Goal: Task Accomplishment & Management: Complete application form

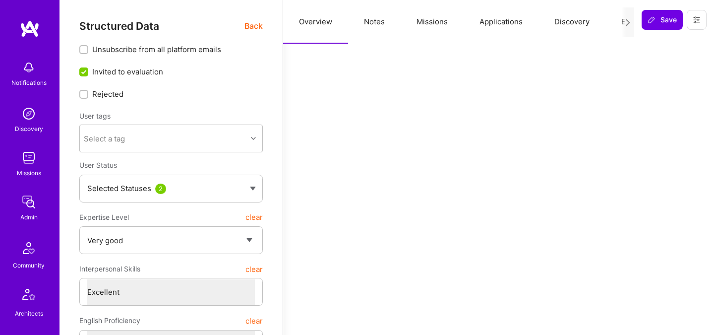
select select "5"
select select "7"
select select "6"
select select "7"
select select "SE"
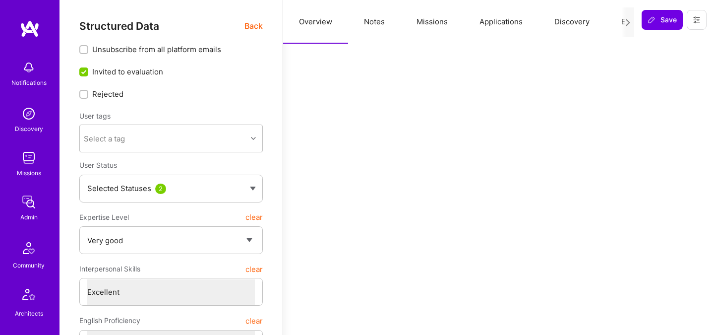
select select "Right Now"
click at [243, 26] on div "Structured Data Back" at bounding box center [170, 26] width 183 height 12
click at [248, 27] on span "Back" at bounding box center [253, 26] width 18 height 12
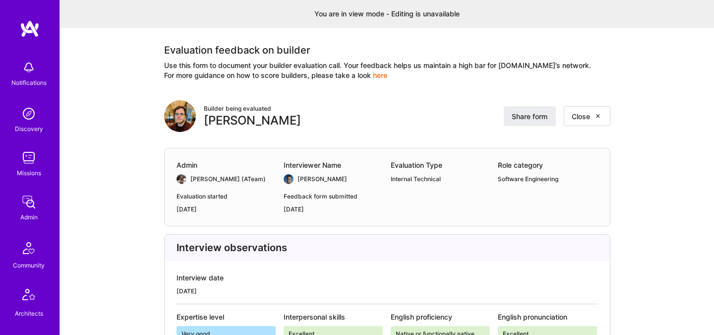
scroll to position [1925, 0]
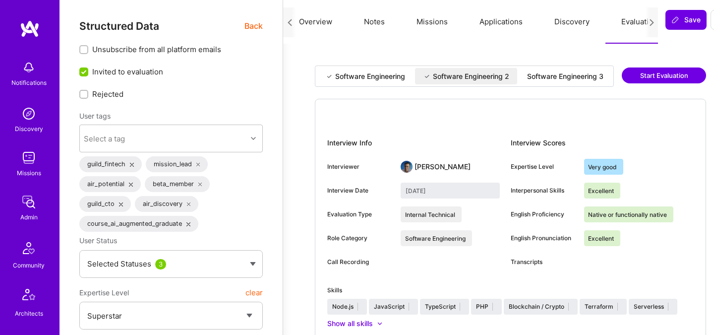
select select "7"
select select "US"
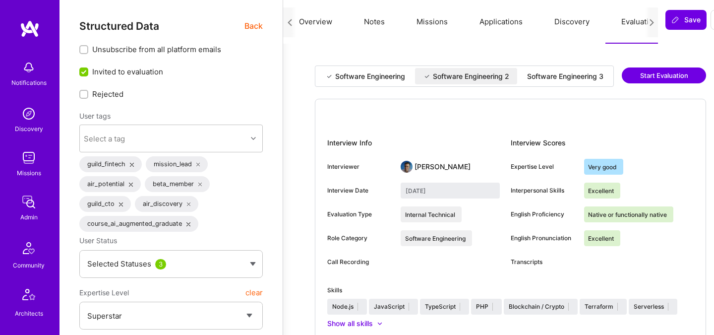
select select "Right Now"
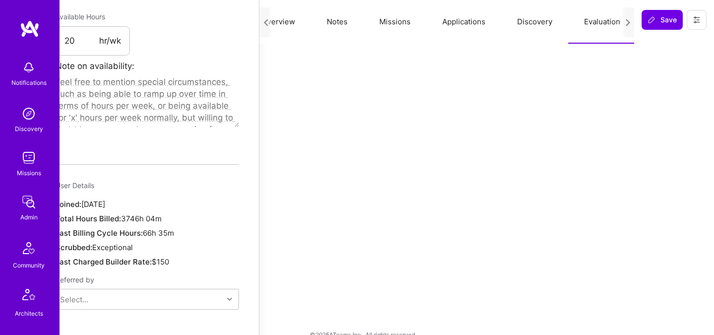
scroll to position [0, 24]
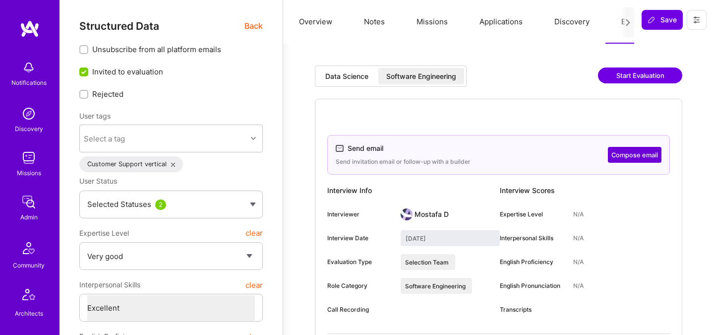
select select "5"
select select "7"
select select "6"
select select "DE"
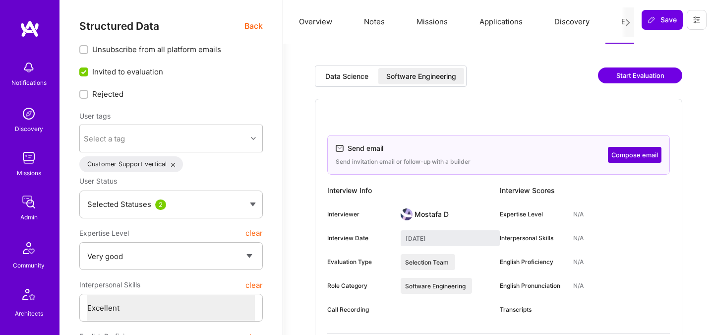
select select "Right Now"
click at [251, 30] on span "Back" at bounding box center [253, 26] width 18 height 12
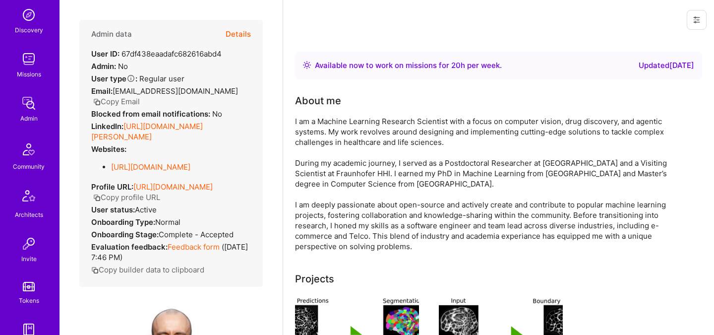
scroll to position [298, 0]
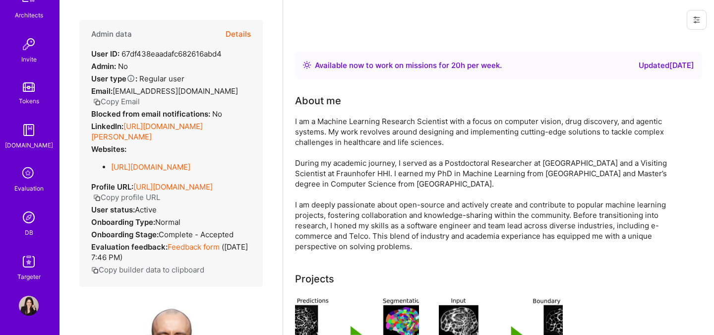
click at [23, 216] on img at bounding box center [29, 217] width 20 height 20
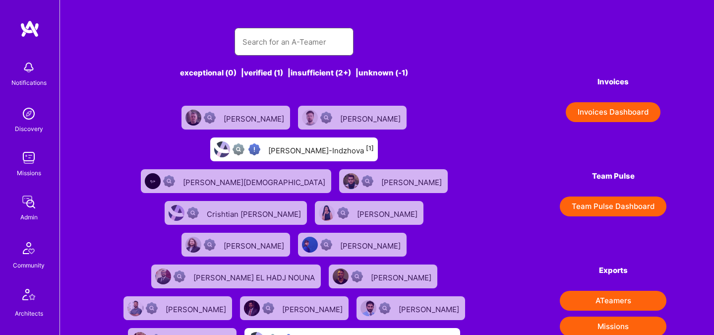
click at [297, 32] on input "text" at bounding box center [293, 41] width 103 height 25
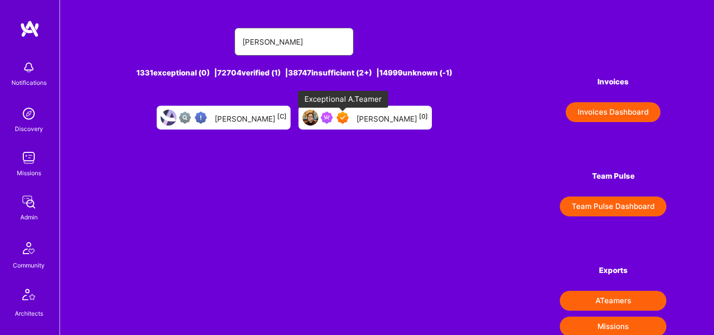
type input "asaf zamir"
click at [350, 120] on div at bounding box center [337, 118] width 32 height 12
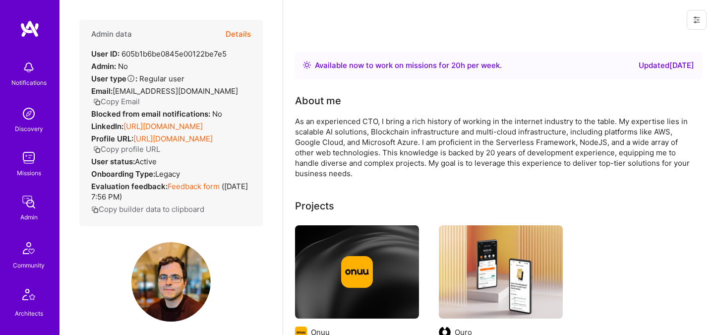
click at [235, 34] on button "Details" at bounding box center [238, 34] width 25 height 29
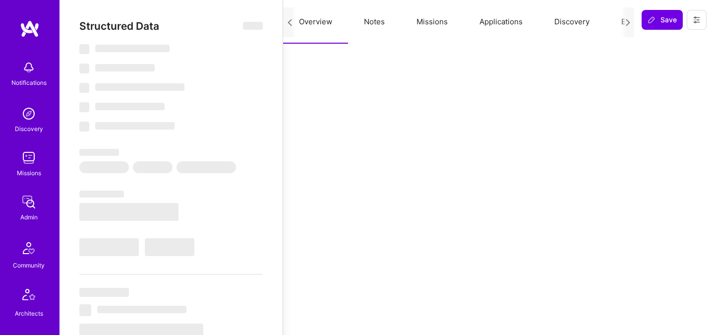
scroll to position [0, 38]
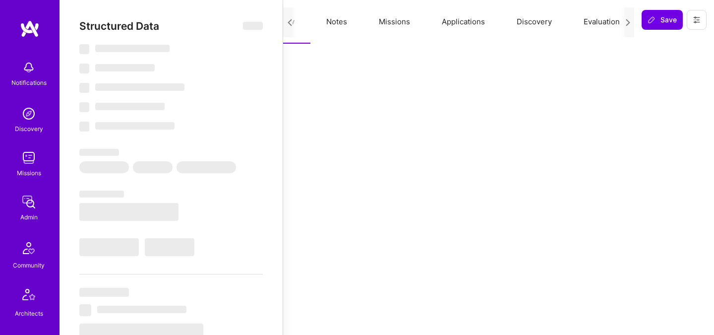
click at [606, 22] on button "Evaluation" at bounding box center [602, 22] width 68 height 44
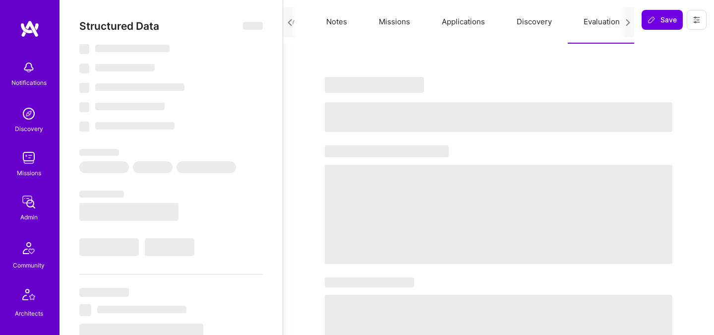
type textarea "x"
select select "Right Now"
select select "7"
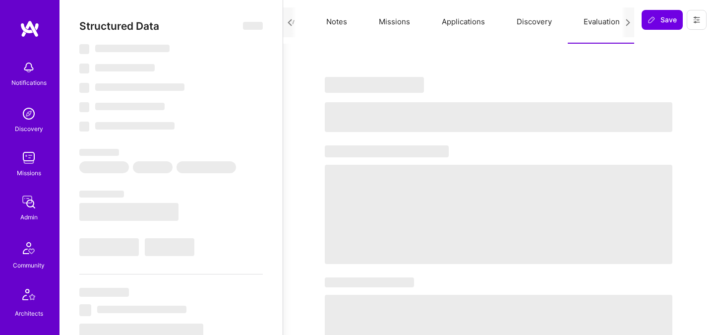
select select "7"
select select "US"
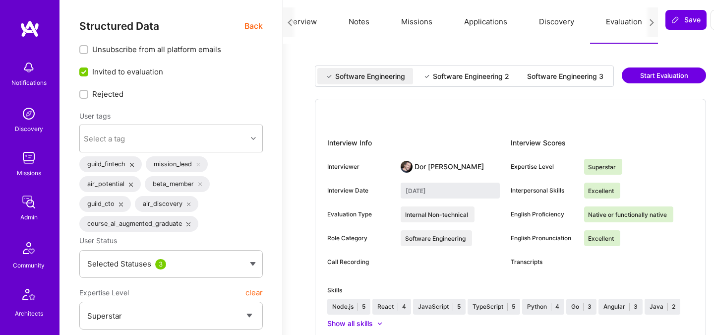
scroll to position [0, 13]
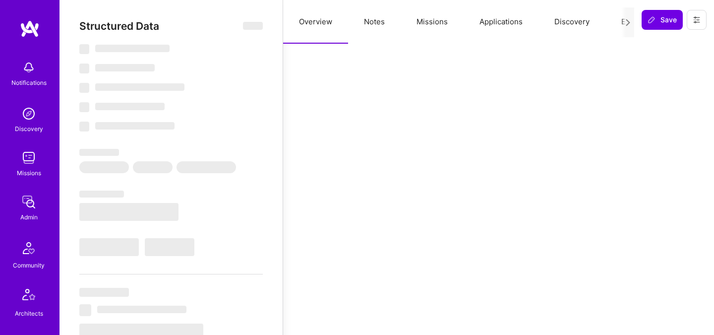
click at [379, 22] on button "Notes" at bounding box center [374, 22] width 53 height 44
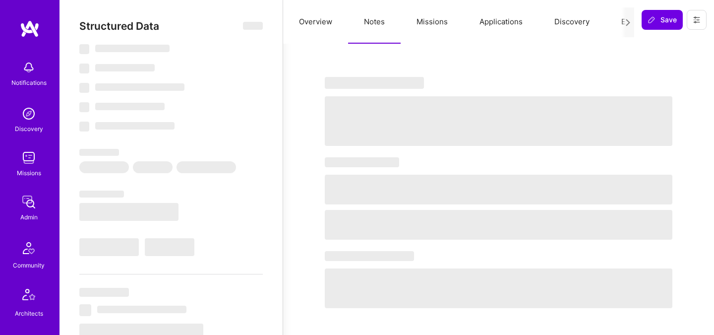
click at [437, 25] on button "Missions" at bounding box center [432, 22] width 63 height 44
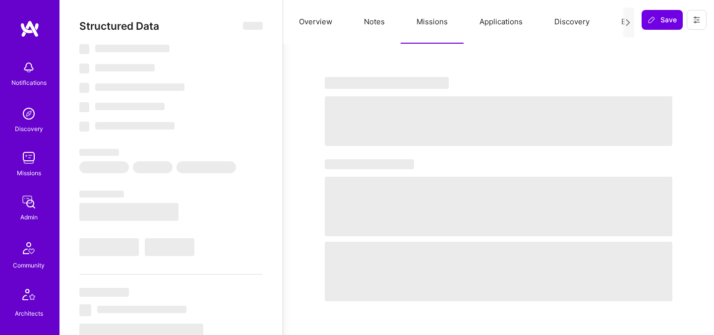
select select "Right Now"
select select "7"
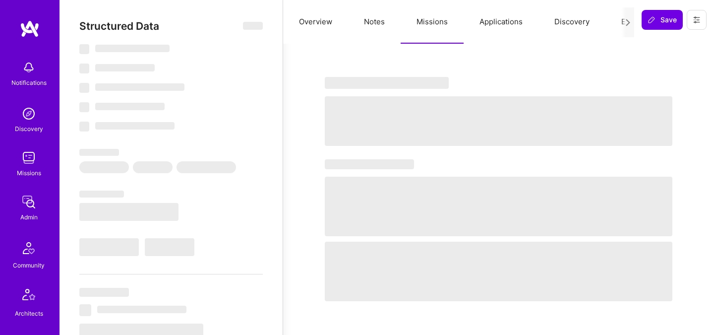
select select "US"
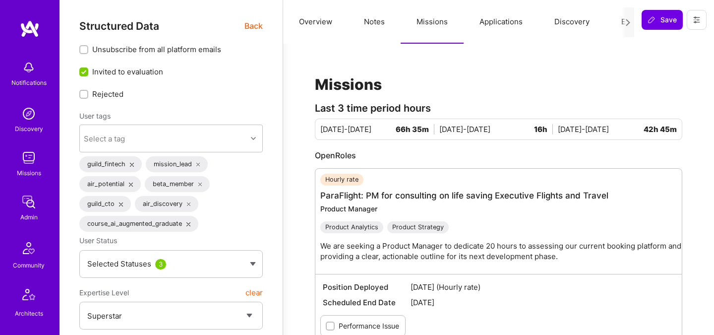
click at [609, 22] on button "Evaluation" at bounding box center [639, 22] width 68 height 44
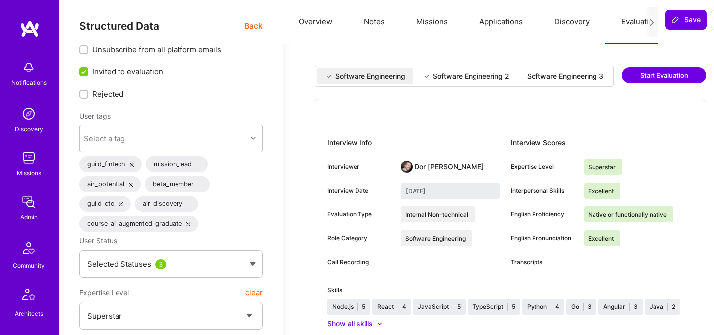
click at [255, 28] on span "Back" at bounding box center [253, 26] width 18 height 12
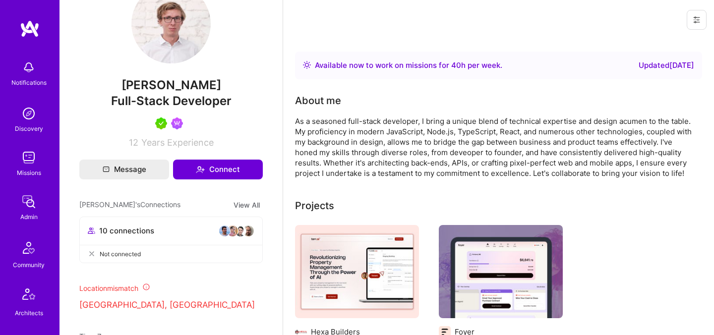
scroll to position [228, 0]
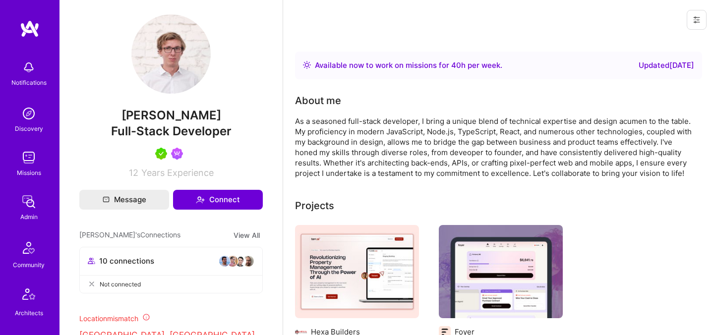
click at [176, 115] on span "Patryk Pawłowski" at bounding box center [170, 115] width 183 height 15
copy span "Patryk Pawłowski"
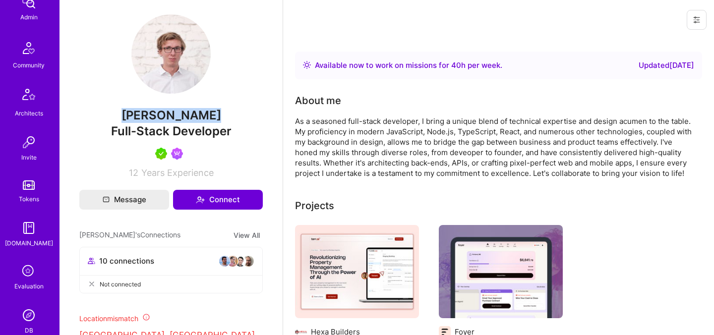
scroll to position [298, 0]
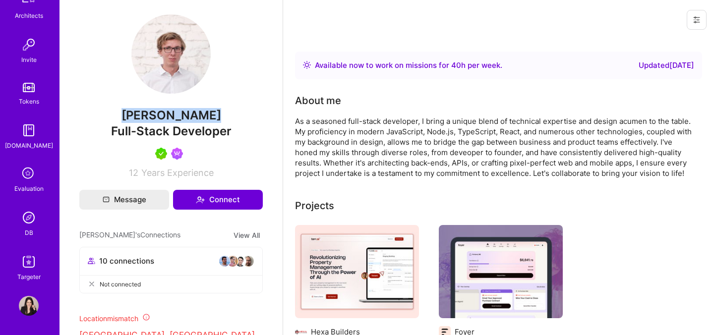
click at [26, 220] on img at bounding box center [29, 218] width 20 height 20
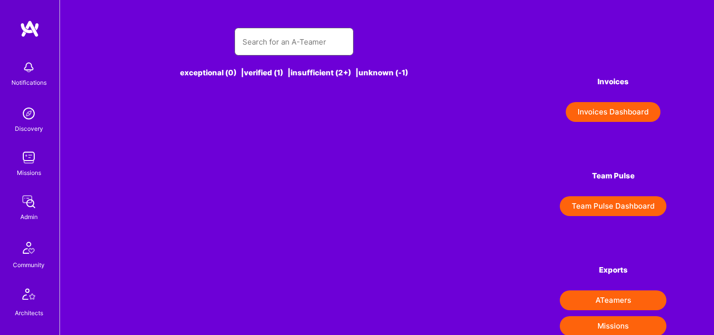
click at [292, 49] on input "text" at bounding box center [293, 41] width 103 height 25
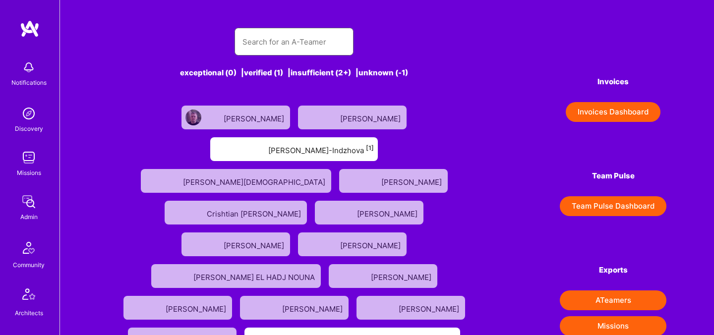
paste input "Patryk Pawłowski"
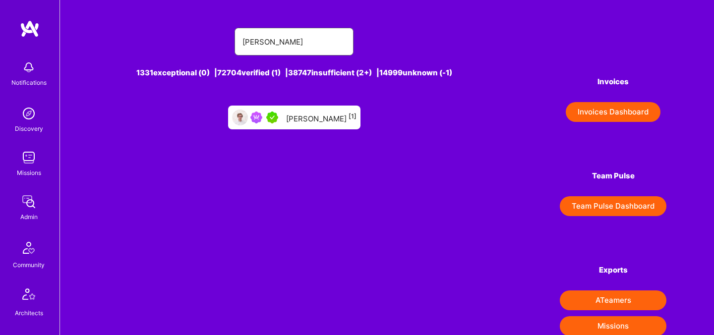
type input "Patryk Pawłowski"
click at [317, 127] on div "Patryk Pawłowski [1]" at bounding box center [294, 118] width 132 height 24
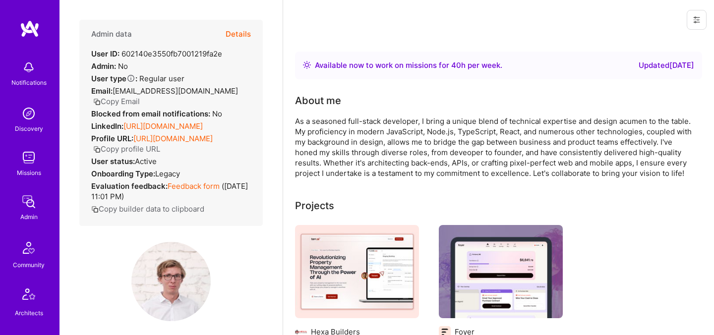
click at [245, 35] on button "Details" at bounding box center [238, 34] width 25 height 29
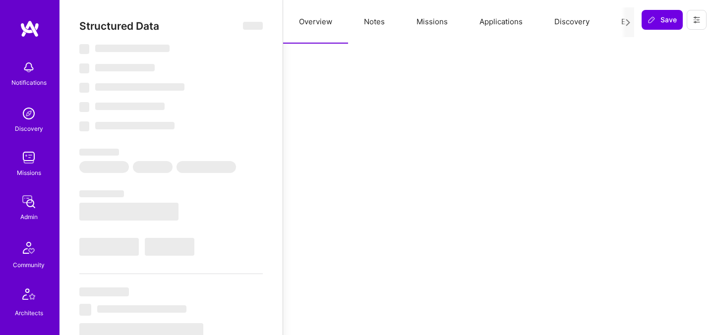
select select "Right Now"
select select "5"
select select "4"
select select "7"
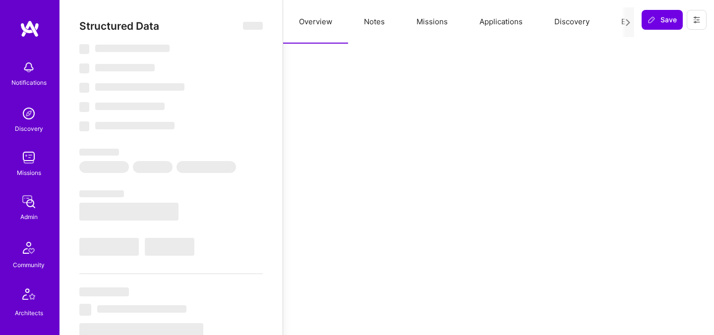
select select "PL"
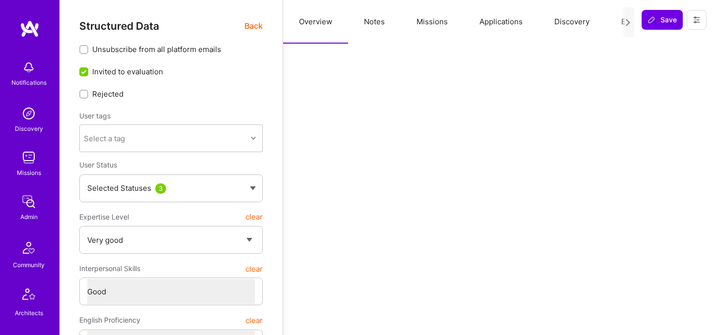
click at [419, 21] on button "Missions" at bounding box center [432, 22] width 63 height 44
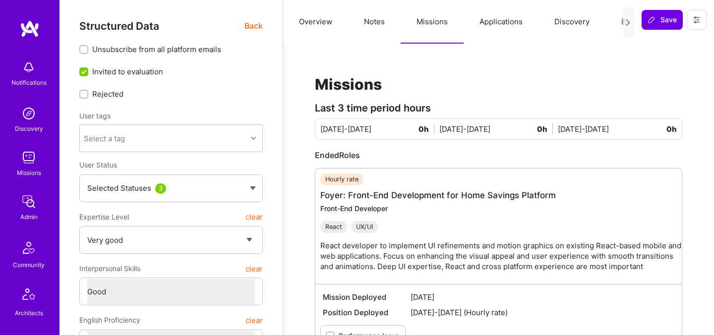
click at [617, 20] on button "Evaluation" at bounding box center [639, 22] width 68 height 44
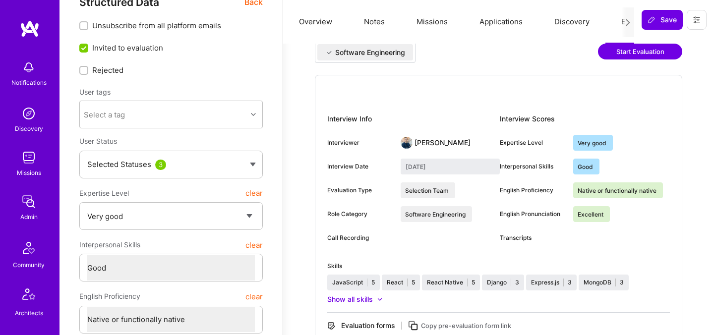
scroll to position [25, 0]
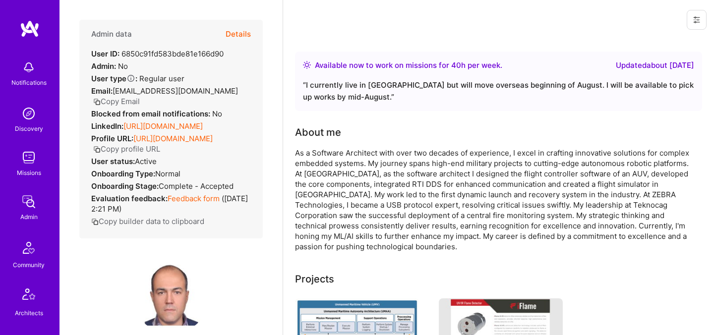
click at [101, 98] on icon "button" at bounding box center [96, 101] width 7 height 7
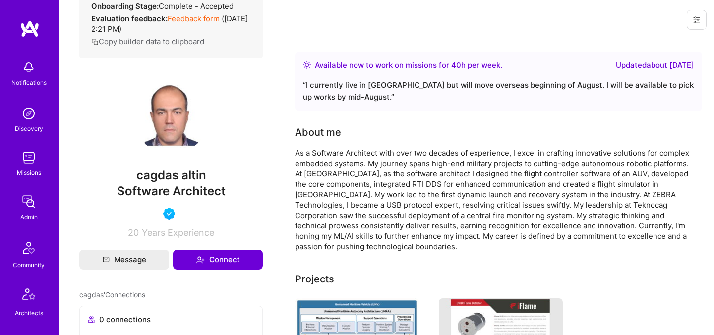
scroll to position [309, 0]
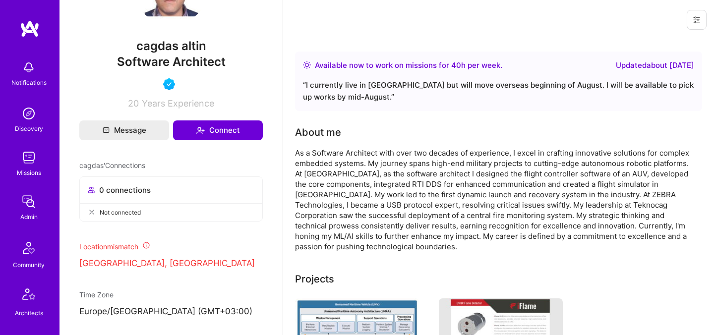
click at [161, 54] on span "cagdas altin" at bounding box center [170, 46] width 183 height 15
copy span "cagdas altin"
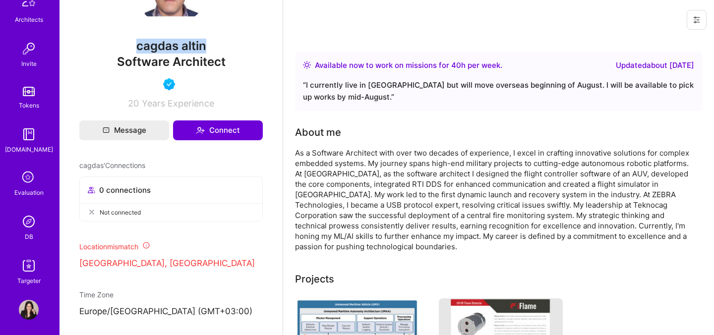
scroll to position [298, 0]
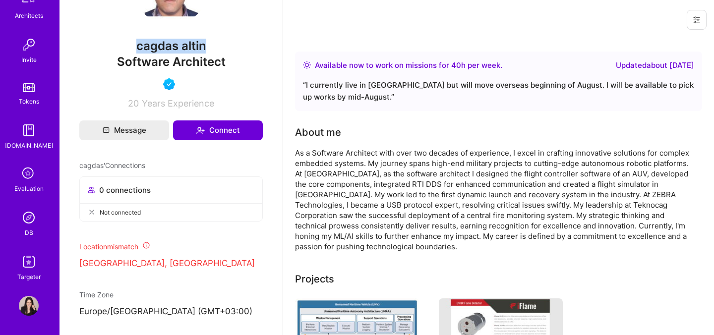
click at [29, 230] on div "DB" at bounding box center [29, 233] width 8 height 10
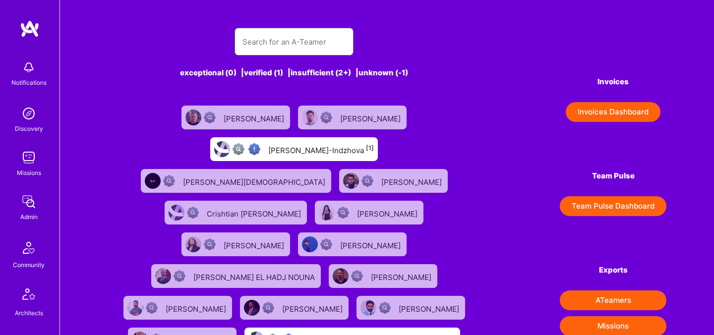
click at [303, 39] on input "text" at bounding box center [293, 41] width 103 height 25
paste input "cagdas altin"
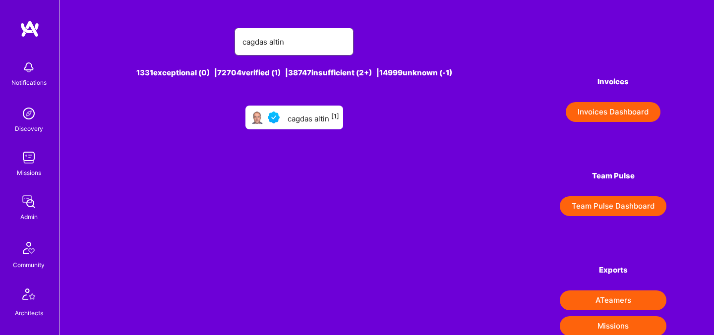
type input "cagdas altin"
click at [300, 117] on div "cagdas altin [1]" at bounding box center [314, 117] width 52 height 13
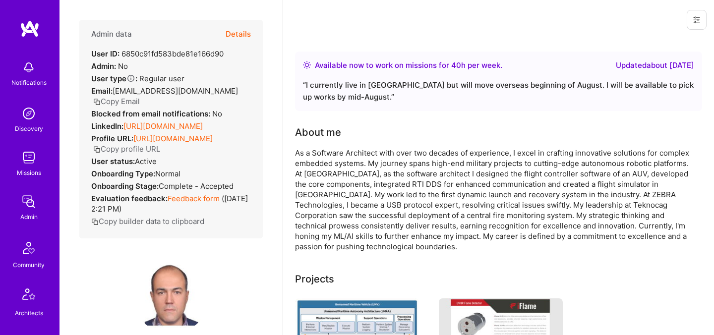
click at [240, 36] on button "Details" at bounding box center [238, 34] width 25 height 29
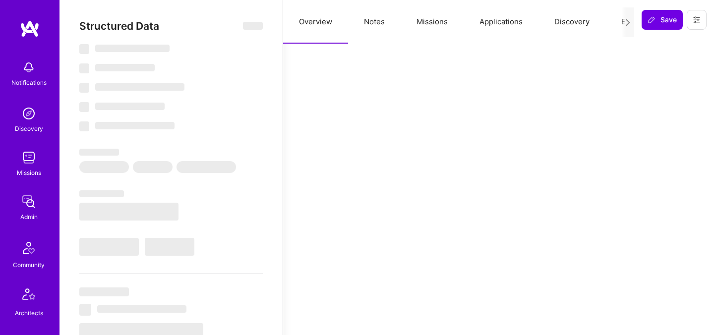
select select "Right Now"
select select "5"
select select "4"
select select "6"
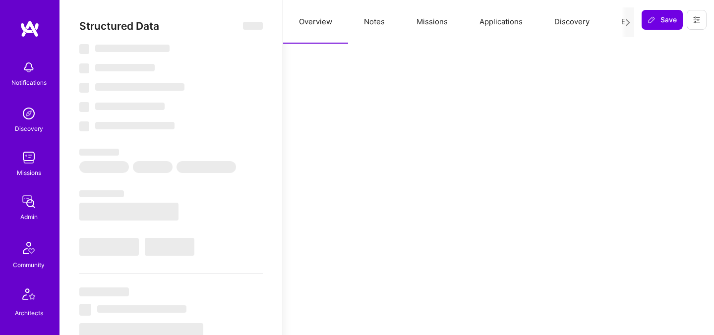
select select "US"
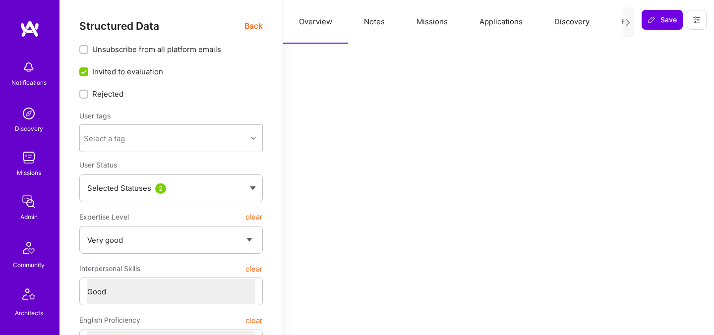
click at [437, 22] on button "Missions" at bounding box center [432, 22] width 63 height 44
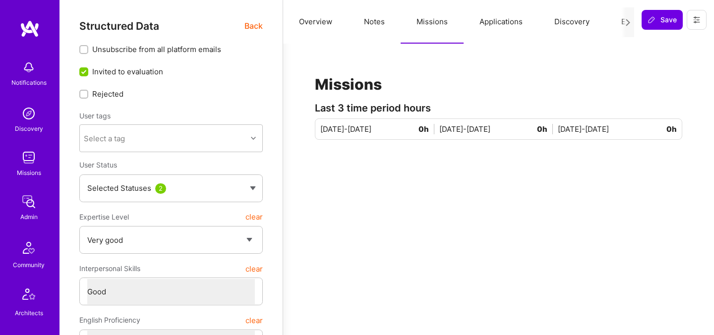
scroll to position [0, 38]
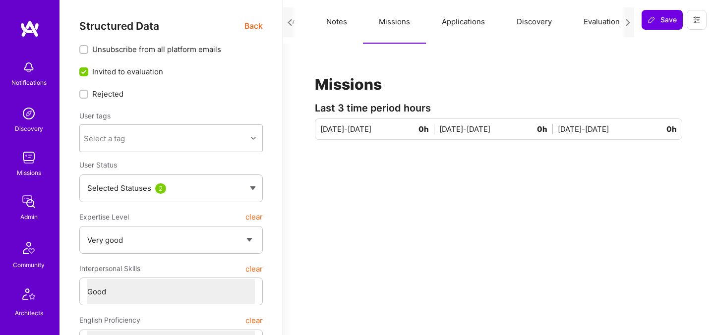
click at [614, 22] on button "Evaluation" at bounding box center [602, 22] width 68 height 44
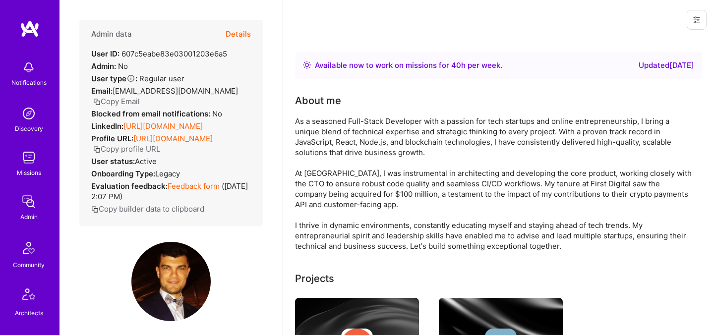
click at [239, 35] on button "Details" at bounding box center [238, 34] width 25 height 29
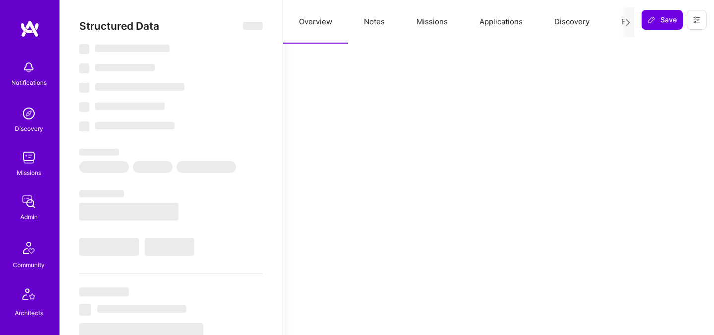
click at [415, 27] on button "Missions" at bounding box center [432, 22] width 63 height 44
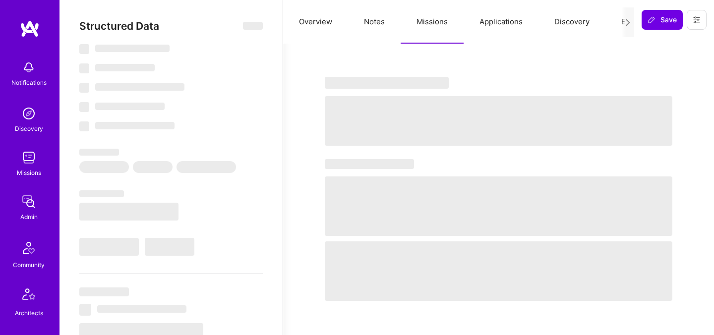
select select "Right Now"
select select "5"
select select "7"
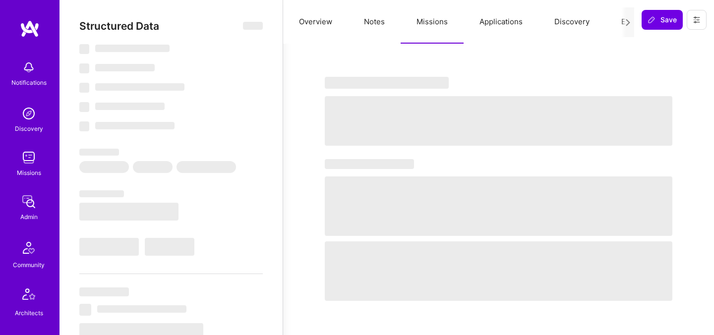
select select "US"
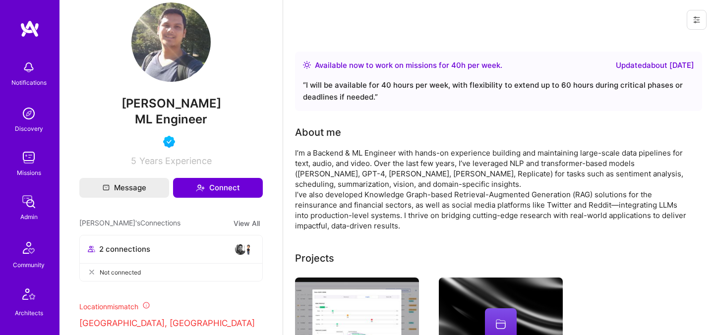
scroll to position [252, 0]
click at [178, 105] on span "[PERSON_NAME]" at bounding box center [170, 103] width 183 height 15
click at [178, 105] on span "Chinmaya Samal" at bounding box center [170, 103] width 183 height 15
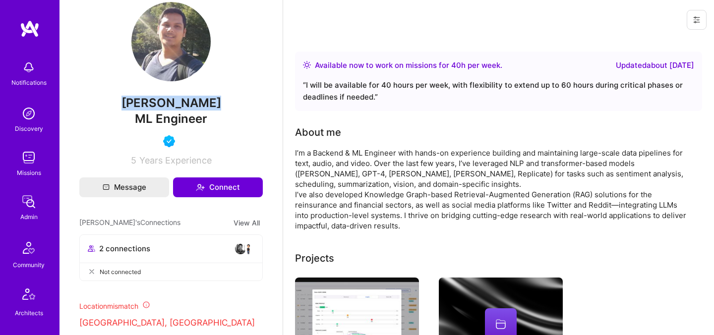
copy span "Chinmaya Samal"
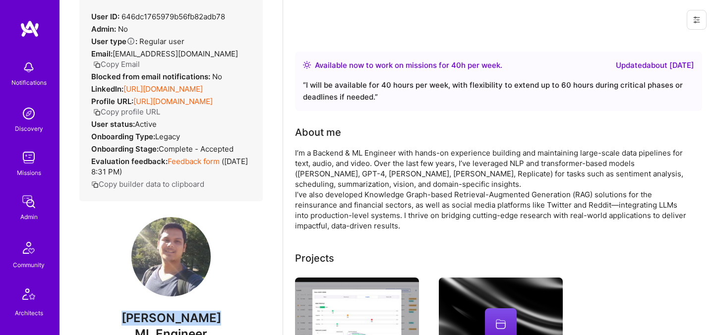
scroll to position [0, 0]
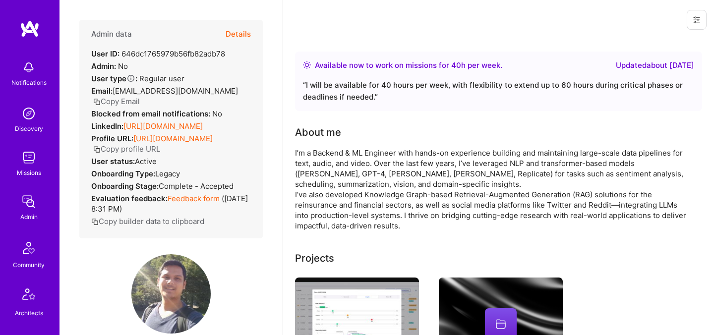
click at [244, 34] on button "Details" at bounding box center [238, 34] width 25 height 29
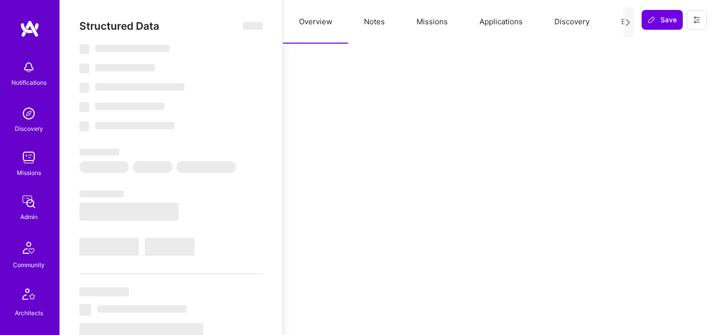
click at [431, 24] on button "Missions" at bounding box center [432, 22] width 63 height 44
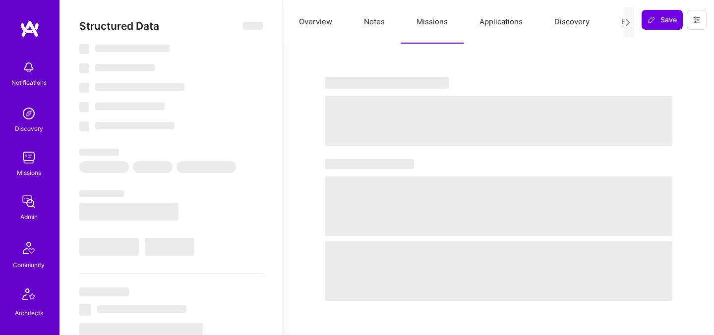
select select "Right Now"
select select "5"
select select "4"
select select "6"
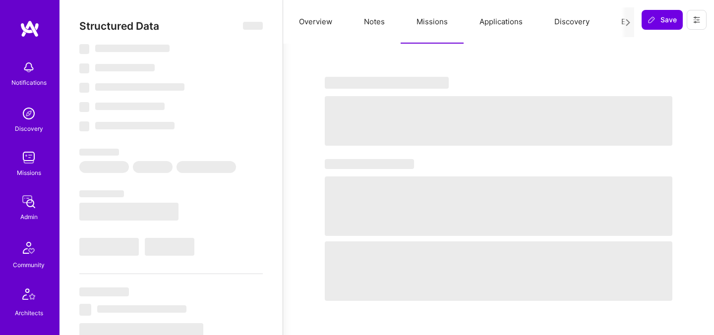
select select "IN"
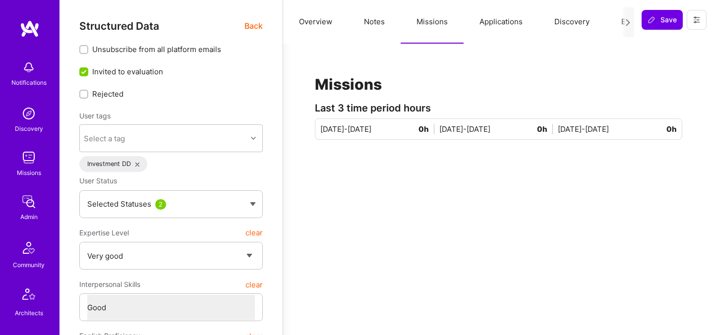
scroll to position [0, 38]
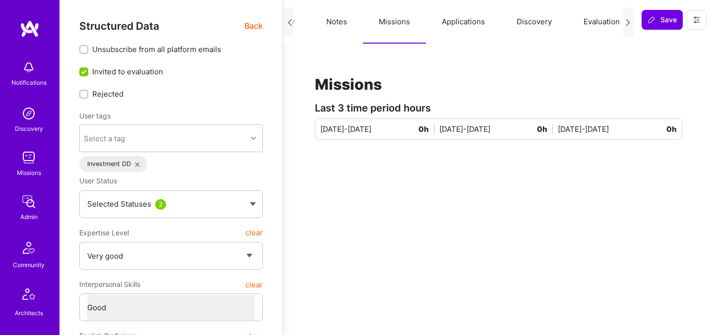
click at [592, 22] on button "Evaluation" at bounding box center [602, 22] width 68 height 44
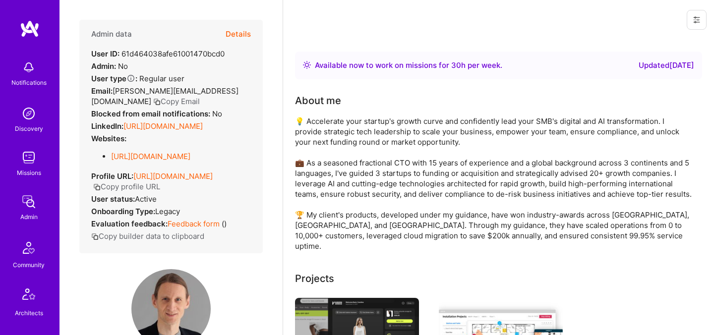
click at [238, 32] on button "Details" at bounding box center [238, 34] width 25 height 29
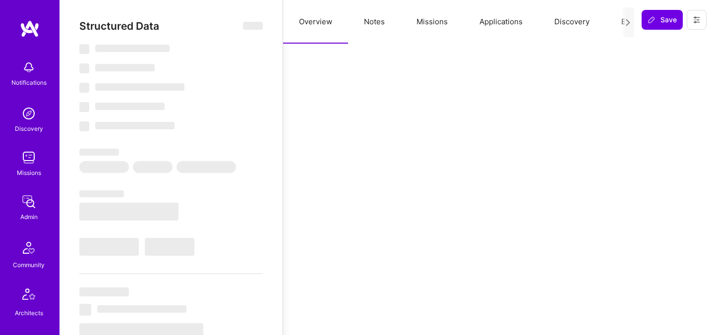
click at [610, 23] on button "Evaluation" at bounding box center [639, 22] width 68 height 44
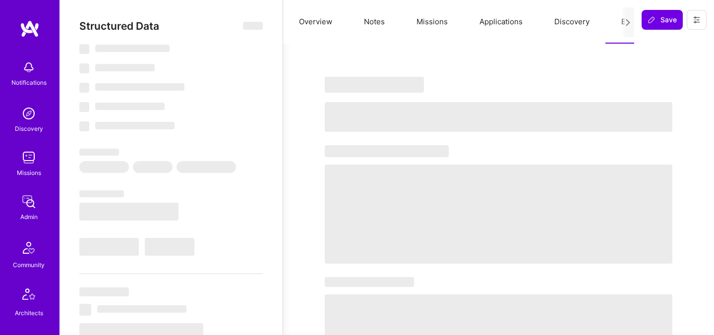
select select "Right Now"
select select "5"
select select "4"
select select "7"
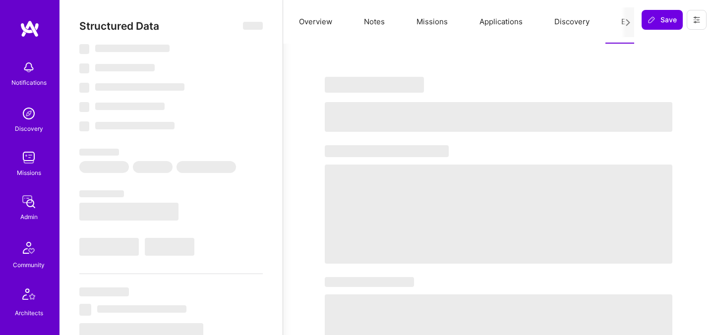
select select "IT"
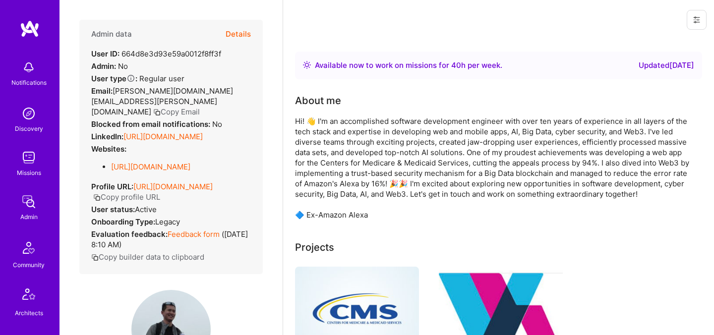
click at [240, 34] on button "Details" at bounding box center [238, 34] width 25 height 29
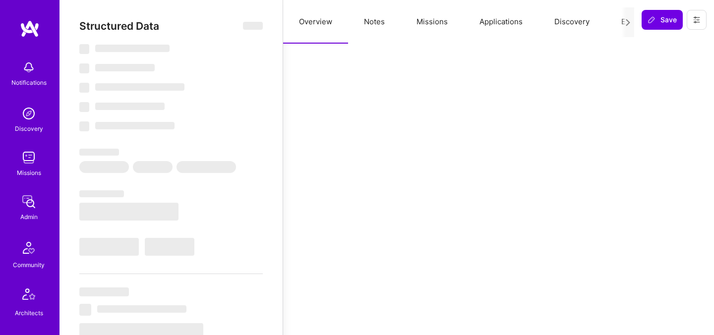
select select "Right Now"
select select "5"
select select "4"
select select "7"
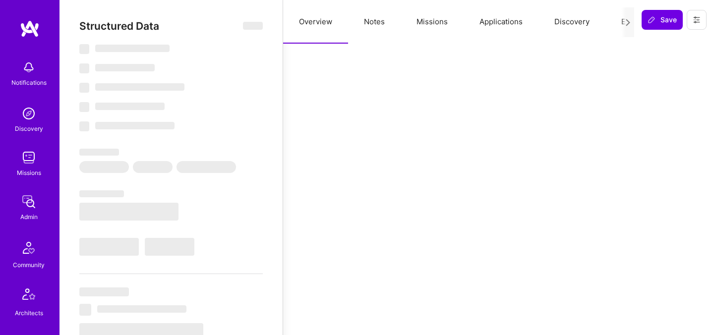
select select "US"
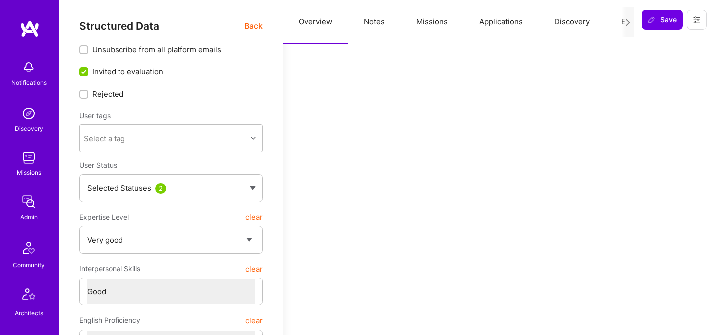
click at [430, 19] on button "Missions" at bounding box center [432, 22] width 63 height 44
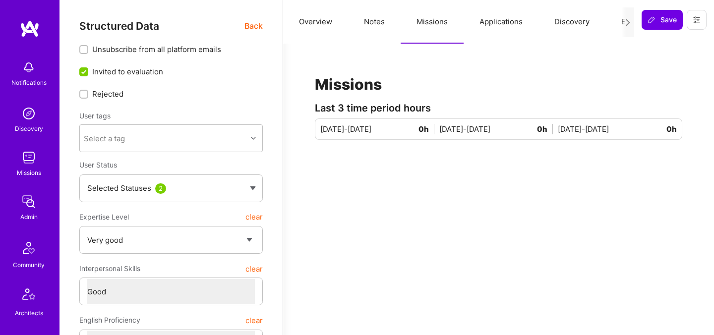
click at [614, 21] on button "Evaluation" at bounding box center [639, 22] width 68 height 44
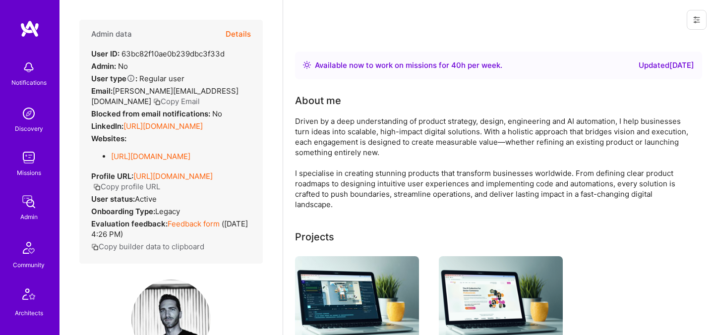
click at [237, 35] on button "Details" at bounding box center [238, 34] width 25 height 29
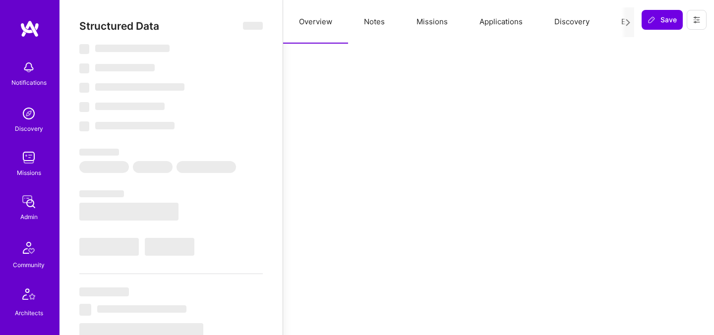
click at [429, 21] on button "Missions" at bounding box center [432, 22] width 63 height 44
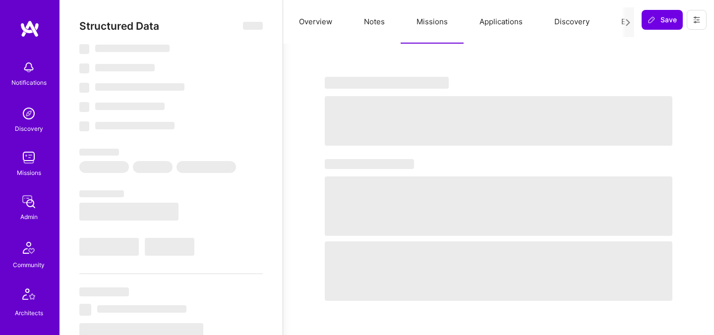
select select "Right Now"
select select "5"
select select "4"
select select "6"
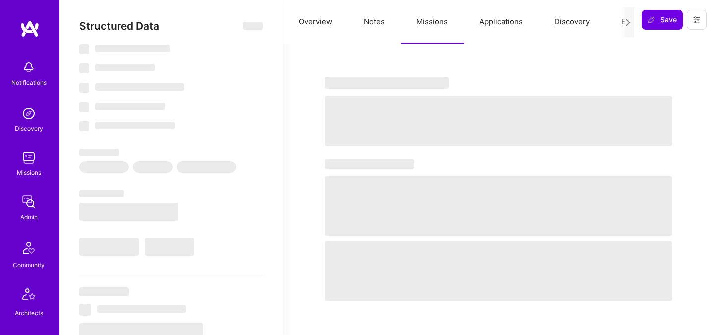
select select "ES"
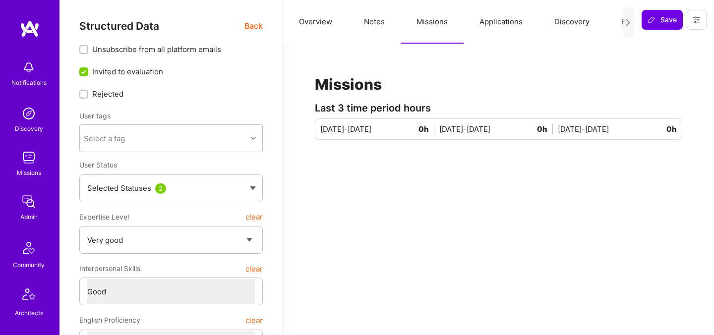
click at [615, 20] on button "Evaluation" at bounding box center [639, 22] width 68 height 44
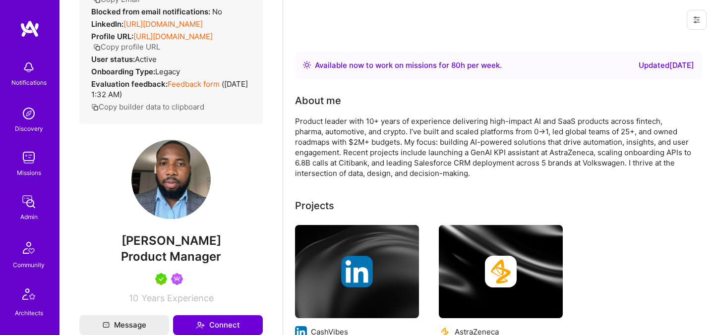
scroll to position [103, 0]
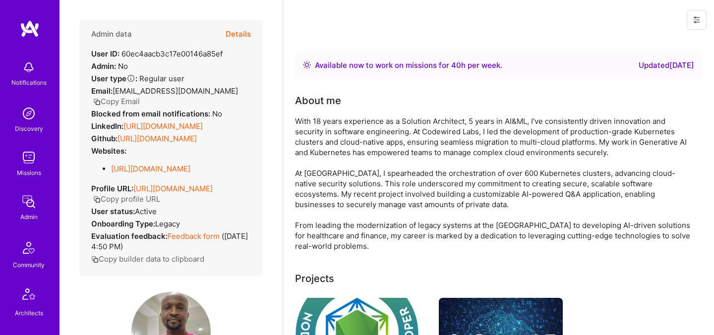
click at [245, 33] on button "Details" at bounding box center [238, 34] width 25 height 29
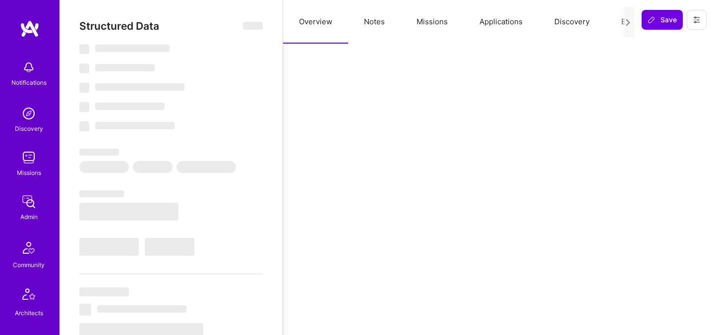
click at [424, 26] on button "Missions" at bounding box center [432, 22] width 63 height 44
select select "Right Now"
select select "5"
select select "4"
select select "6"
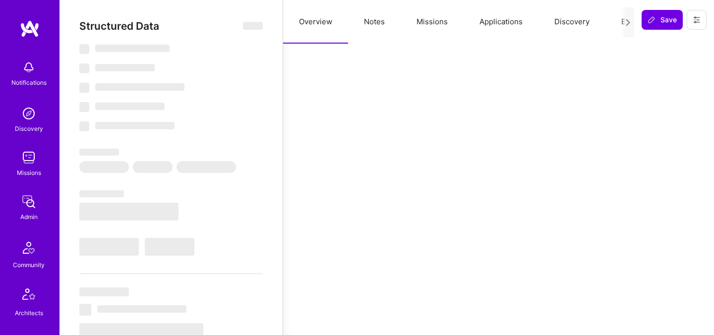
select select "7"
select select "US"
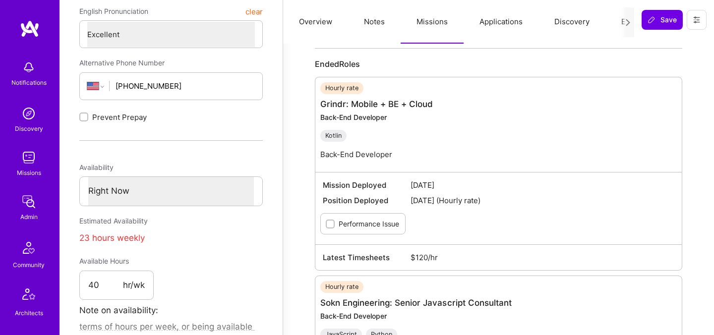
scroll to position [622, 0]
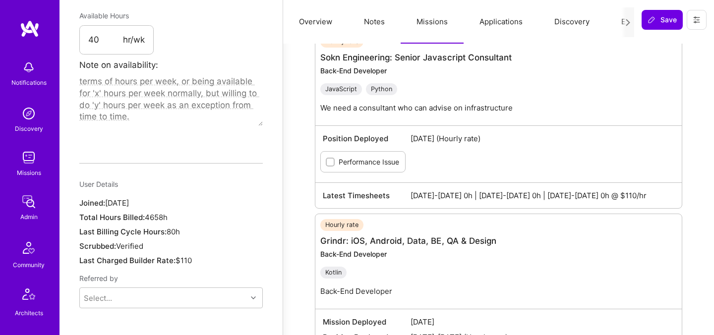
click at [619, 22] on button "Evaluation" at bounding box center [639, 22] width 68 height 44
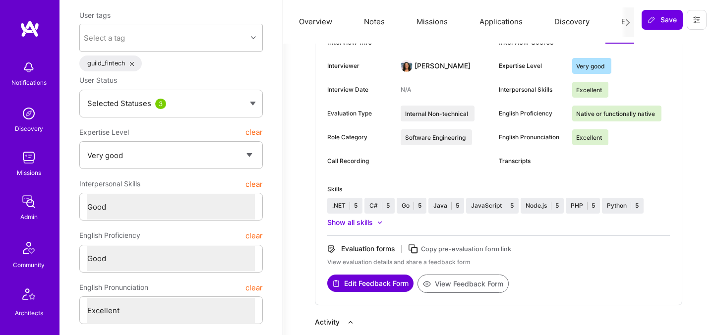
scroll to position [0, 0]
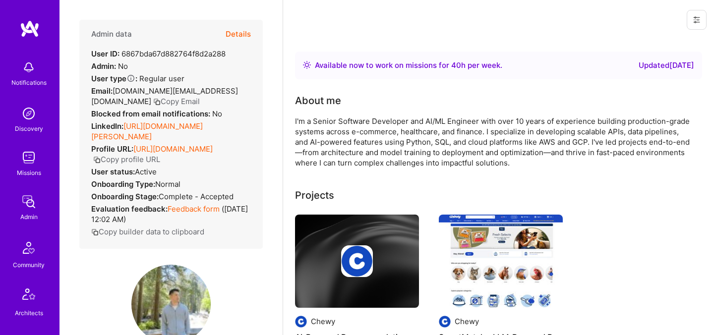
click at [236, 35] on button "Details" at bounding box center [238, 34] width 25 height 29
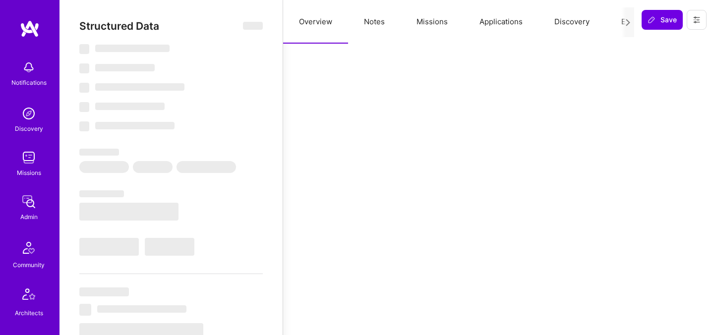
click at [429, 19] on button "Missions" at bounding box center [432, 22] width 63 height 44
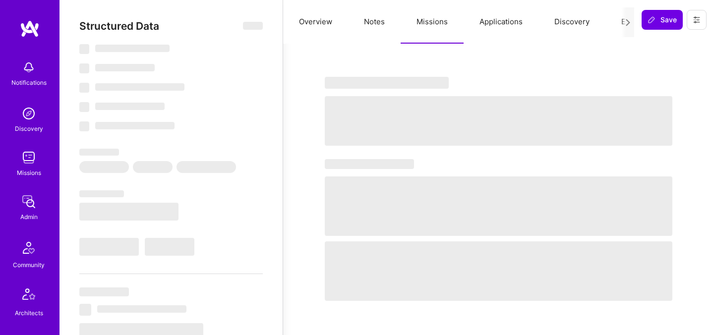
select select "Right Now"
select select "5"
select select "4"
select select "6"
select select "2"
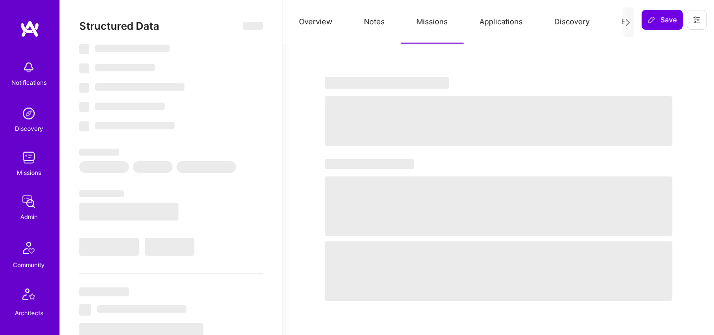
select select "US"
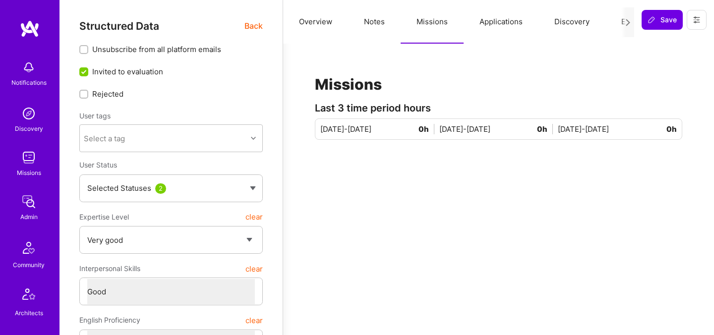
click at [617, 22] on button "Evaluation" at bounding box center [639, 22] width 68 height 44
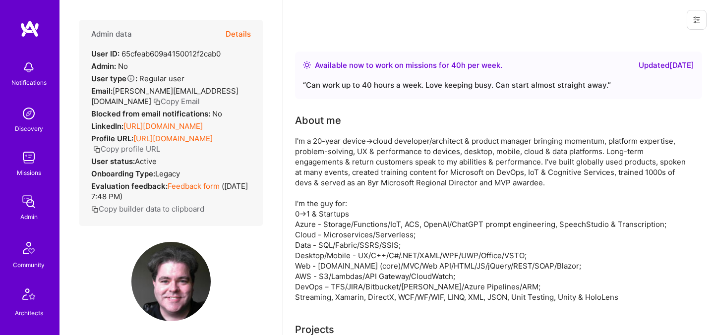
click at [241, 36] on button "Details" at bounding box center [238, 34] width 25 height 29
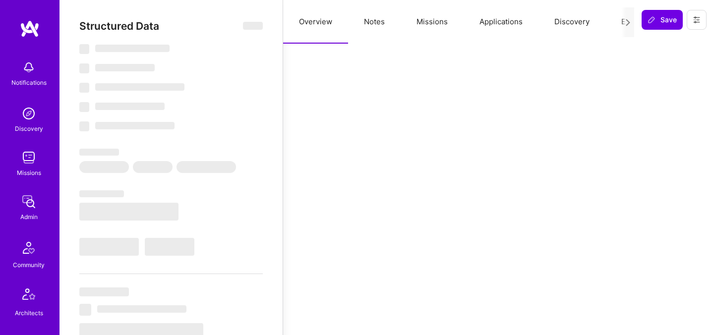
select select "Right Now"
select select "5"
select select "4"
select select "7"
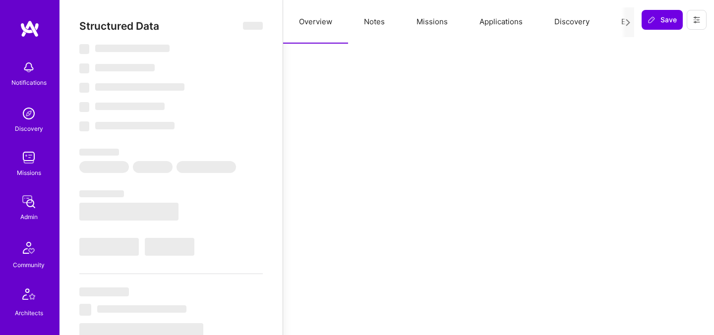
select select "CA"
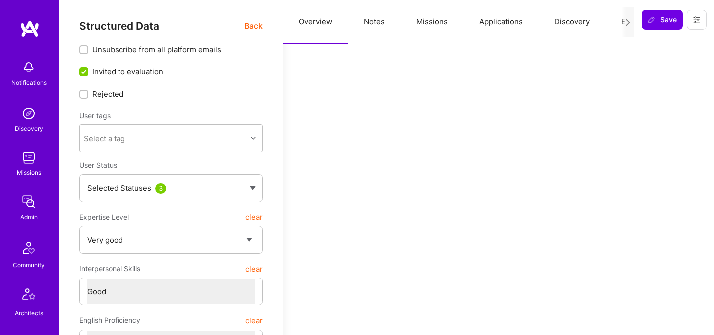
click at [371, 17] on button "Notes" at bounding box center [374, 22] width 53 height 44
type textarea "x"
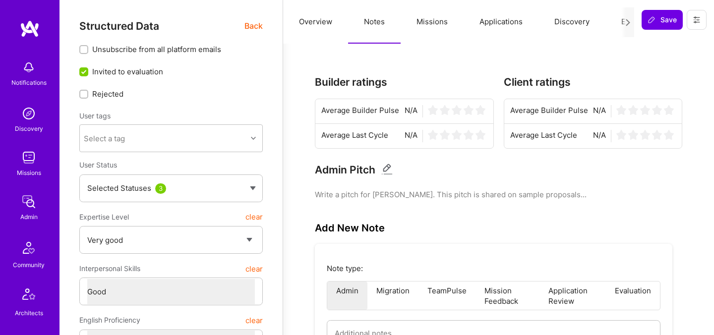
click at [425, 21] on button "Missions" at bounding box center [432, 22] width 63 height 44
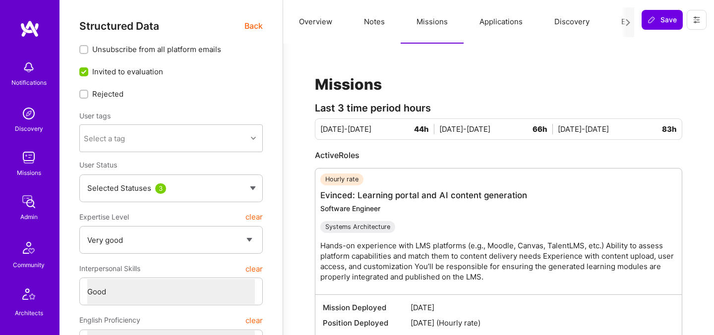
click at [614, 19] on button "Evaluation" at bounding box center [639, 22] width 68 height 44
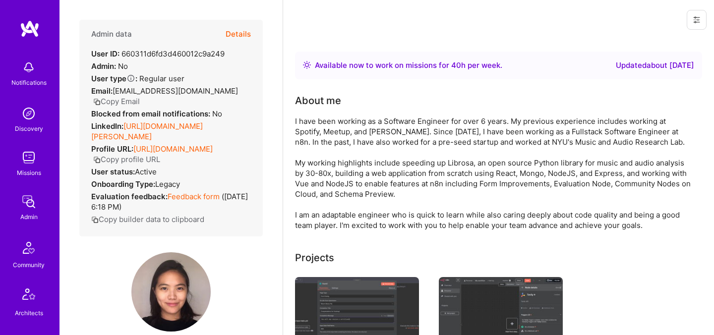
click at [241, 33] on button "Details" at bounding box center [238, 34] width 25 height 29
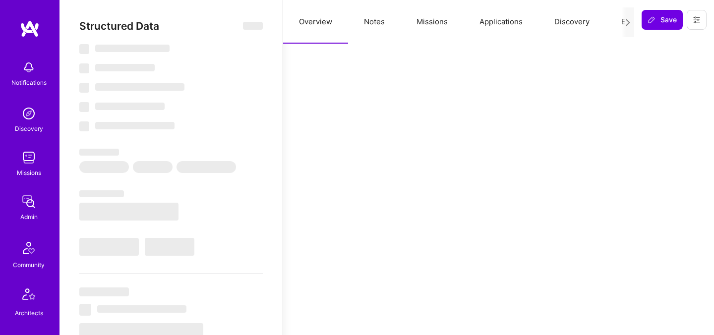
select select "Right Now"
select select "4"
select select "7"
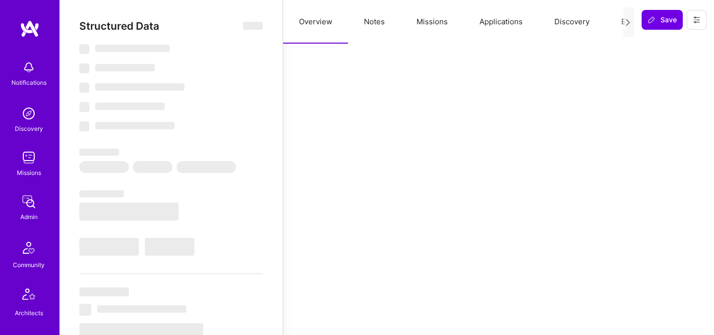
select select "DE"
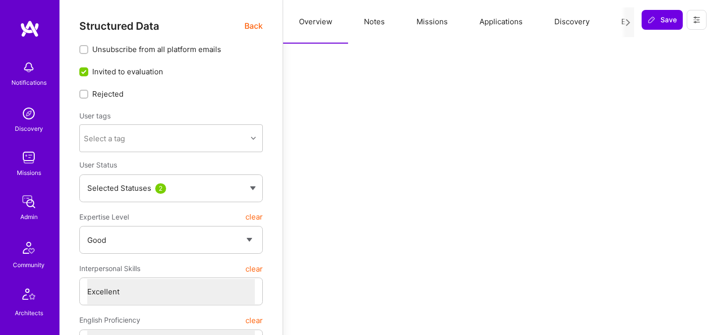
click at [437, 14] on button "Missions" at bounding box center [432, 22] width 63 height 44
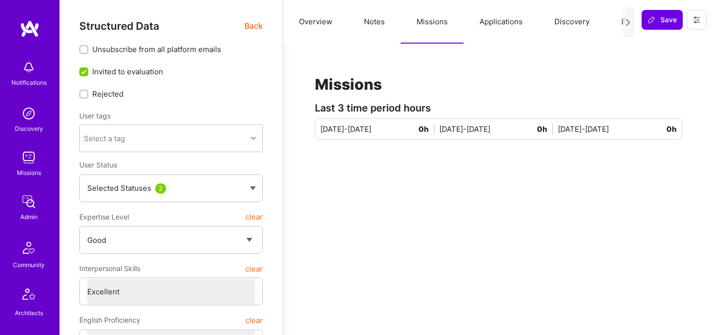
click at [614, 22] on button "Evaluation" at bounding box center [639, 22] width 68 height 44
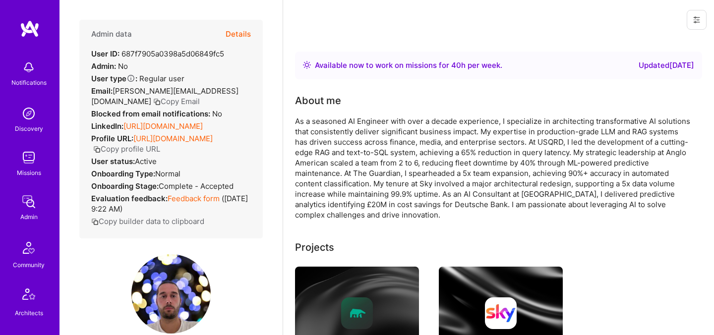
click at [234, 36] on button "Details" at bounding box center [238, 34] width 25 height 29
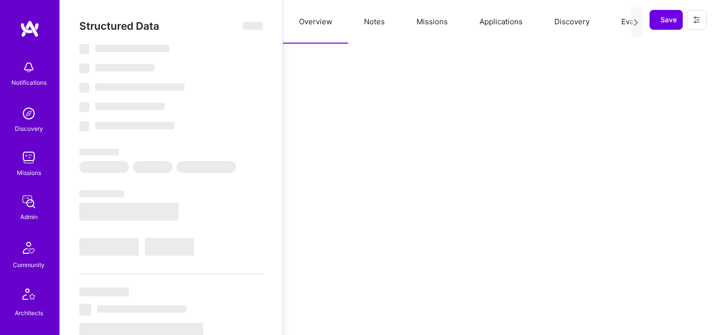
click at [624, 20] on button "Evaluation" at bounding box center [639, 22] width 68 height 44
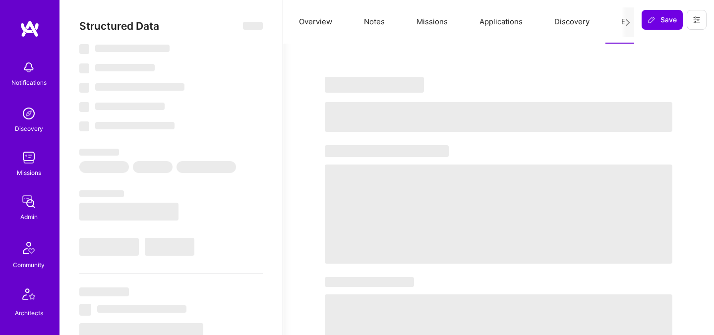
select select "Right Now"
select select "5"
select select "4"
select select "6"
select select "7"
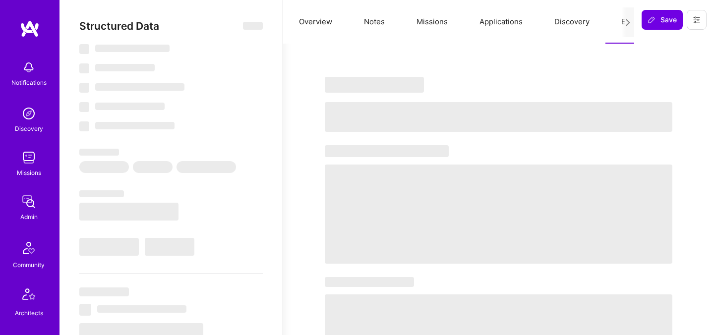
select select "GB"
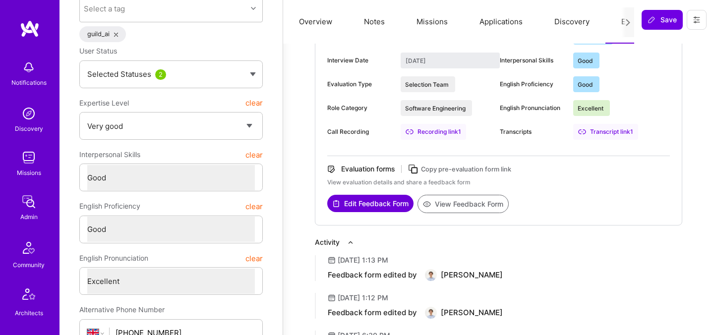
scroll to position [136, 0]
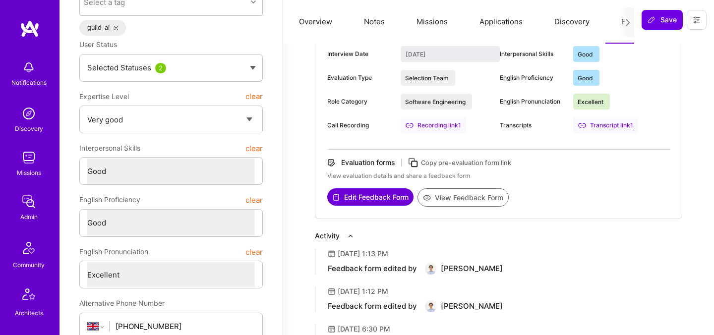
click at [455, 200] on button "View Feedback Form" at bounding box center [463, 197] width 91 height 18
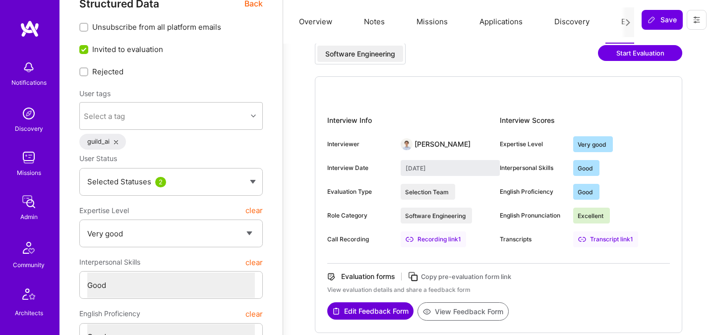
scroll to position [21, 0]
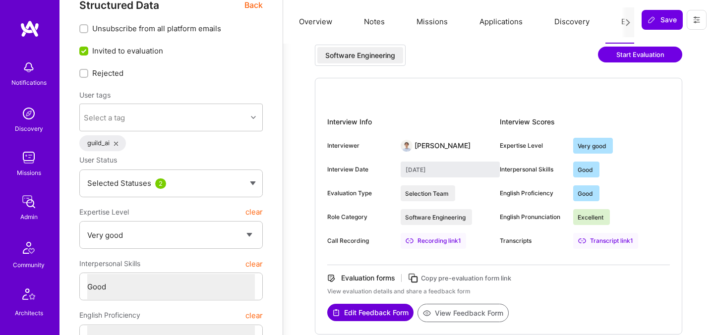
click at [253, 8] on span "Back" at bounding box center [253, 5] width 18 height 12
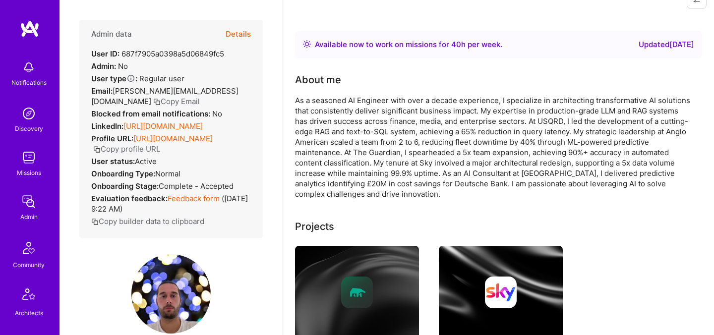
click at [161, 98] on icon "button" at bounding box center [156, 101] width 7 height 7
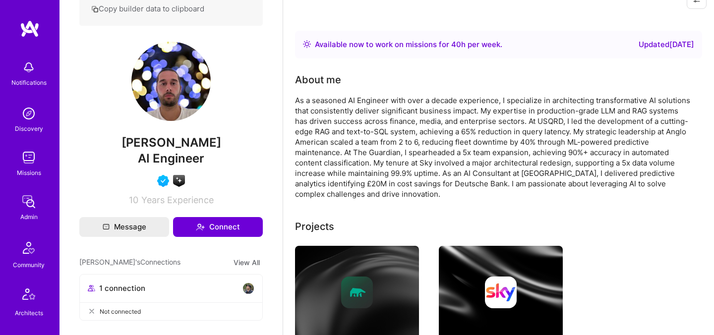
scroll to position [211, 0]
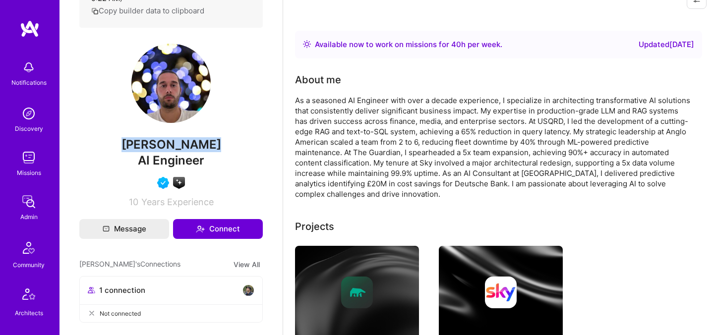
drag, startPoint x: 129, startPoint y: 143, endPoint x: 219, endPoint y: 146, distance: 90.3
click at [219, 146] on span "Daniel Usvyat" at bounding box center [170, 144] width 183 height 15
copy span "Daniel Usvyat"
click at [219, 146] on span "Daniel Usvyat" at bounding box center [170, 144] width 183 height 15
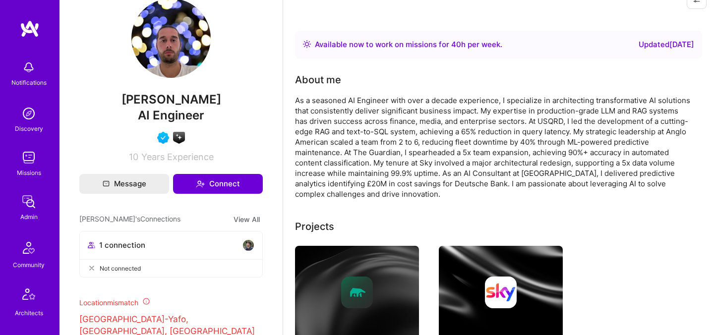
scroll to position [256, 0]
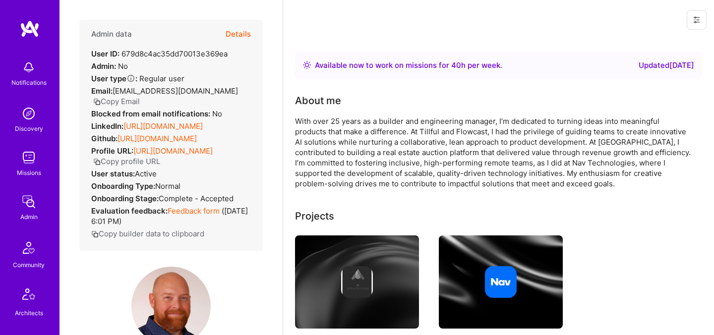
click at [244, 33] on button "Details" at bounding box center [238, 34] width 25 height 29
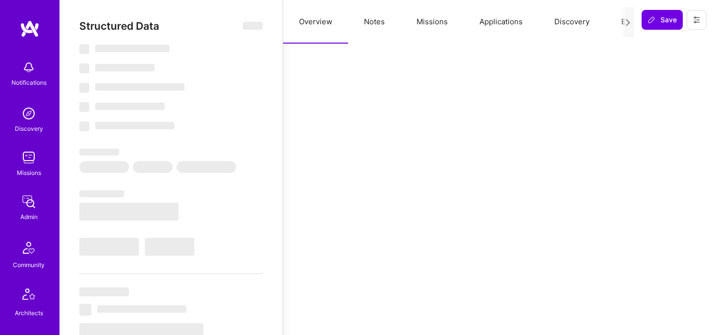
click at [367, 24] on button "Notes" at bounding box center [374, 22] width 53 height 44
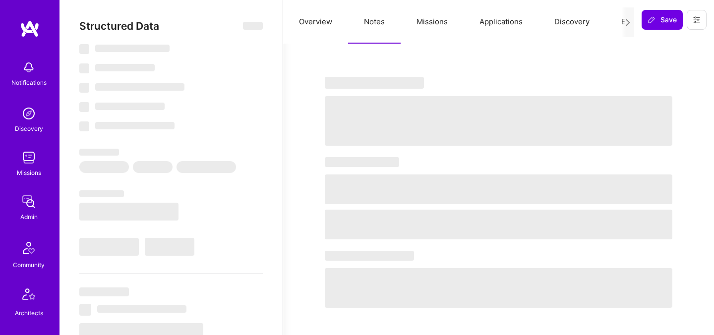
click at [429, 23] on button "Missions" at bounding box center [432, 22] width 63 height 44
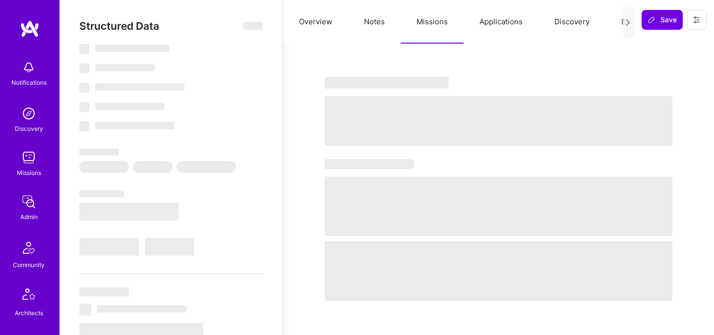
select select "Right Now"
select select "7"
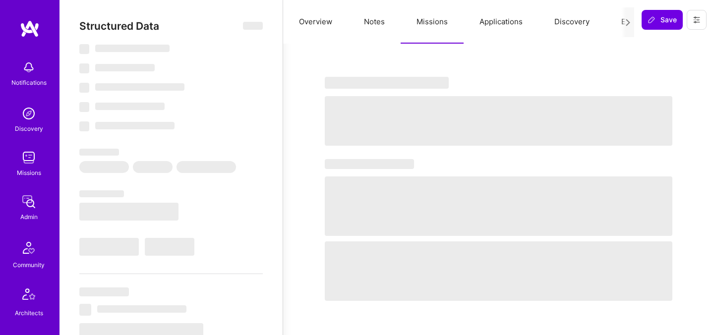
select select "US"
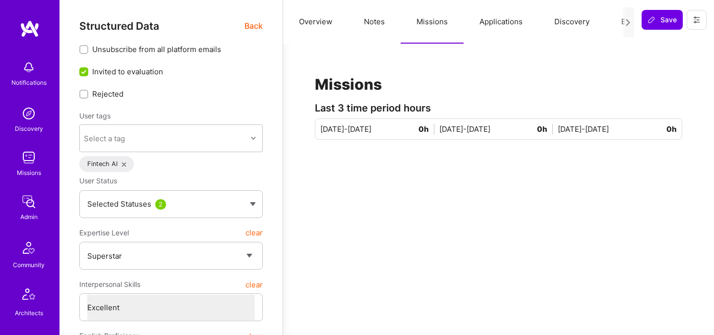
click at [620, 21] on button "Evaluation" at bounding box center [639, 22] width 68 height 44
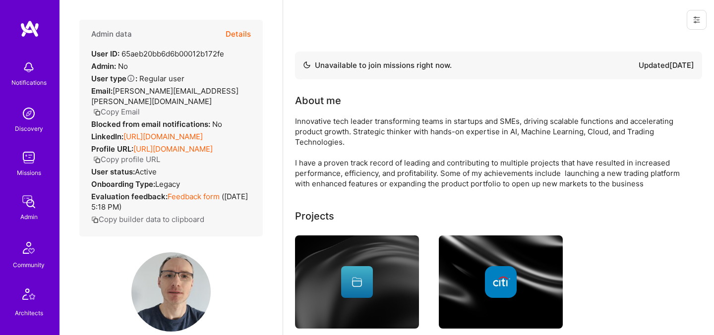
click at [245, 36] on button "Details" at bounding box center [238, 34] width 25 height 29
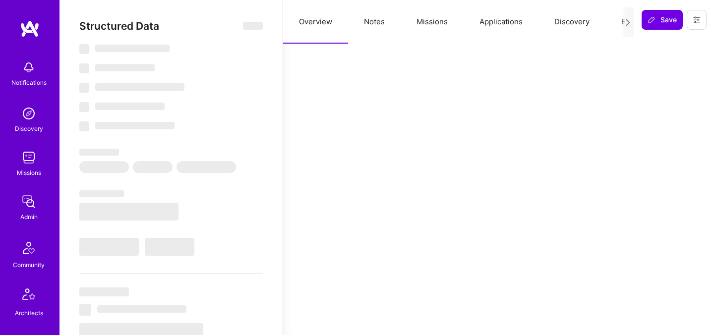
select select "Not Available"
select select "6 Months"
select select "5"
select select "7"
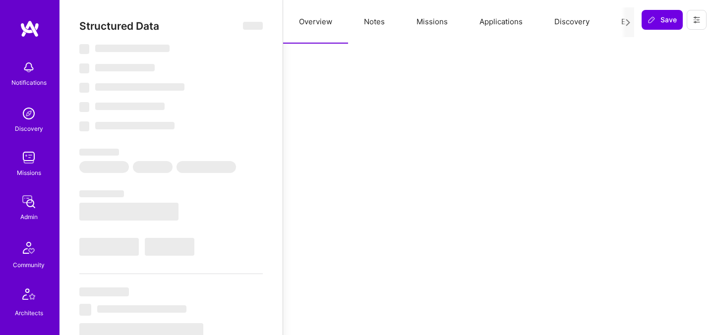
select select "7"
select select "GB"
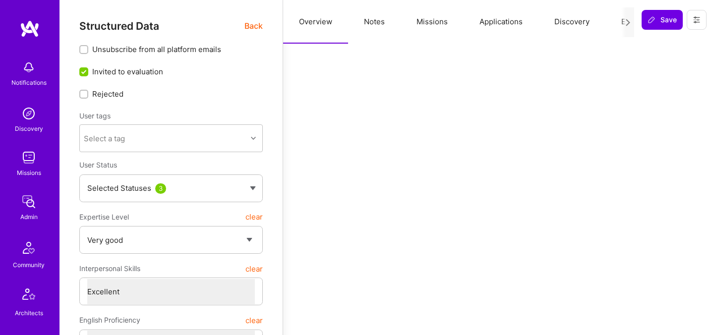
click at [417, 20] on button "Missions" at bounding box center [432, 22] width 63 height 44
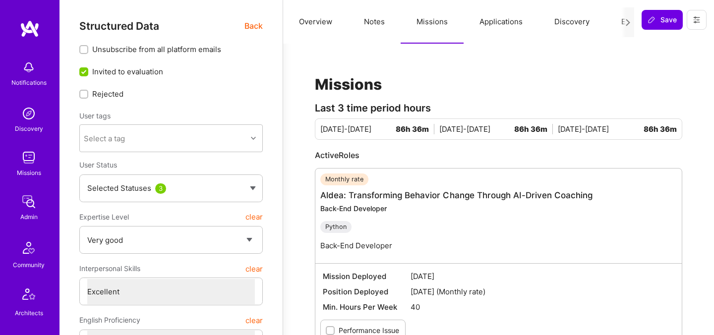
click at [611, 25] on button "Evaluation" at bounding box center [639, 22] width 68 height 44
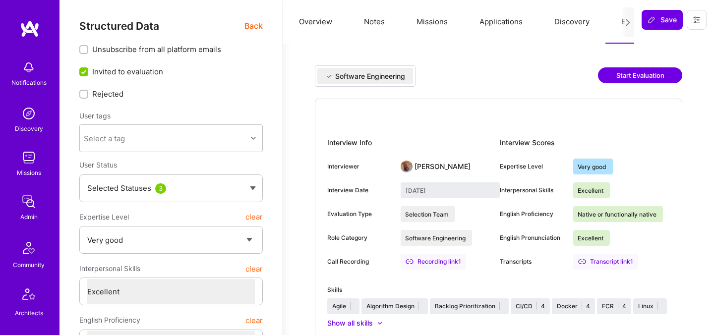
scroll to position [41, 0]
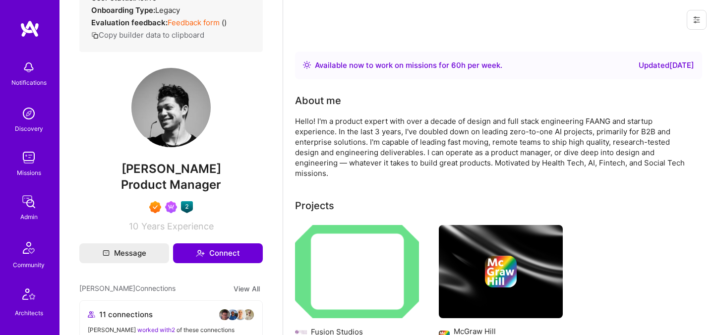
scroll to position [204, 0]
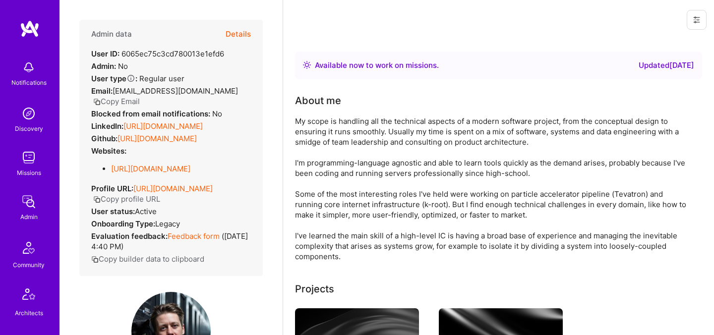
click at [240, 34] on button "Details" at bounding box center [238, 34] width 25 height 29
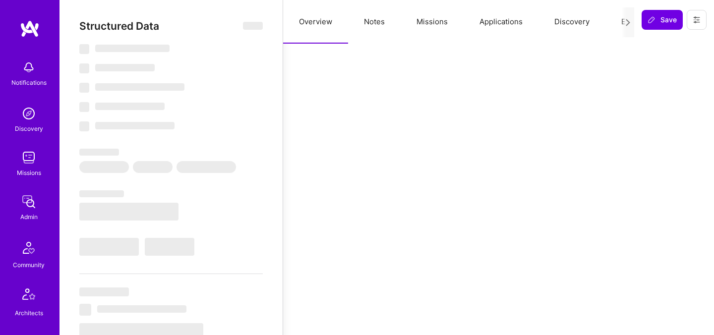
select select "Right Now"
select select "5"
select select "4"
select select "7"
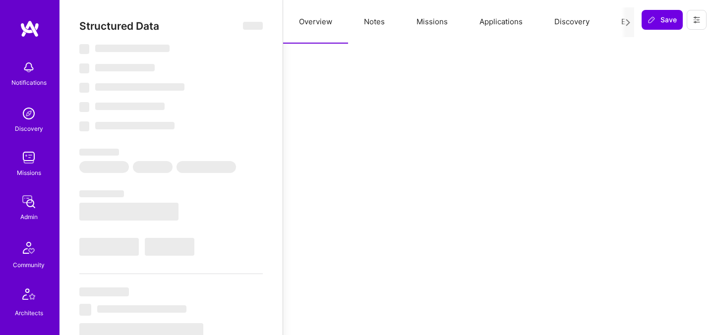
select select "NL"
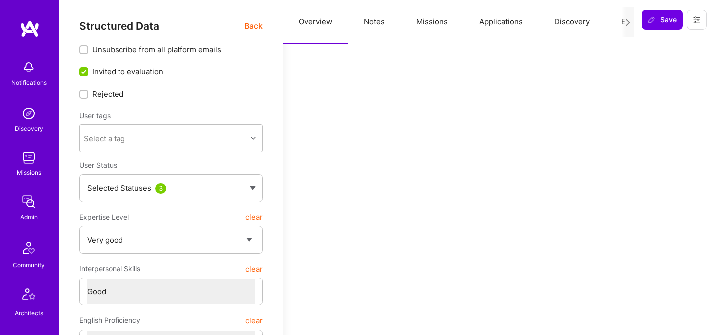
click at [442, 22] on button "Missions" at bounding box center [432, 22] width 63 height 44
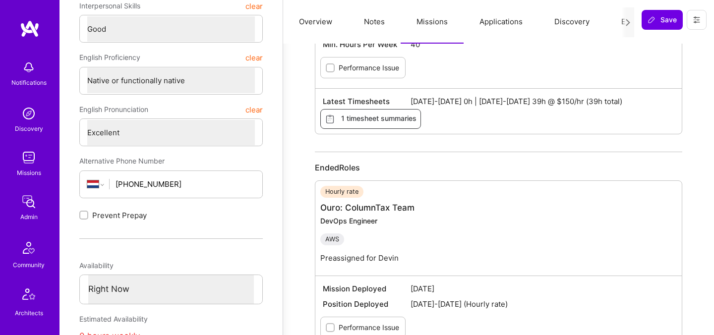
scroll to position [43, 0]
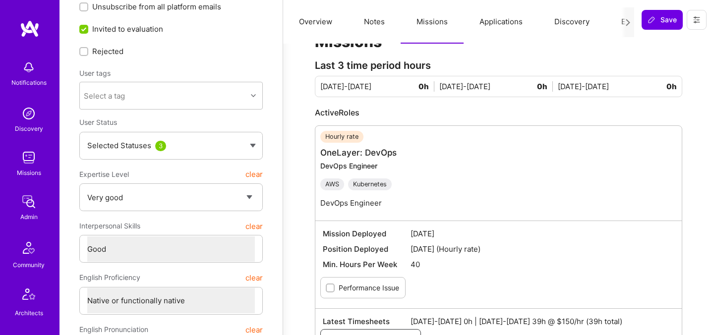
click at [615, 26] on button "Evaluation" at bounding box center [639, 22] width 68 height 44
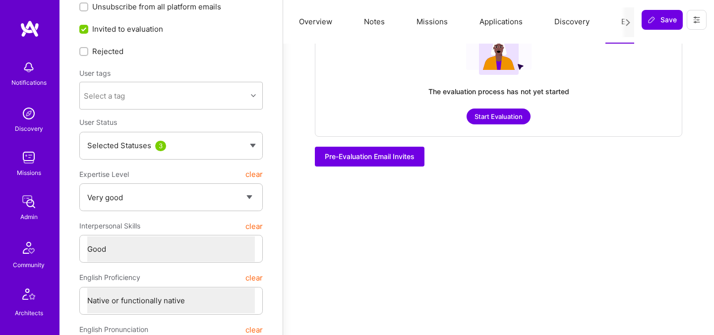
scroll to position [0, 0]
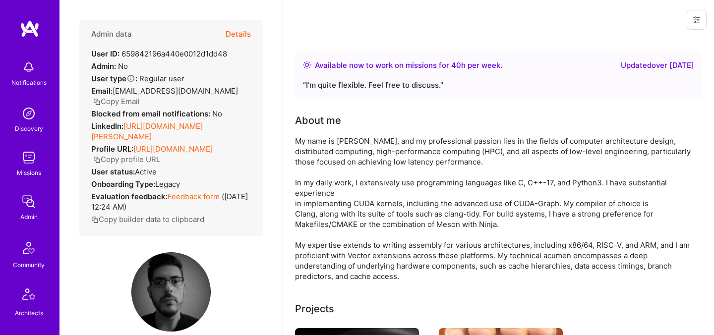
click at [244, 33] on button "Details" at bounding box center [238, 34] width 25 height 29
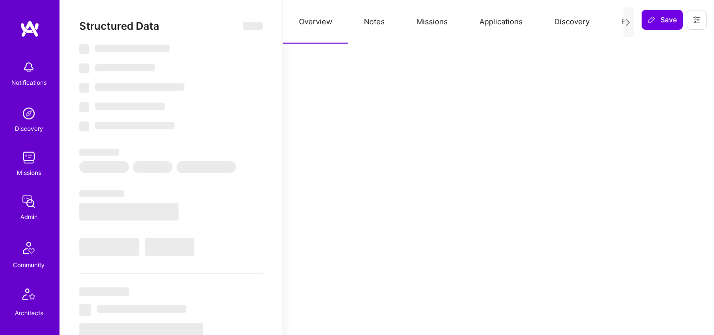
select select "Right Now"
select select "7"
select select "4"
select select "6"
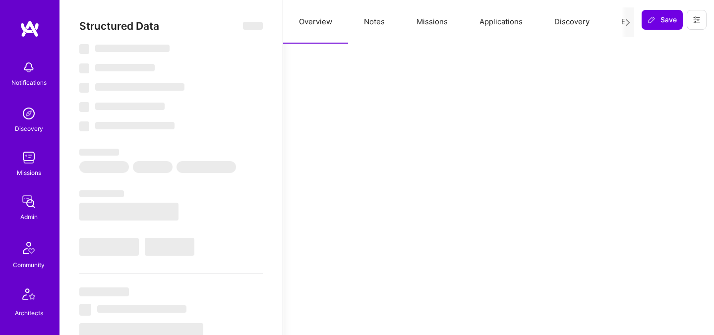
select select "GR"
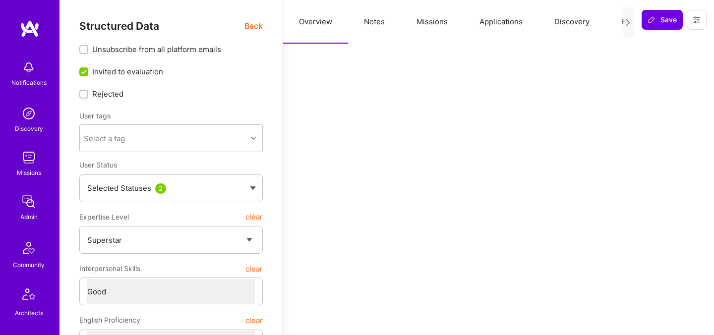
click at [450, 23] on button "Missions" at bounding box center [432, 22] width 63 height 44
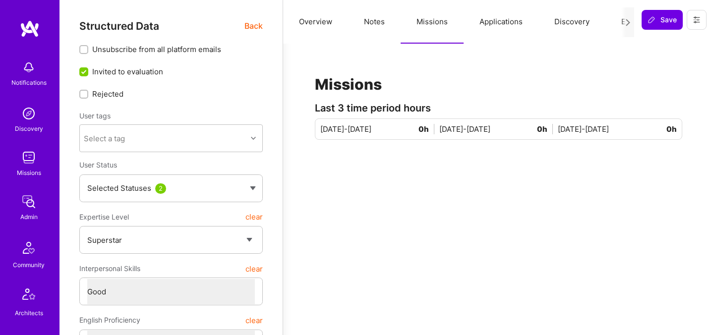
click at [616, 20] on button "Evaluation" at bounding box center [639, 22] width 68 height 44
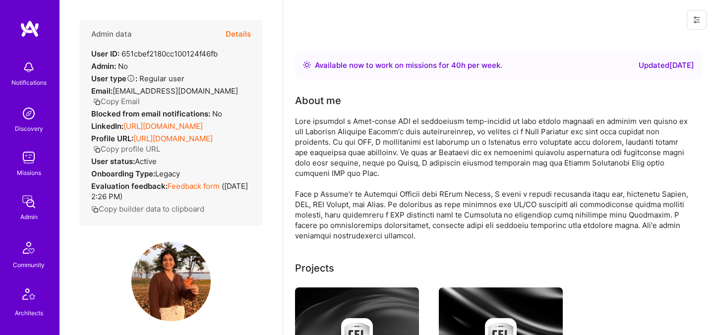
click at [235, 34] on button "Details" at bounding box center [238, 34] width 25 height 29
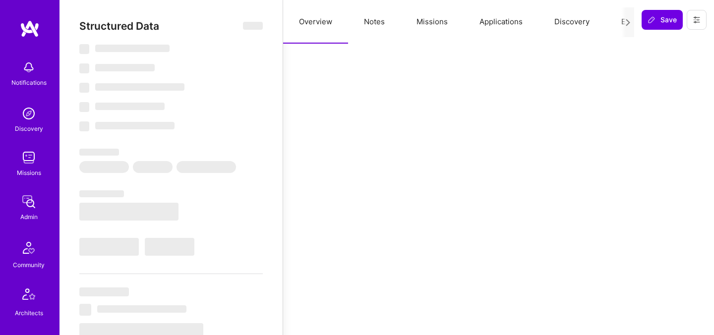
select select "Right Now"
select select "5"
select select "4"
select select "7"
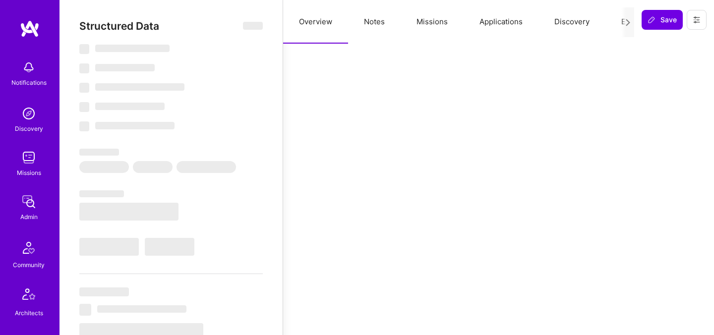
select select "CA"
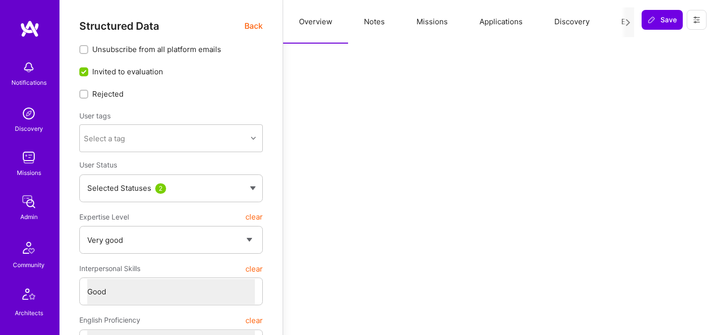
click at [422, 27] on button "Missions" at bounding box center [432, 22] width 63 height 44
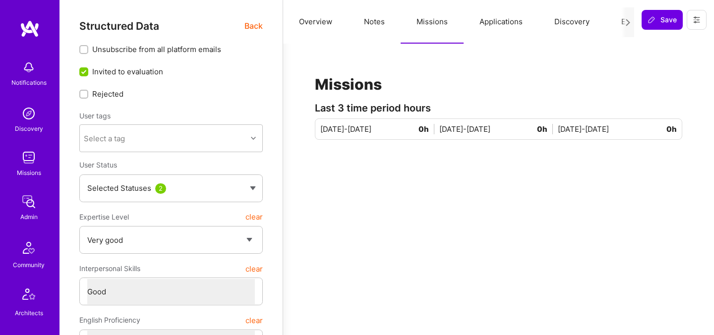
click at [618, 22] on button "Evaluation" at bounding box center [639, 22] width 68 height 44
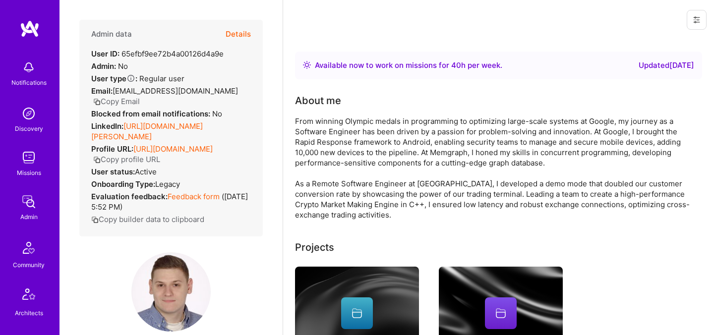
click at [240, 36] on button "Details" at bounding box center [238, 34] width 25 height 29
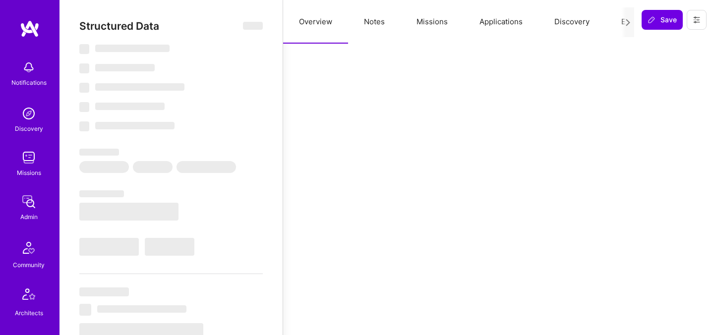
select select "Right Now"
select select "5"
select select "4"
select select "7"
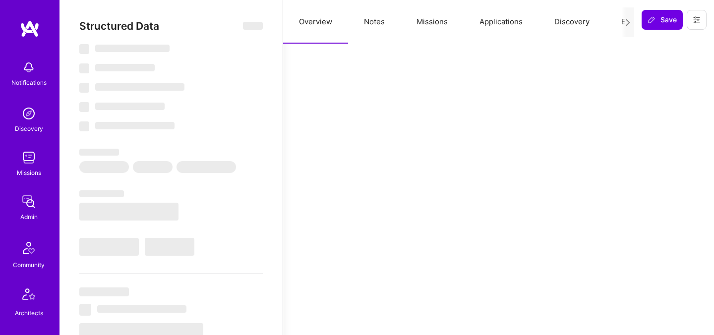
select select "HR"
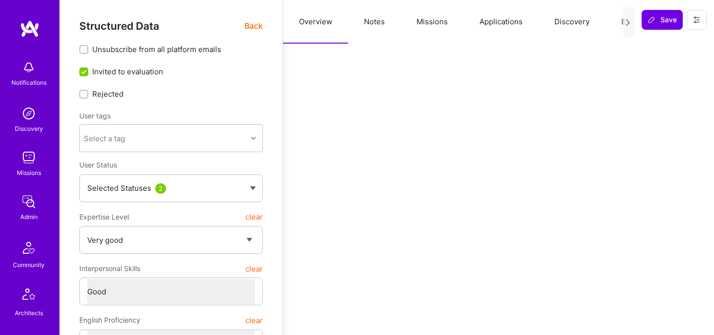
click at [430, 24] on button "Missions" at bounding box center [432, 22] width 63 height 44
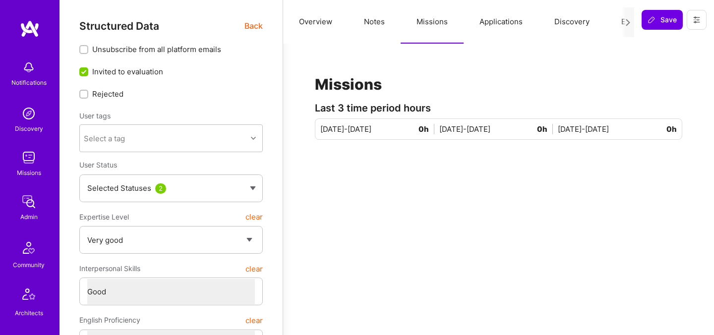
click at [621, 22] on button "Evaluation" at bounding box center [639, 22] width 68 height 44
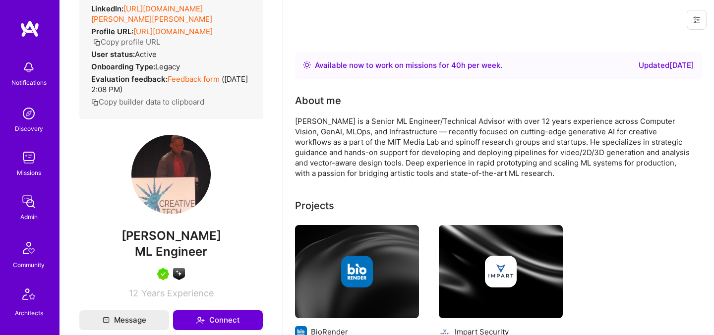
scroll to position [121, 0]
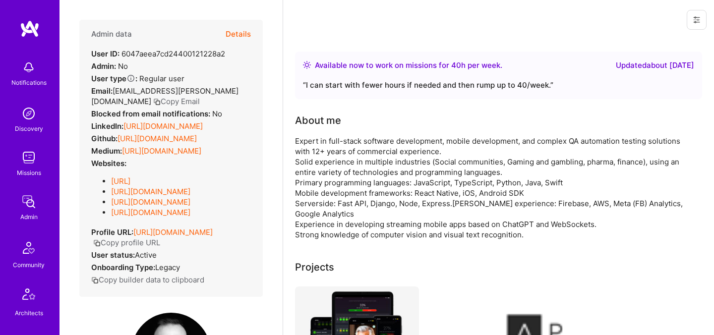
click at [239, 35] on button "Details" at bounding box center [238, 34] width 25 height 29
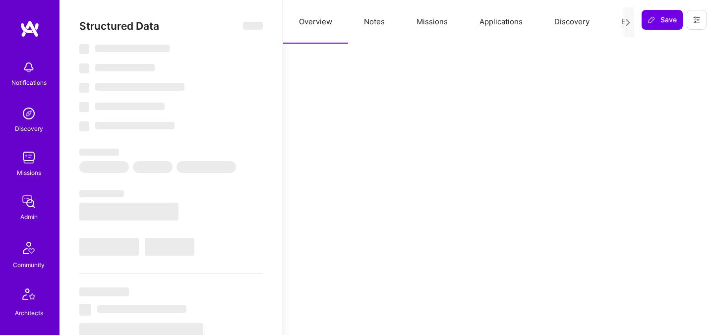
scroll to position [35, 0]
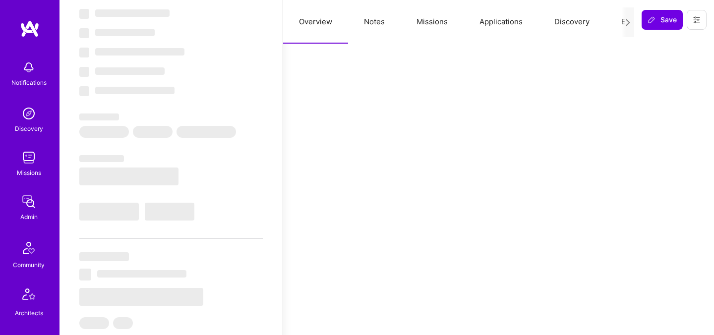
select select "Right Now"
select select "5"
select select "7"
select select "6"
select select "7"
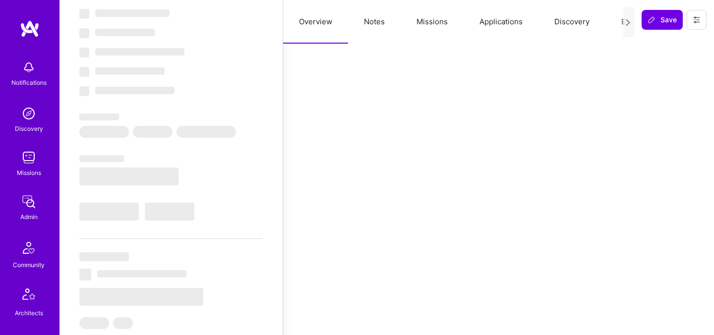
select select "NL"
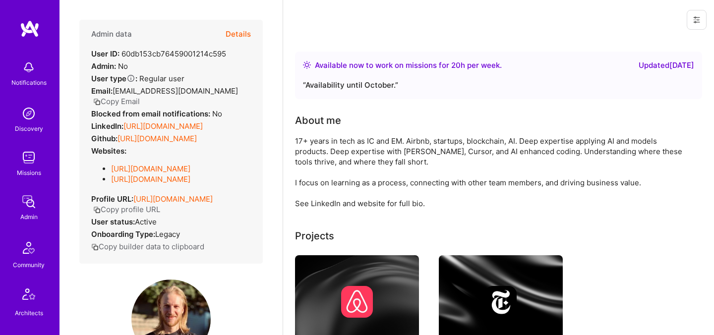
click at [235, 30] on button "Details" at bounding box center [238, 34] width 25 height 29
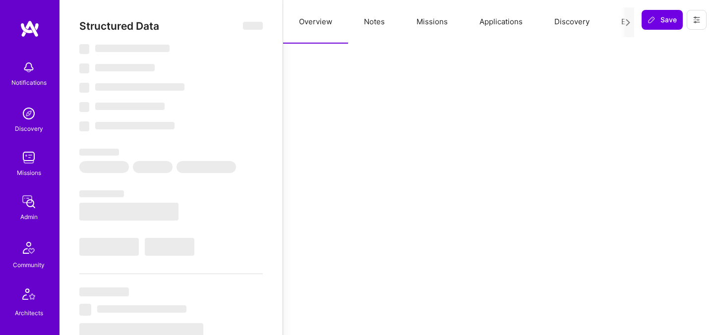
click at [435, 20] on button "Missions" at bounding box center [432, 22] width 63 height 44
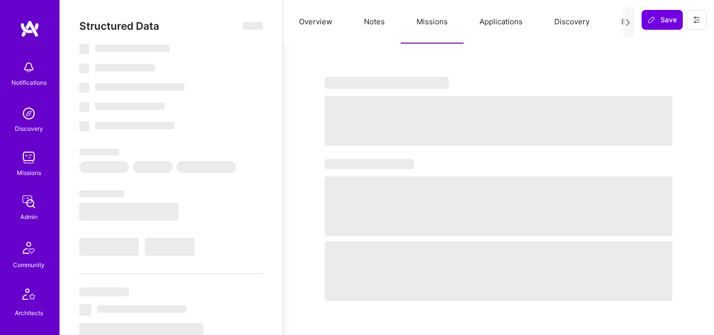
select select "Right Now"
select select "5"
select select "4"
select select "6"
select select "7"
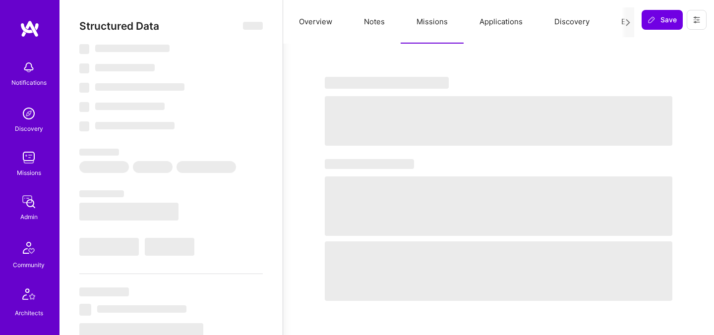
select select "US"
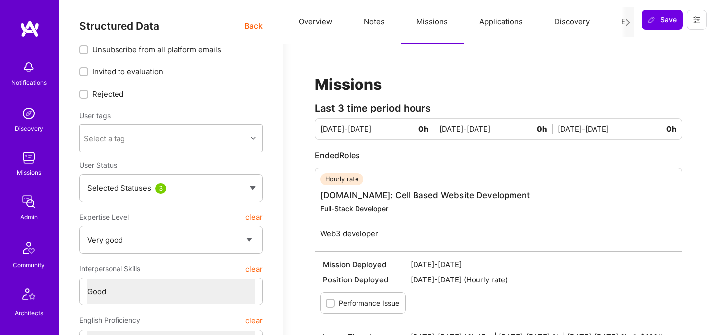
click at [619, 21] on button "Evaluation" at bounding box center [639, 22] width 68 height 44
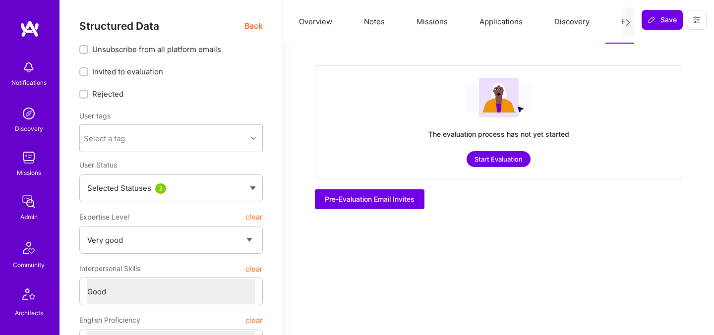
click at [306, 20] on button "Overview" at bounding box center [315, 22] width 65 height 44
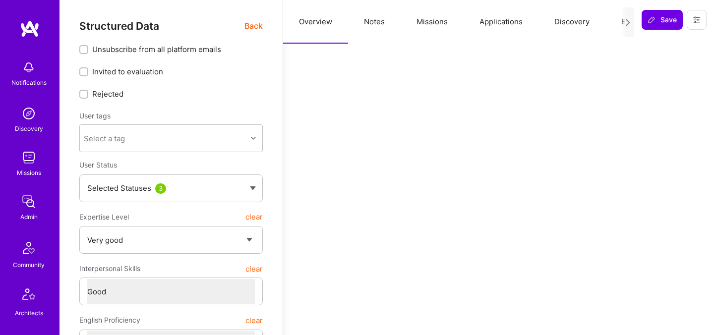
click at [433, 23] on button "Missions" at bounding box center [432, 22] width 63 height 44
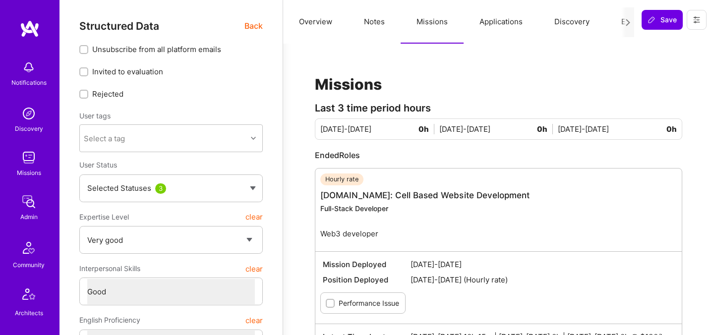
click at [253, 27] on span "Back" at bounding box center [253, 26] width 18 height 12
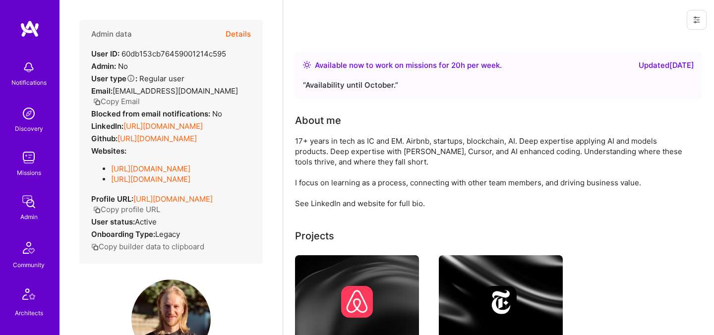
click at [250, 30] on button "Details" at bounding box center [238, 34] width 25 height 29
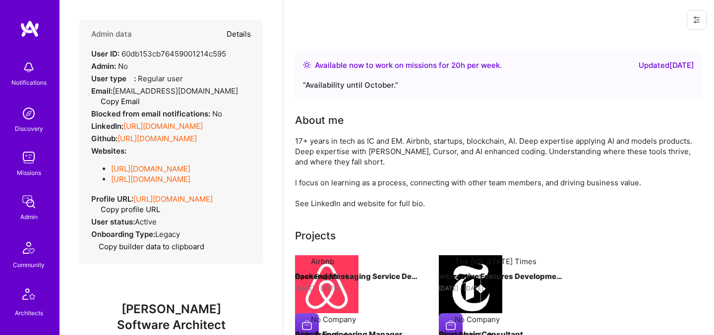
type textarea "x"
select select "5"
select select "4"
select select "6"
select select "7"
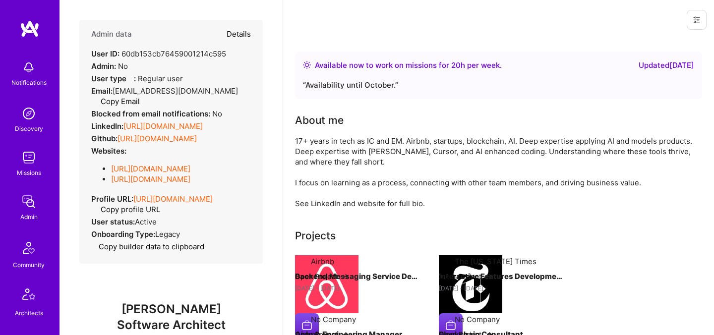
select select "US"
select select "Right Now"
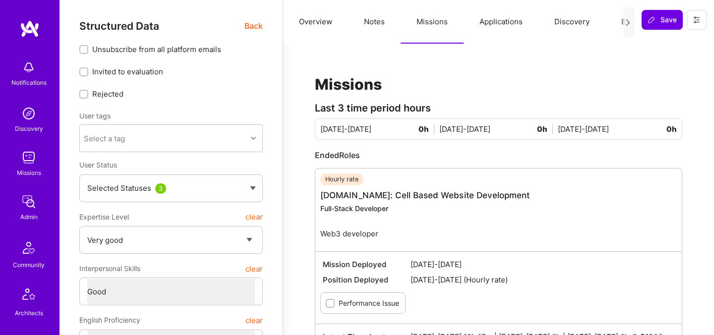
click at [251, 27] on span "Back" at bounding box center [253, 26] width 18 height 12
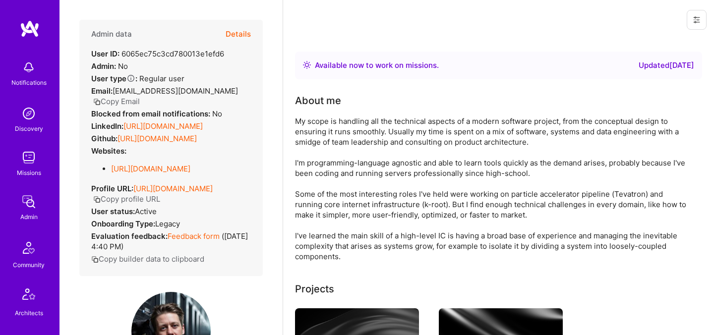
click at [239, 37] on button "Details" at bounding box center [238, 34] width 25 height 29
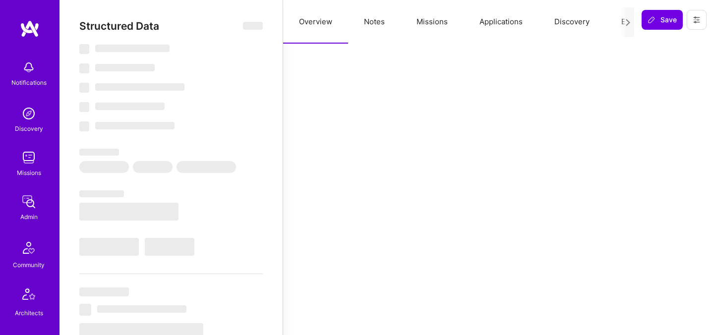
select select "Right Now"
select select "5"
select select "4"
select select "7"
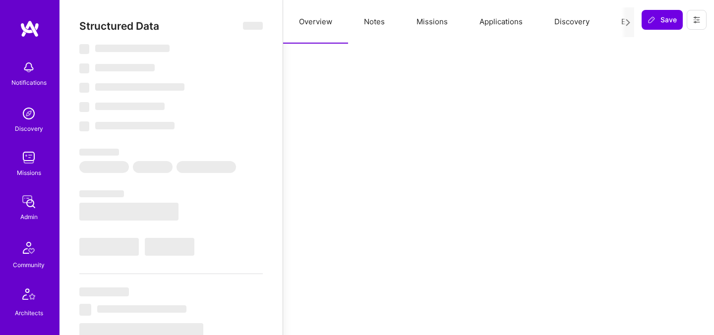
select select "NL"
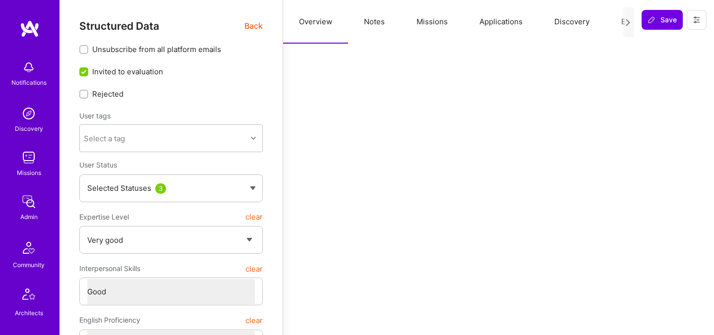
click at [439, 19] on button "Missions" at bounding box center [432, 22] width 63 height 44
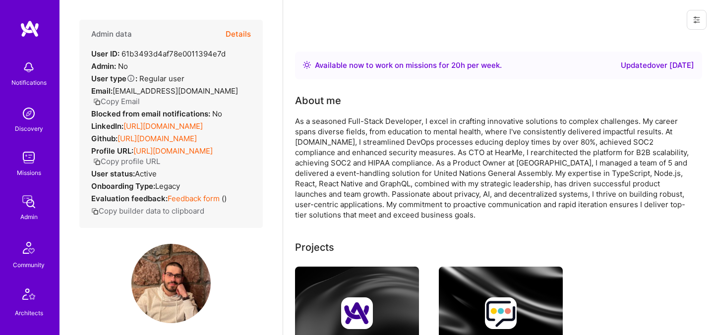
click at [242, 29] on button "Details" at bounding box center [238, 34] width 25 height 29
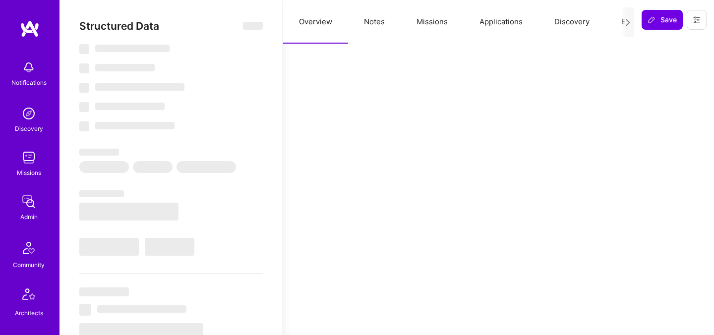
select select "Right Now"
select select "7"
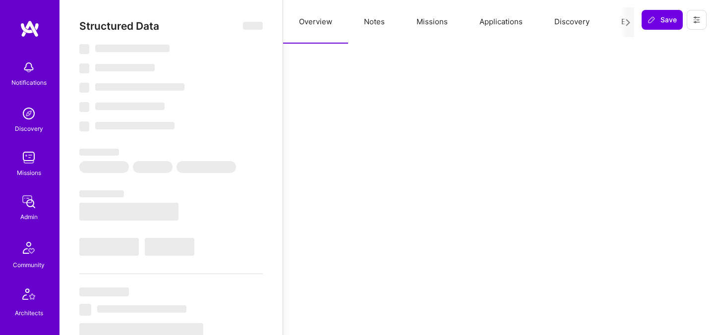
select select "AM"
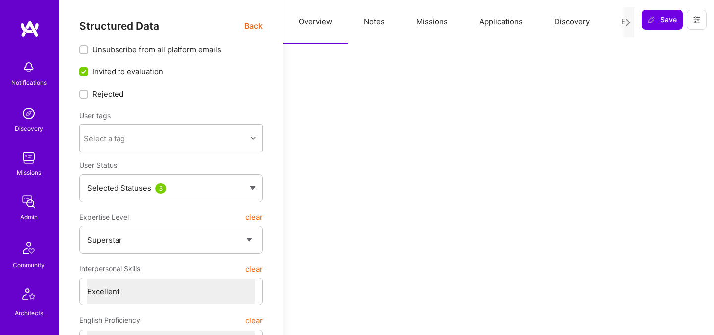
click at [375, 29] on button "Notes" at bounding box center [374, 22] width 53 height 44
type textarea "x"
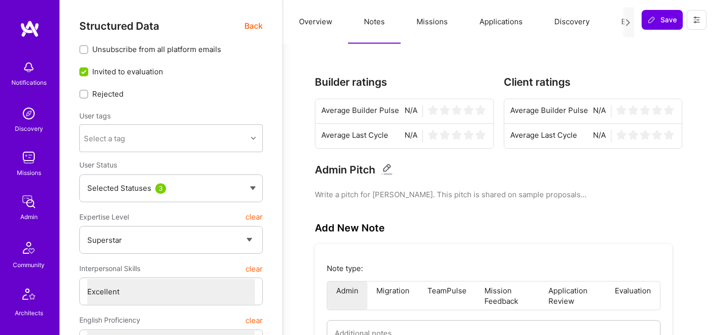
click at [433, 23] on button "Missions" at bounding box center [432, 22] width 63 height 44
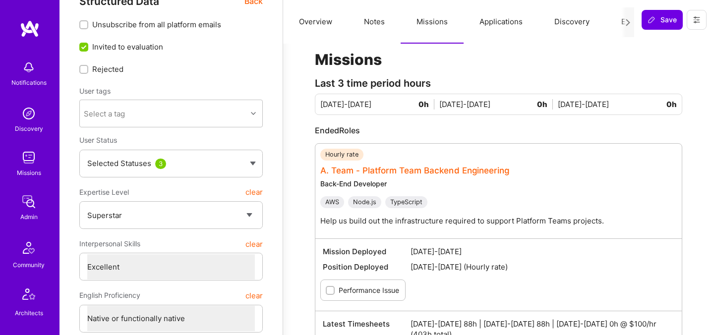
scroll to position [26, 0]
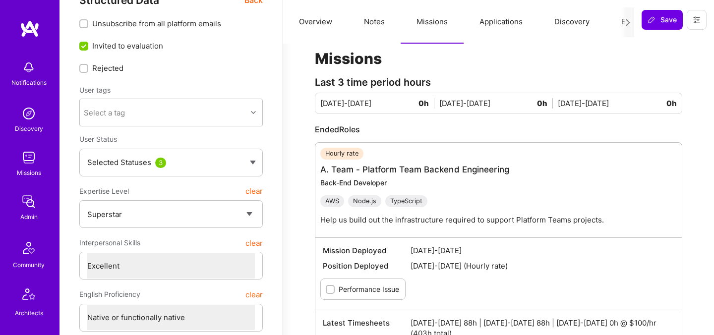
click at [618, 13] on button "Evaluation" at bounding box center [639, 22] width 68 height 44
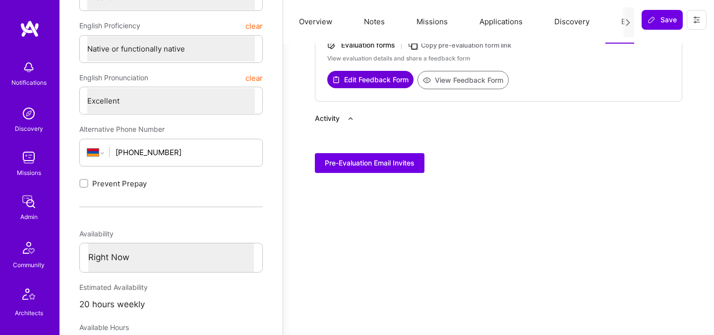
scroll to position [296, 0]
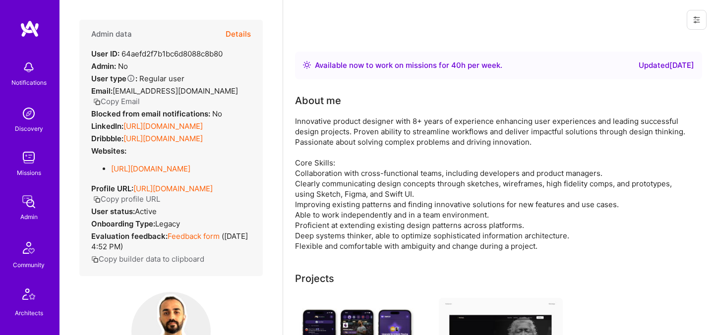
click at [242, 35] on button "Details" at bounding box center [238, 34] width 25 height 29
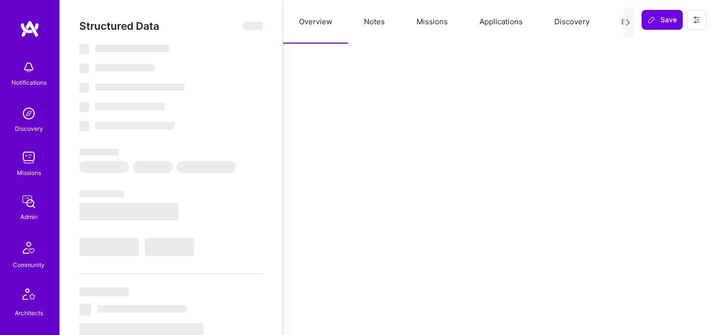
select select "Right Now"
select select "5"
select select "7"
select select "6"
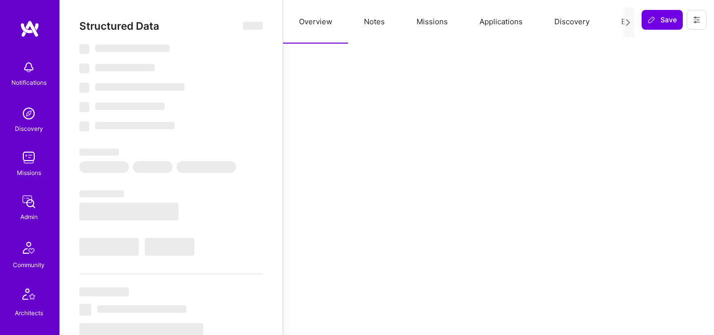
select select "HU"
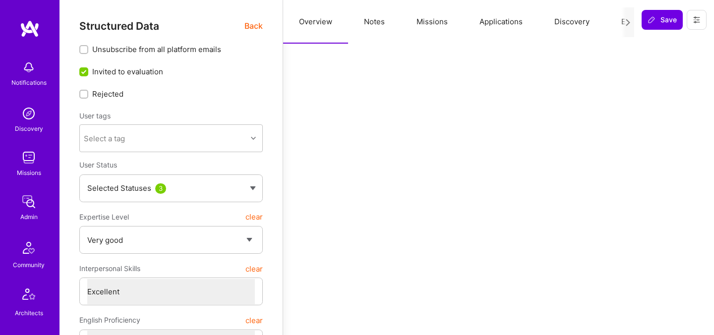
click at [425, 15] on button "Missions" at bounding box center [432, 22] width 63 height 44
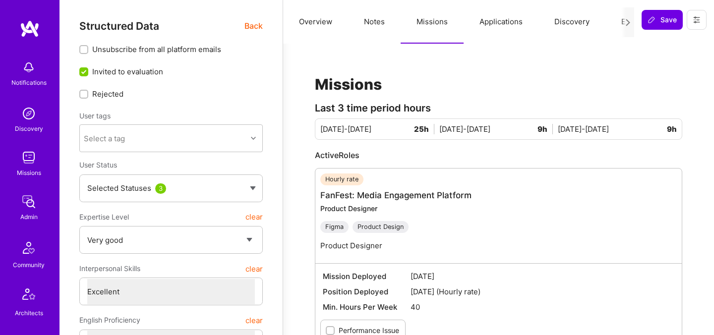
click at [603, 22] on button "Discovery" at bounding box center [572, 22] width 67 height 44
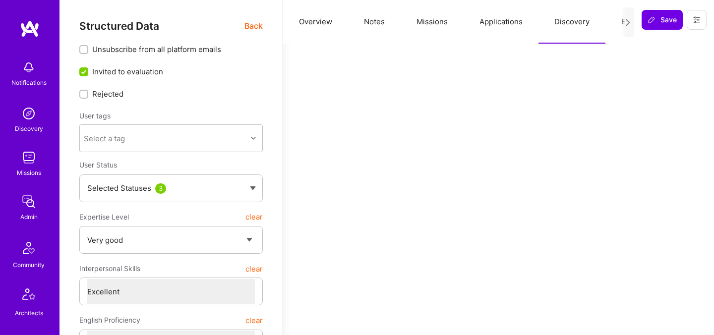
click at [608, 23] on button "Evaluation" at bounding box center [639, 22] width 68 height 44
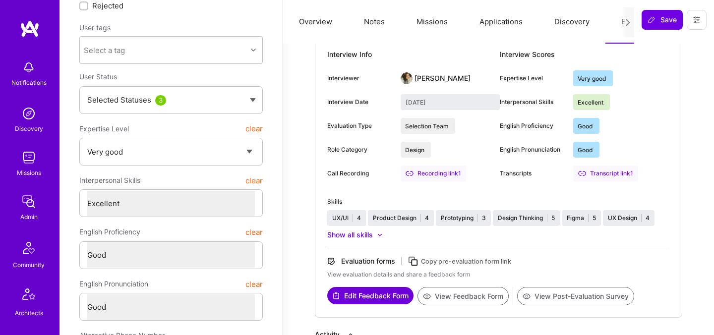
scroll to position [89, 0]
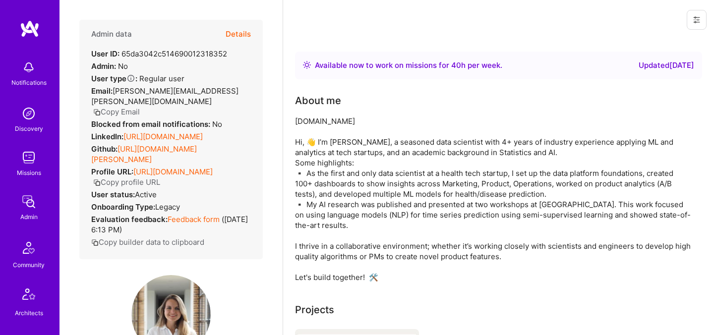
click at [239, 34] on button "Details" at bounding box center [238, 34] width 25 height 29
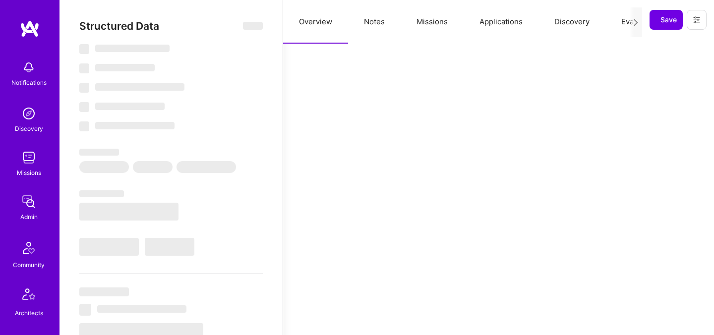
click at [438, 21] on button "Missions" at bounding box center [432, 22] width 63 height 44
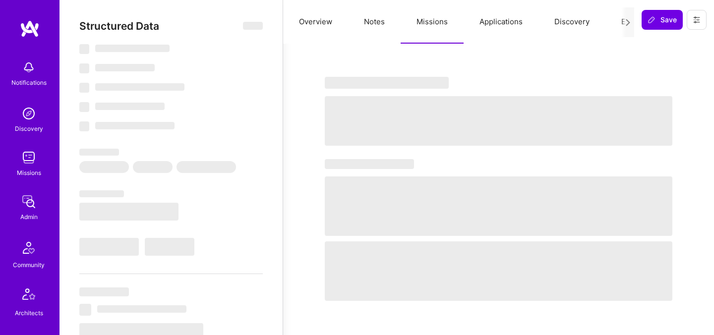
select select "Right Now"
select select "7"
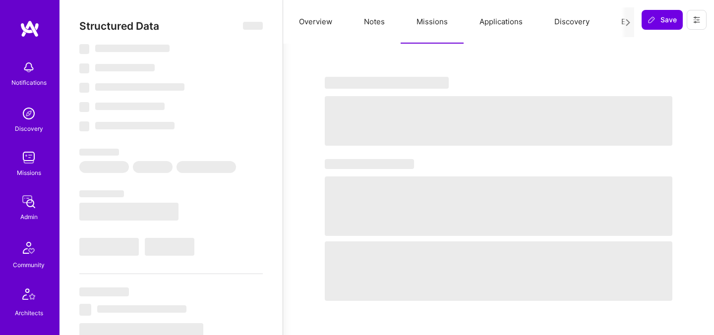
select select "US"
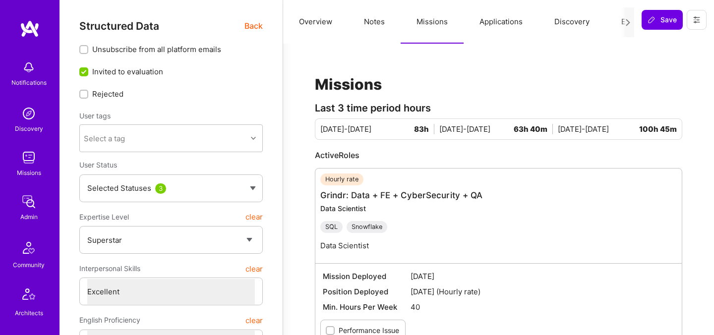
click at [612, 24] on button "Evaluation" at bounding box center [639, 22] width 68 height 44
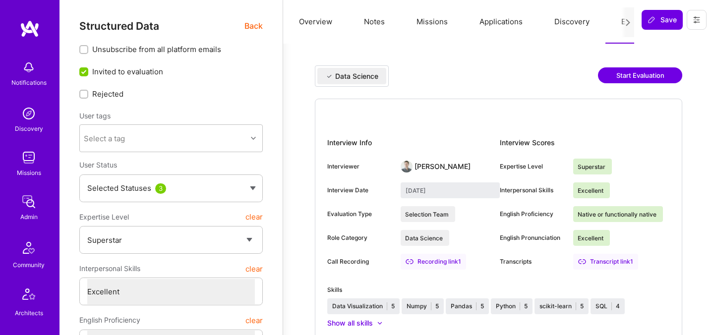
click at [252, 28] on span "Back" at bounding box center [253, 26] width 18 height 12
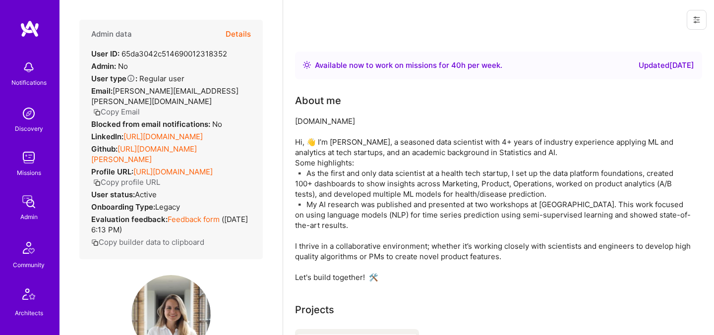
click at [241, 33] on button "Details" at bounding box center [238, 34] width 25 height 29
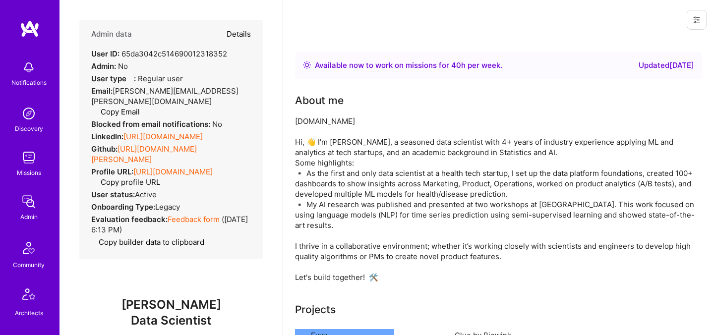
type textarea "x"
select select "7"
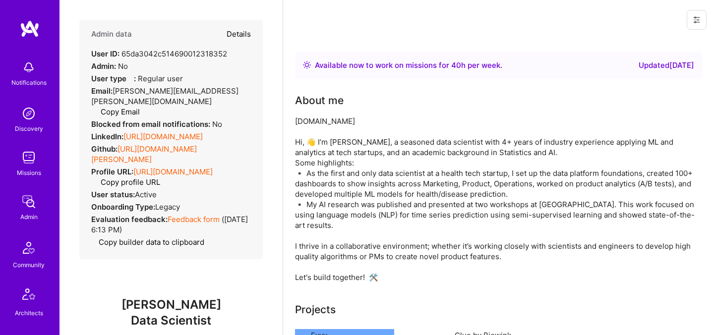
select select "US"
select select "Right Now"
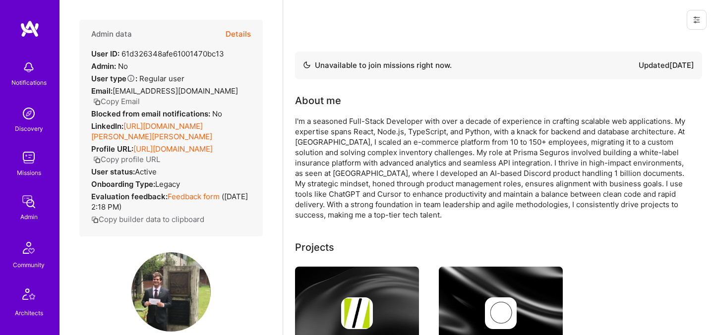
click at [240, 33] on button "Details" at bounding box center [238, 34] width 25 height 29
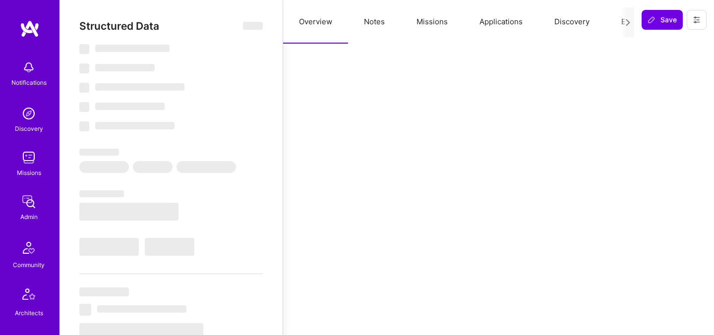
select select "Not Available"
select select "1 Month"
select select "5"
select select "7"
select select "6"
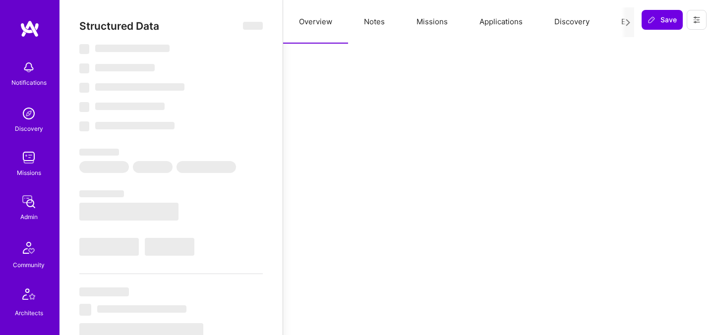
select select "7"
select select "BR"
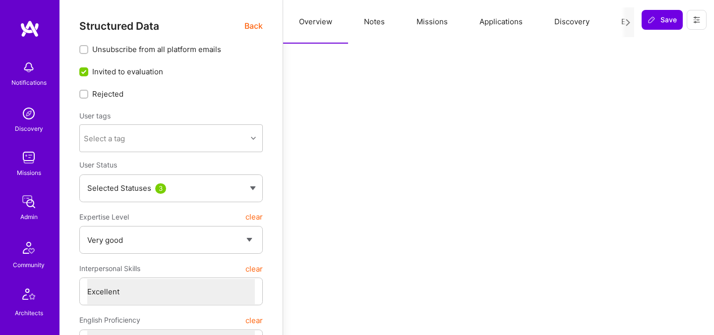
click at [434, 20] on button "Missions" at bounding box center [432, 22] width 63 height 44
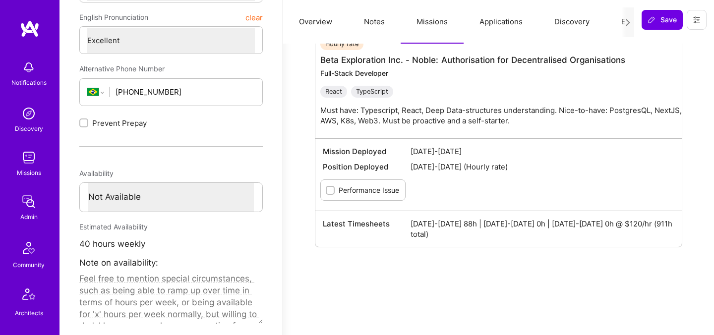
scroll to position [363, 0]
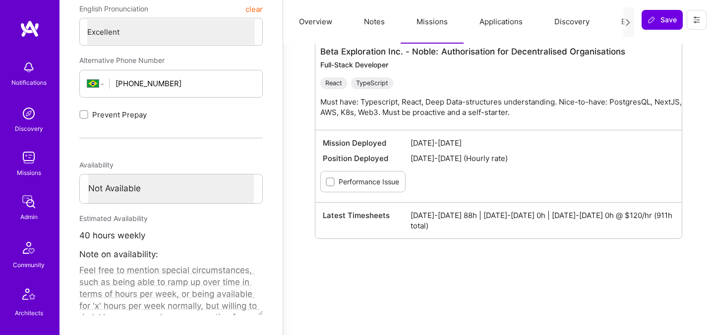
click at [617, 20] on button "Evaluation" at bounding box center [639, 22] width 68 height 44
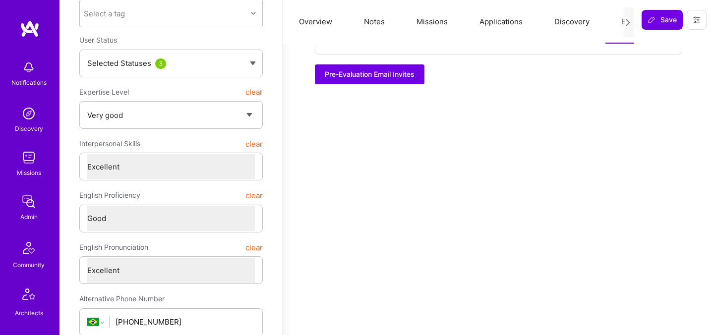
scroll to position [0, 0]
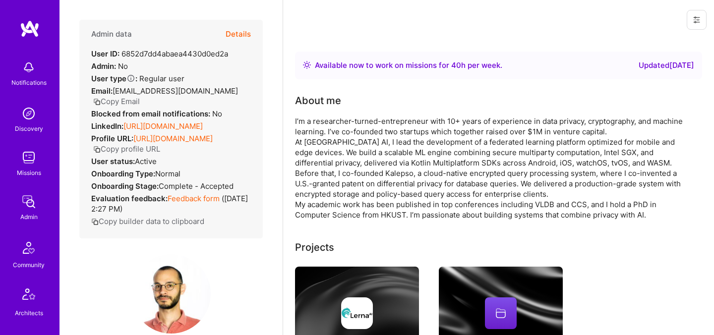
click at [238, 31] on button "Details" at bounding box center [238, 34] width 25 height 29
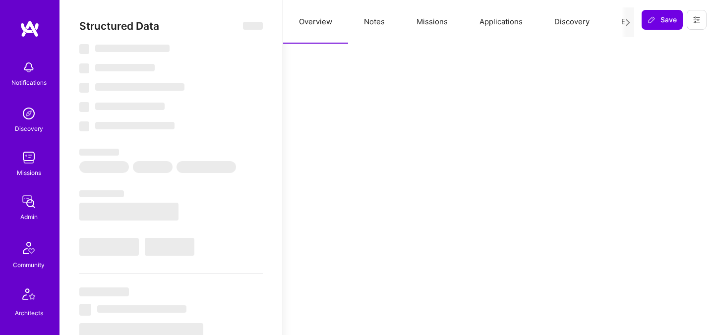
click at [432, 25] on button "Missions" at bounding box center [432, 22] width 63 height 44
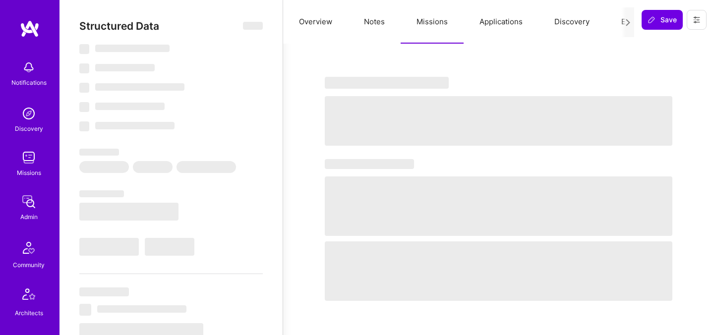
select select "Right Now"
select select "5"
select select "7"
select select "6"
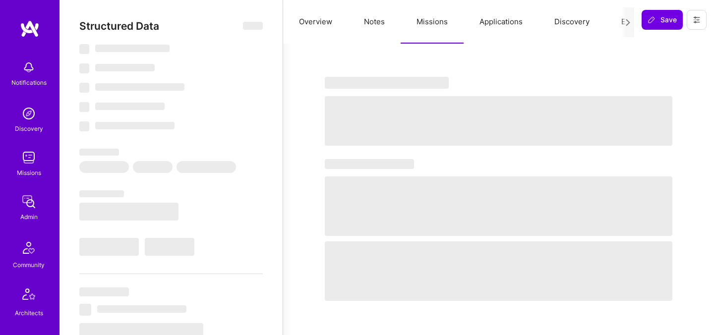
select select "FR"
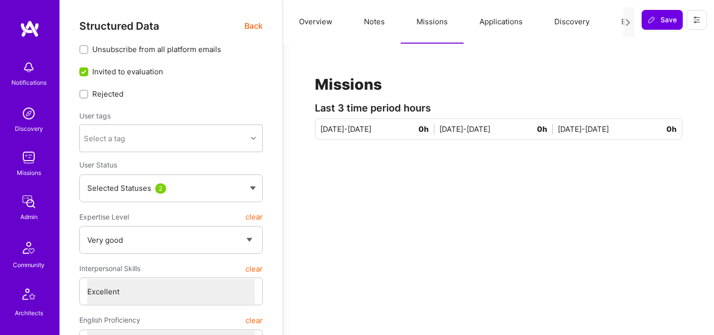
click at [627, 19] on icon at bounding box center [627, 22] width 7 height 7
click at [618, 22] on button "Evaluation" at bounding box center [639, 22] width 68 height 44
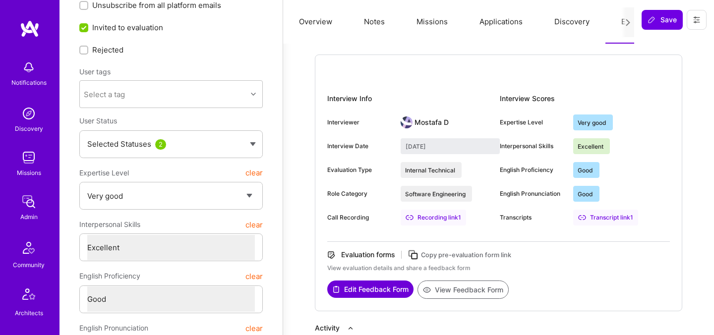
scroll to position [45, 0]
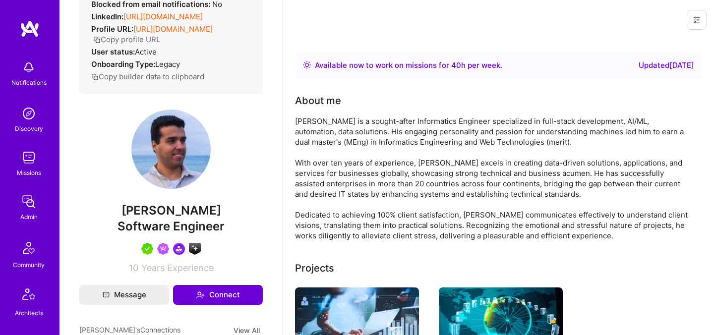
scroll to position [113, 0]
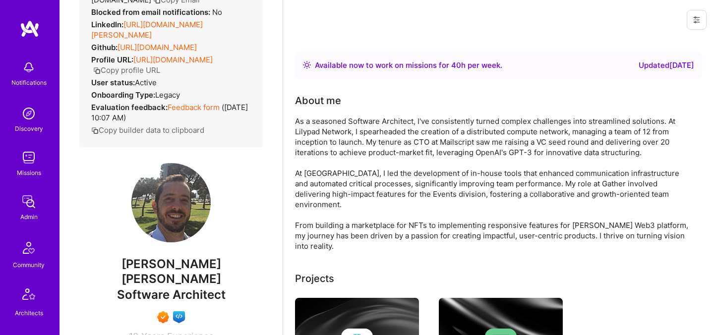
scroll to position [102, 0]
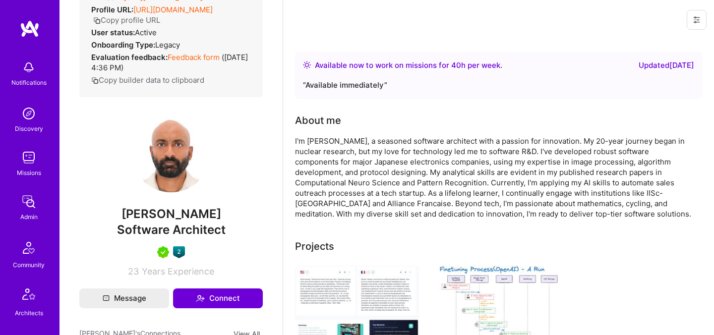
scroll to position [128, 0]
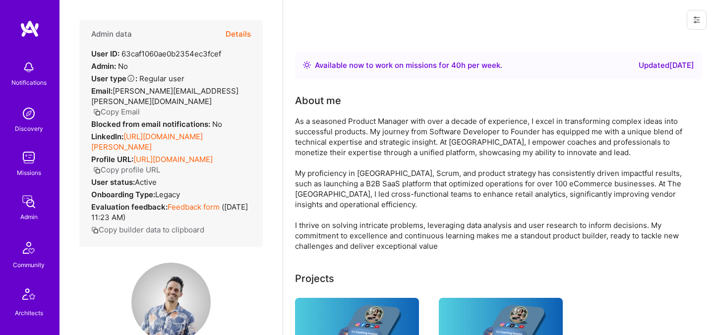
click at [236, 36] on button "Details" at bounding box center [238, 34] width 25 height 29
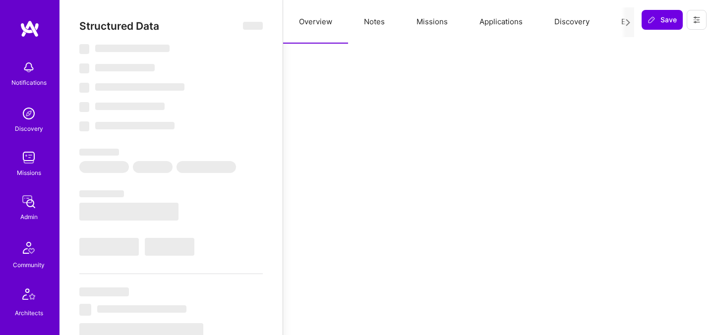
select select "Right Now"
select select "5"
select select "7"
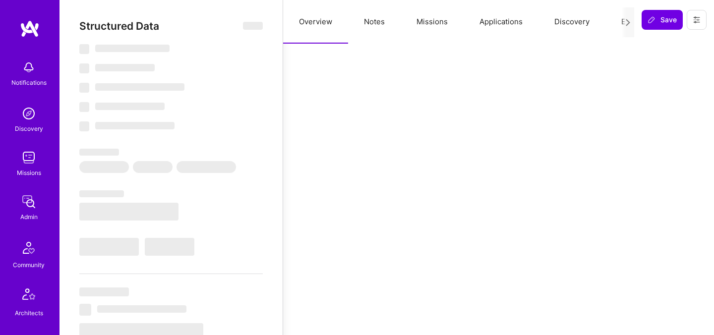
select select "US"
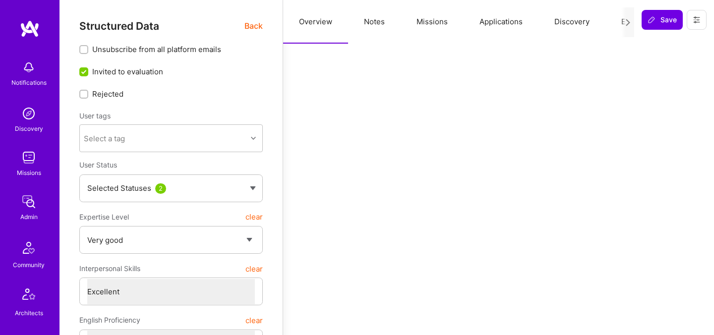
click at [426, 21] on button "Missions" at bounding box center [432, 22] width 63 height 44
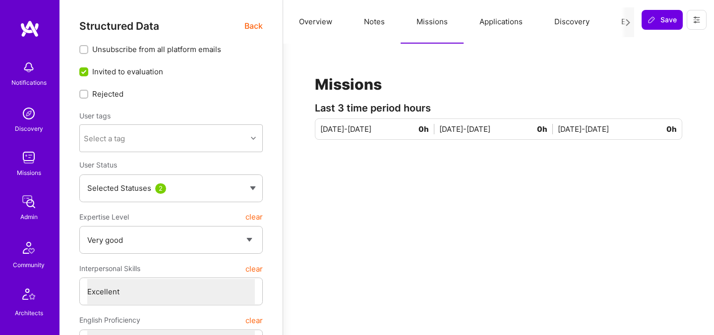
click at [614, 18] on button "Evaluation" at bounding box center [639, 22] width 68 height 44
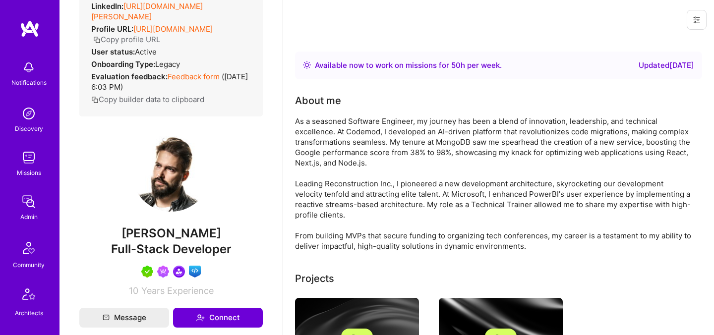
scroll to position [120, 0]
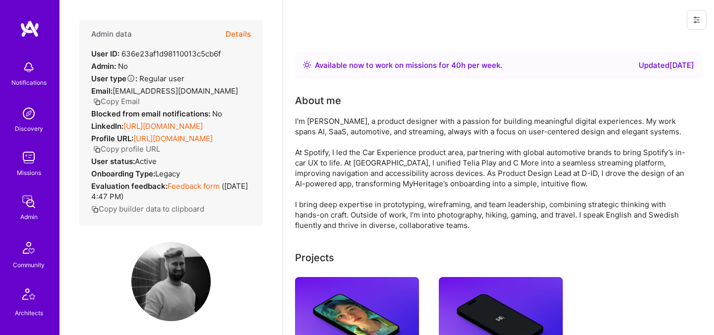
click at [240, 34] on button "Details" at bounding box center [238, 34] width 25 height 29
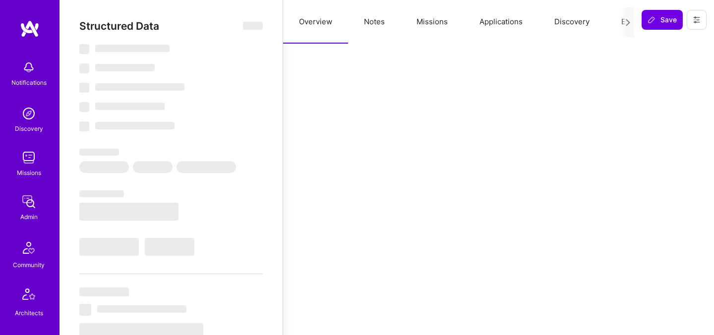
drag, startPoint x: 387, startPoint y: 23, endPoint x: 396, endPoint y: 23, distance: 8.9
click at [386, 23] on button "Notes" at bounding box center [374, 22] width 53 height 44
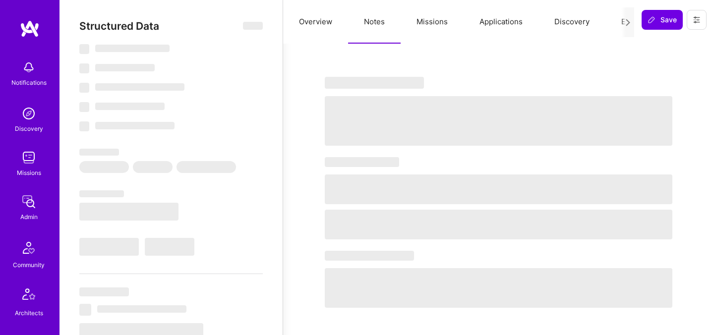
click at [424, 22] on button "Missions" at bounding box center [432, 22] width 63 height 44
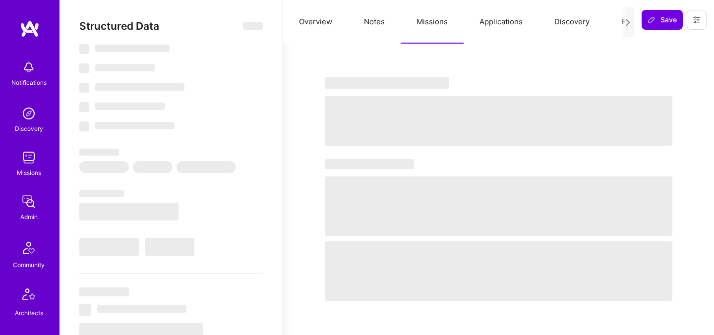
select select "Right Now"
select select "5"
select select "7"
select select "6"
select select "7"
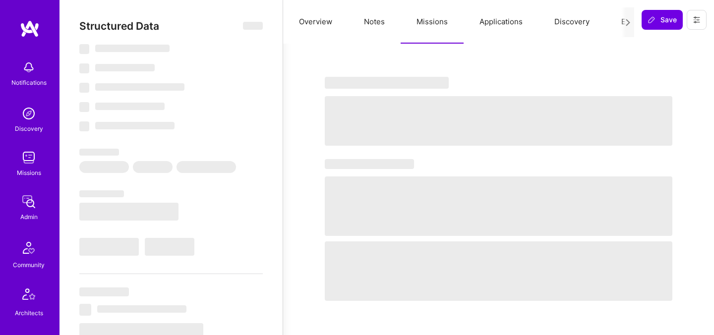
select select "SE"
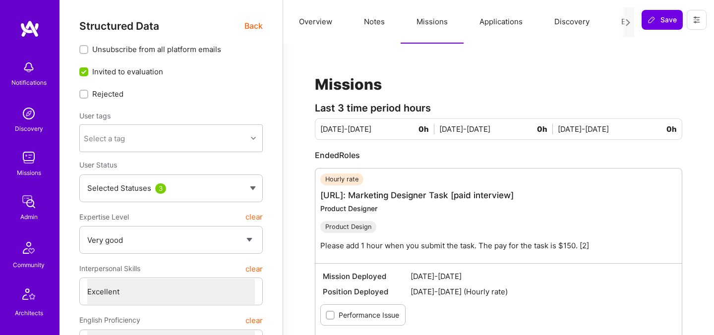
click at [249, 30] on span "Back" at bounding box center [253, 26] width 18 height 12
click at [246, 29] on span "Back" at bounding box center [253, 26] width 18 height 12
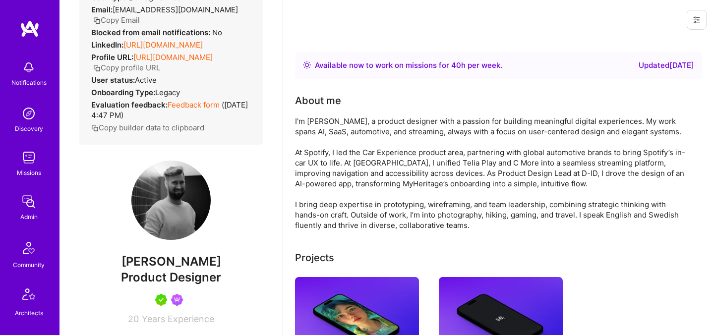
scroll to position [127, 0]
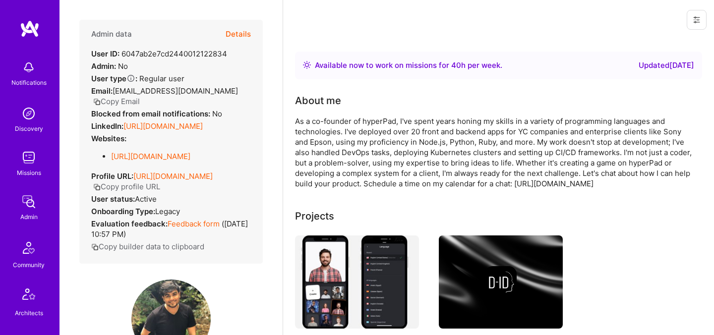
scroll to position [105, 0]
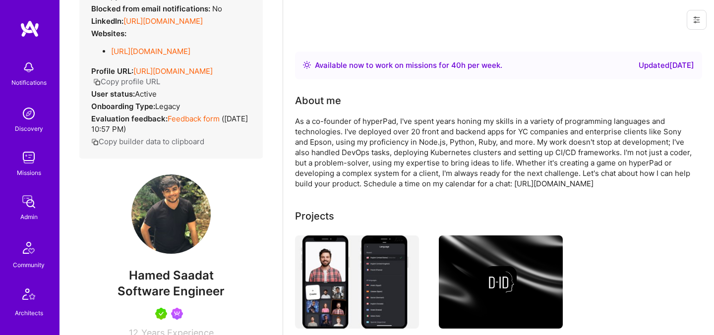
click at [160, 83] on button "Copy profile URL" at bounding box center [126, 81] width 67 height 10
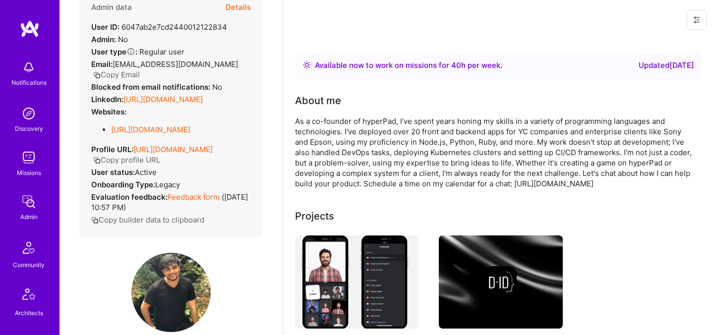
scroll to position [21, 0]
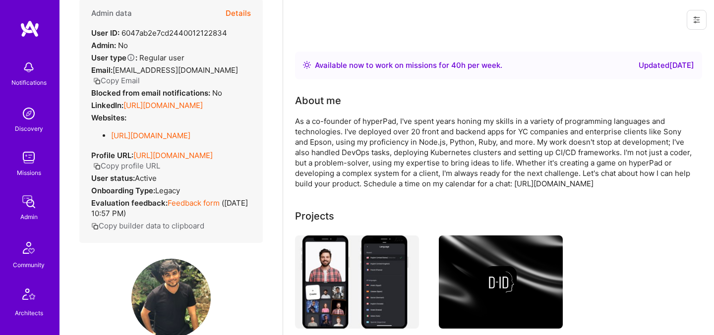
click at [140, 75] on button "Copy Email" at bounding box center [116, 80] width 47 height 10
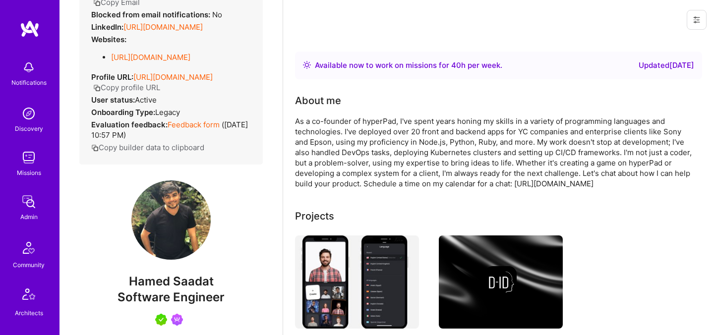
scroll to position [0, 0]
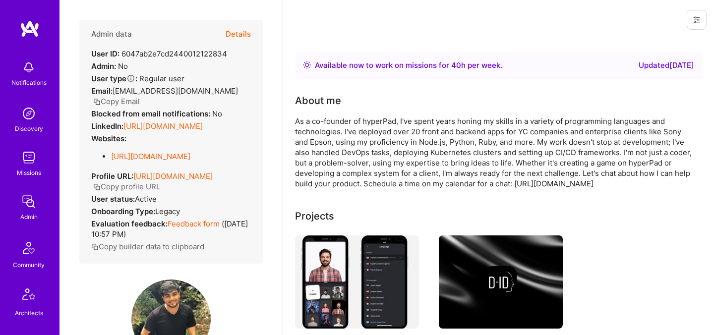
click at [236, 37] on button "Details" at bounding box center [238, 34] width 25 height 29
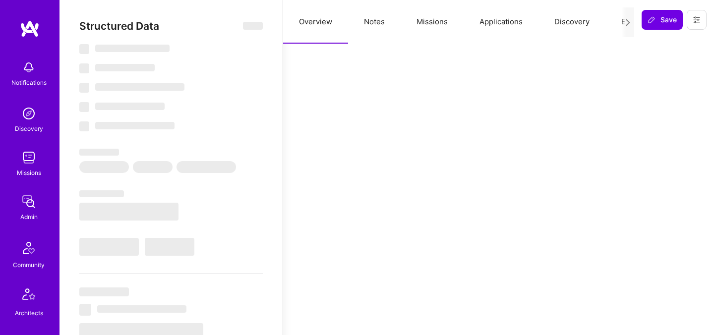
click at [433, 21] on button "Missions" at bounding box center [432, 22] width 63 height 44
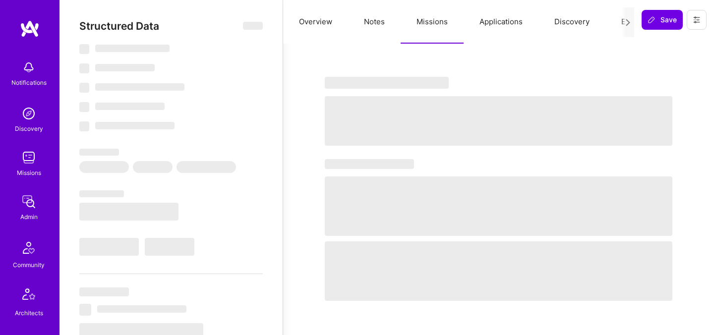
select select "Right Now"
select select "5"
select select "4"
select select "7"
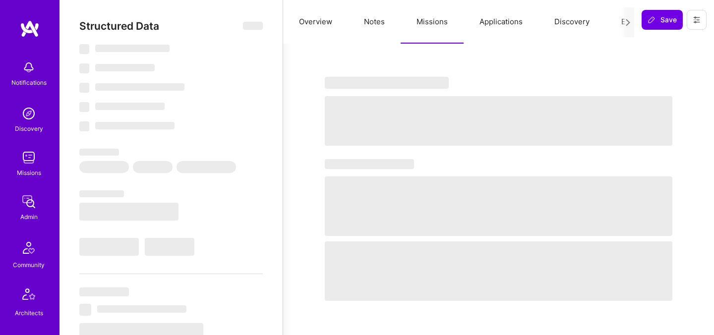
select select "CA"
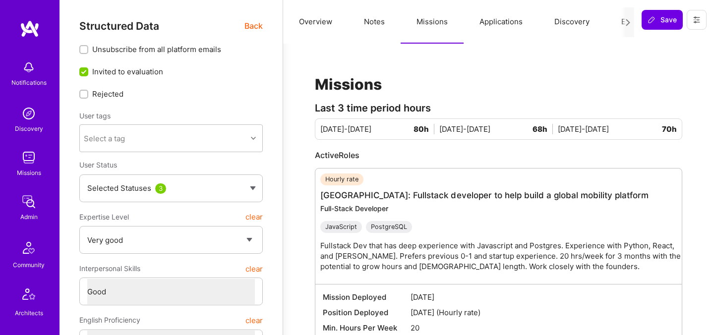
click at [614, 19] on button "Evaluation" at bounding box center [639, 22] width 68 height 44
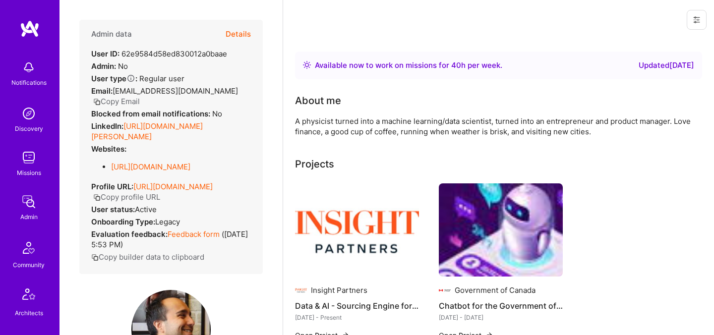
click at [241, 35] on button "Details" at bounding box center [238, 34] width 25 height 29
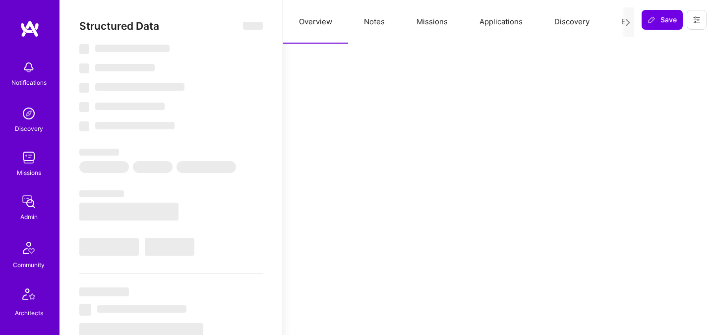
click at [452, 26] on button "Missions" at bounding box center [432, 22] width 63 height 44
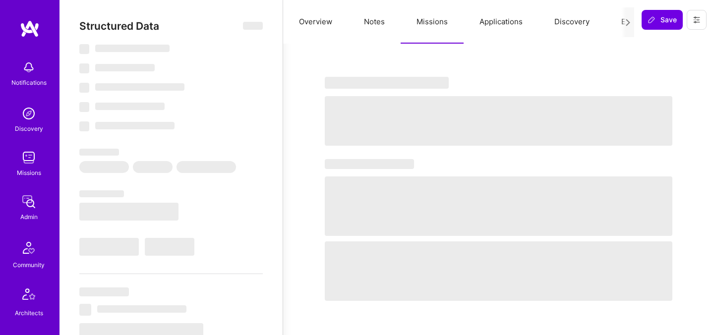
select select "Right Now"
select select "4"
select select "7"
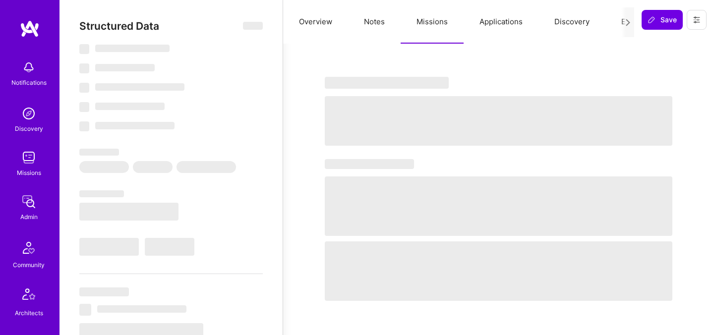
select select "CA"
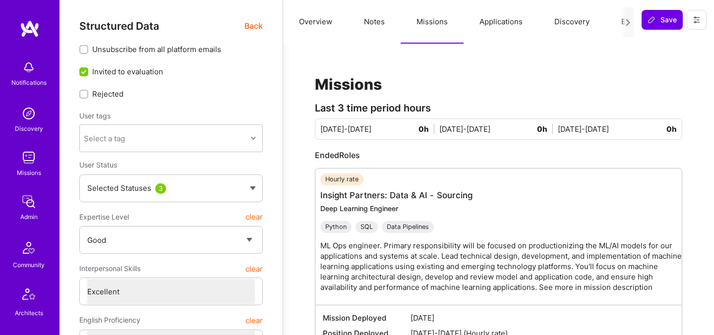
click at [610, 24] on button "Evaluation" at bounding box center [639, 22] width 68 height 44
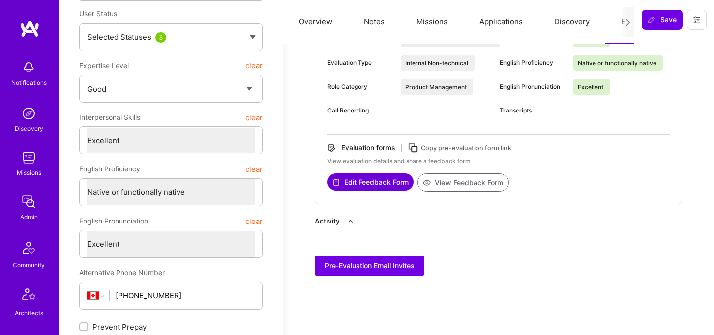
scroll to position [152, 0]
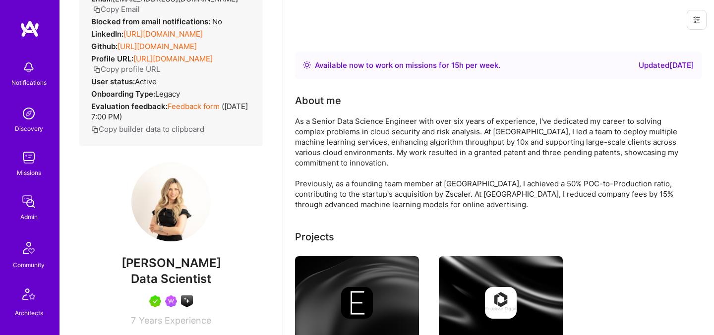
scroll to position [133, 0]
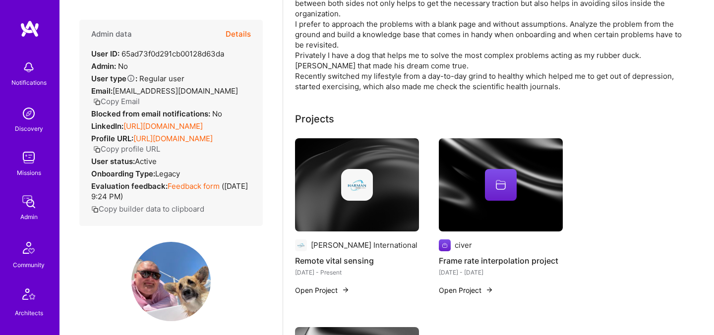
click at [240, 42] on button "Details" at bounding box center [238, 34] width 25 height 29
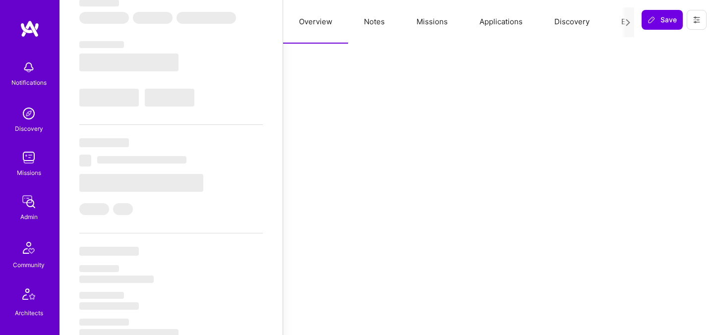
click at [443, 30] on button "Missions" at bounding box center [432, 22] width 63 height 44
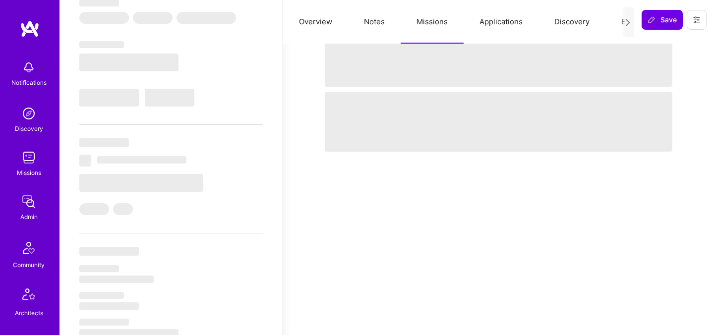
select select "Right Now"
select select "5"
select select "4"
select select "6"
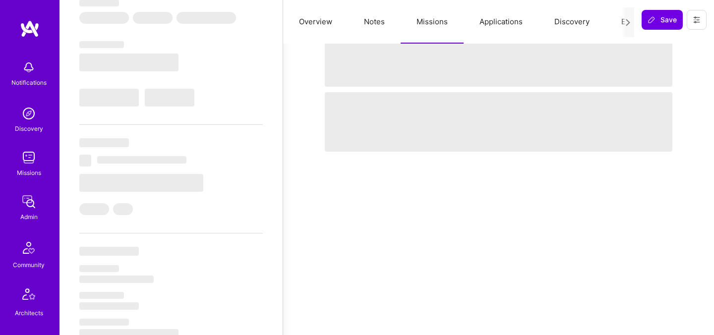
select select "PL"
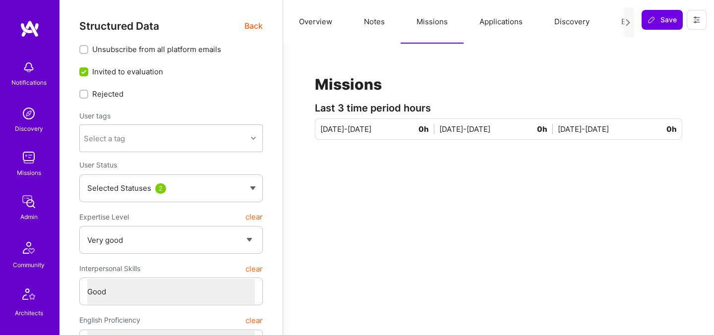
click at [607, 23] on button "Evaluation" at bounding box center [639, 22] width 68 height 44
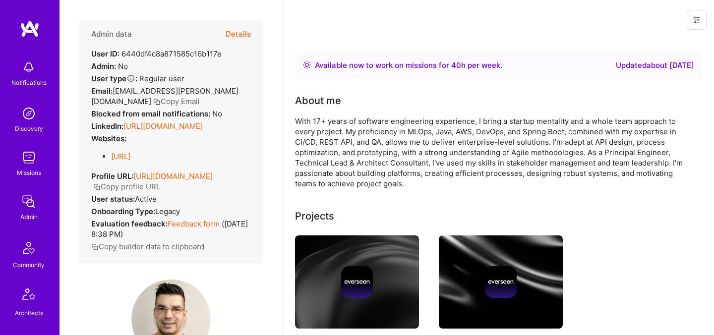
click at [240, 32] on button "Details" at bounding box center [238, 34] width 25 height 29
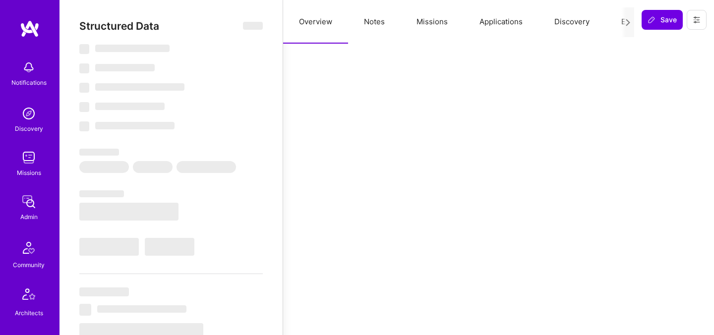
click at [404, 22] on button "Missions" at bounding box center [432, 22] width 63 height 44
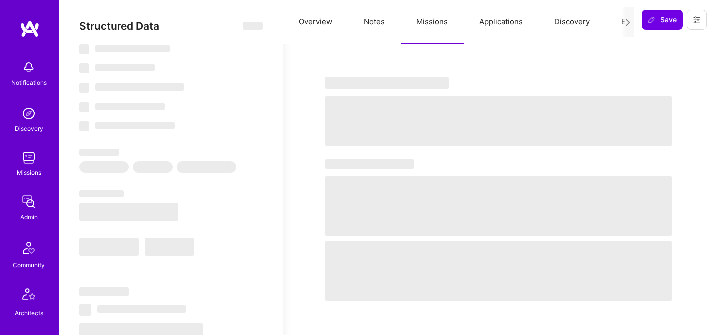
select select "Right Now"
select select "5"
select select "7"
select select "6"
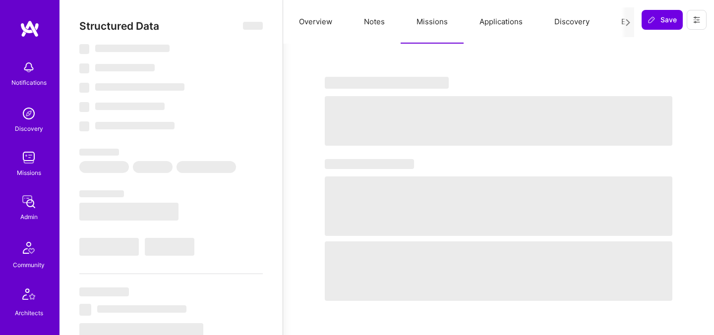
select select "RO"
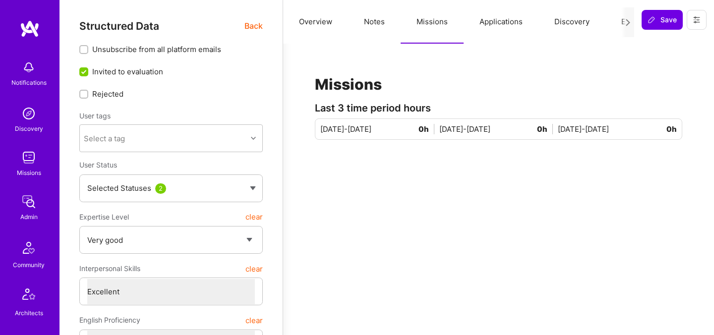
click at [408, 22] on button "Missions" at bounding box center [432, 22] width 63 height 44
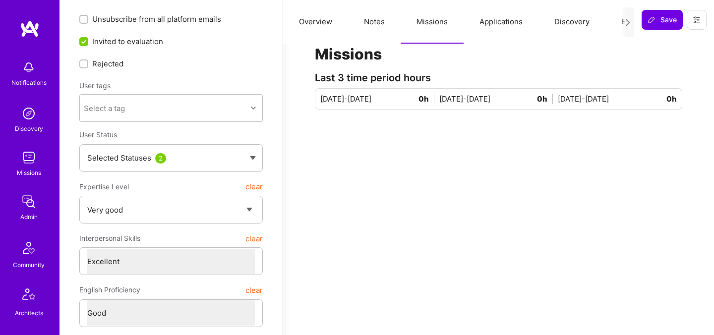
scroll to position [31, 0]
click at [616, 26] on button "Evaluation" at bounding box center [639, 22] width 68 height 44
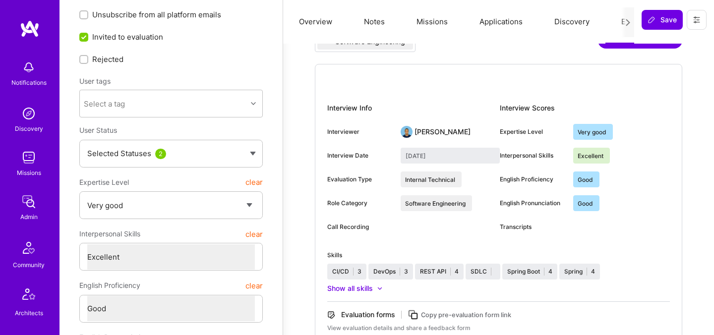
scroll to position [0, 0]
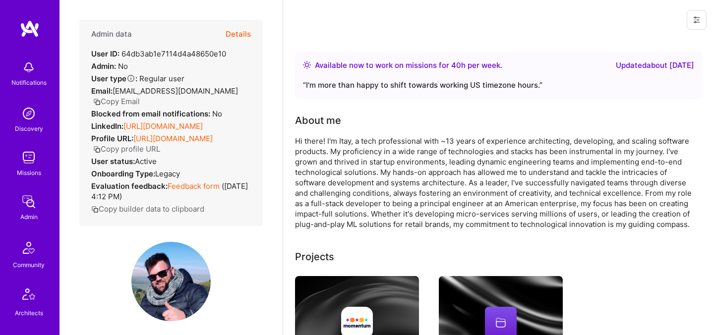
click at [248, 34] on button "Details" at bounding box center [238, 34] width 25 height 29
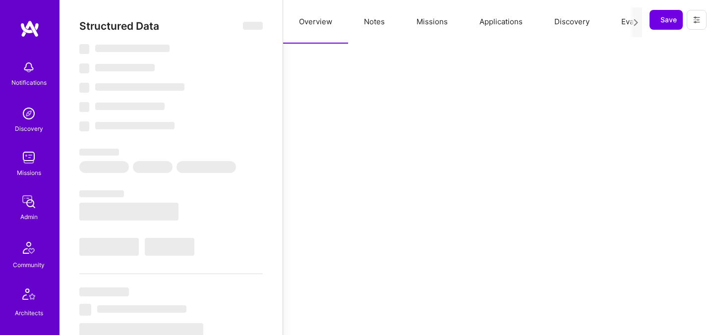
click at [429, 23] on button "Missions" at bounding box center [432, 22] width 63 height 44
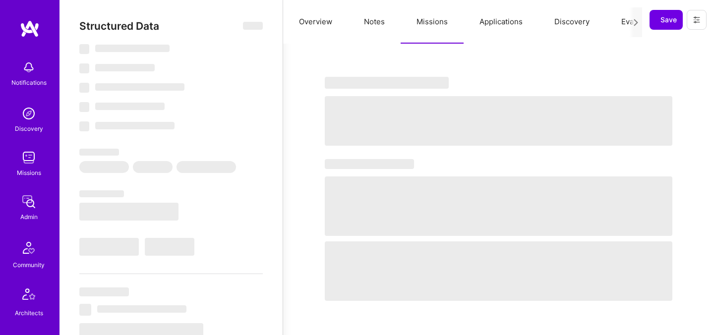
select select "Right Now"
select select "5"
select select "7"
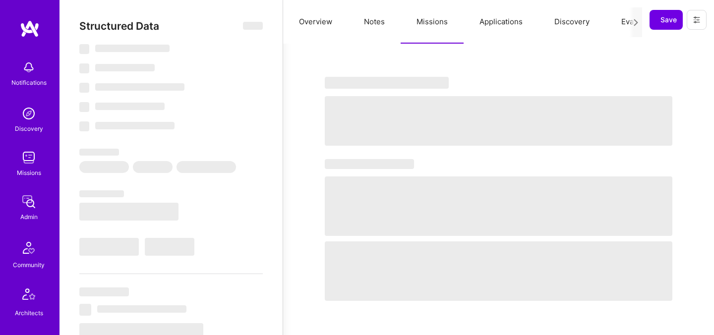
select select "US"
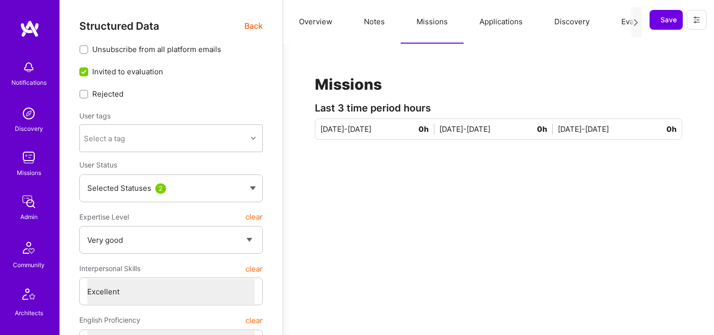
click at [610, 30] on button "Evaluation" at bounding box center [639, 22] width 68 height 44
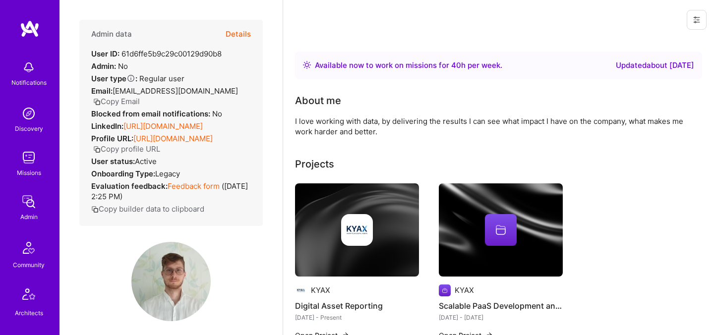
click at [236, 38] on button "Details" at bounding box center [238, 34] width 25 height 29
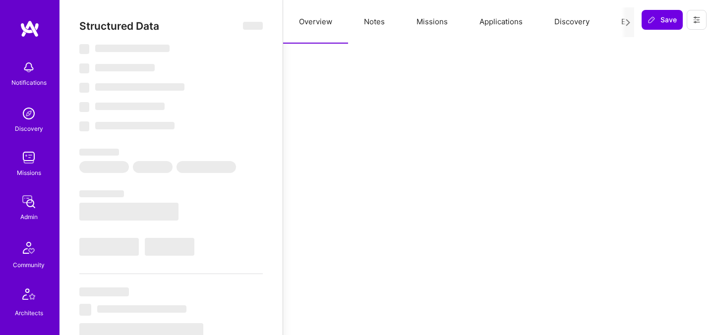
select select "Right Now"
select select "7"
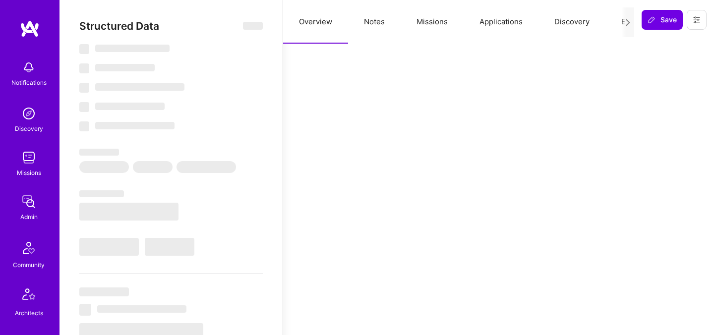
select select "PL"
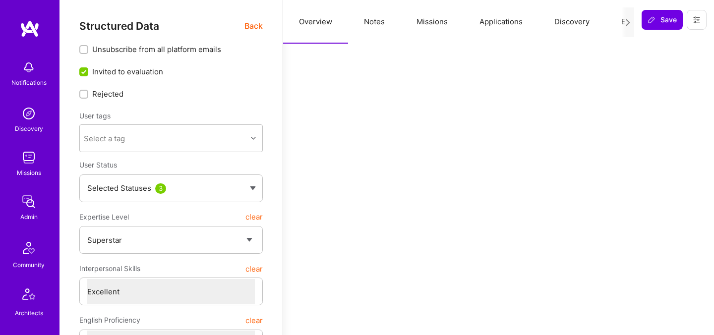
click at [430, 20] on button "Missions" at bounding box center [432, 22] width 63 height 44
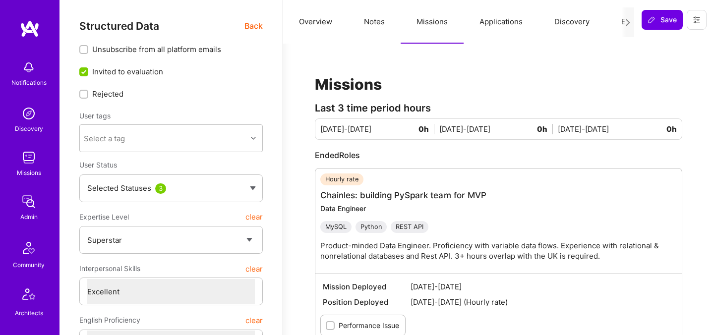
click at [611, 25] on button "Evaluation" at bounding box center [639, 22] width 68 height 44
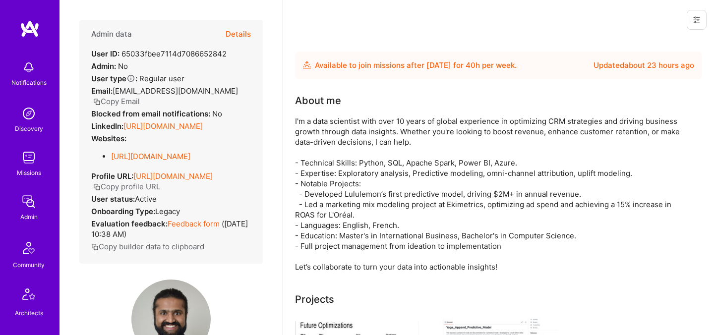
click at [237, 35] on button "Details" at bounding box center [238, 34] width 25 height 29
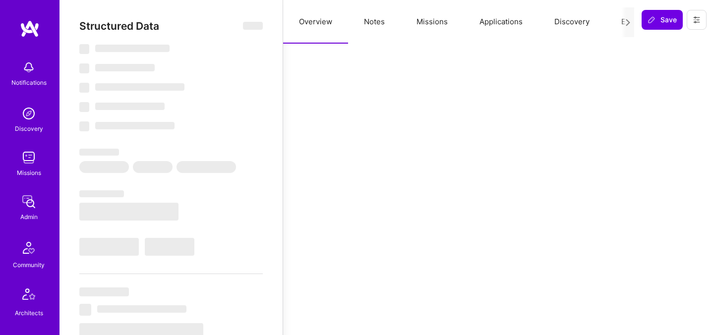
select select "Future Date"
select select "5"
select select "7"
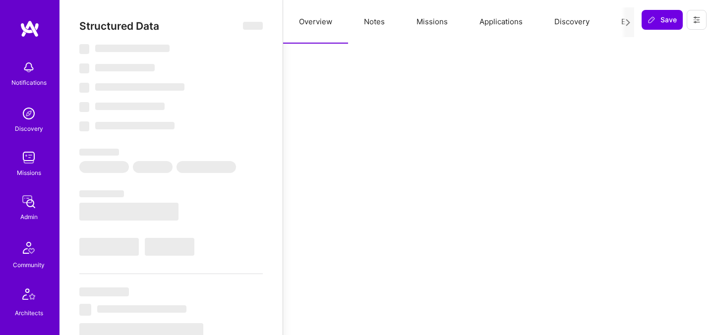
select select "CA"
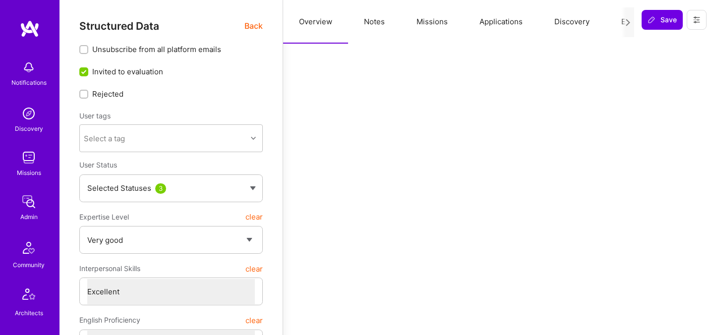
click at [432, 28] on button "Missions" at bounding box center [432, 22] width 63 height 44
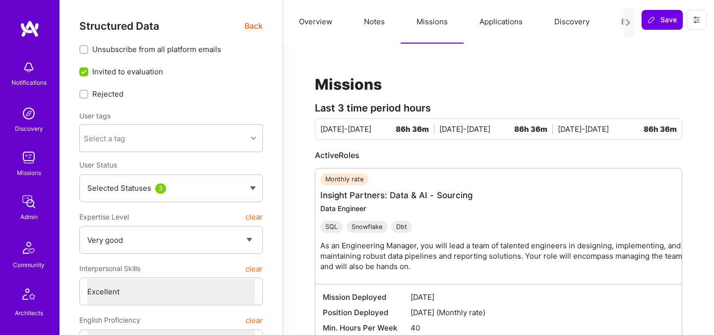
click at [614, 30] on button "Evaluation" at bounding box center [639, 22] width 68 height 44
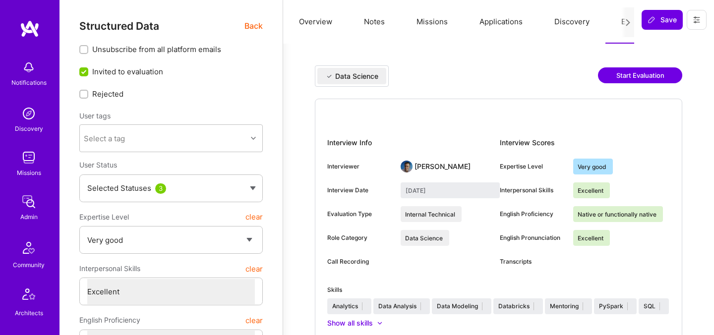
click at [615, 76] on button "Start Evaluation" at bounding box center [640, 75] width 84 height 16
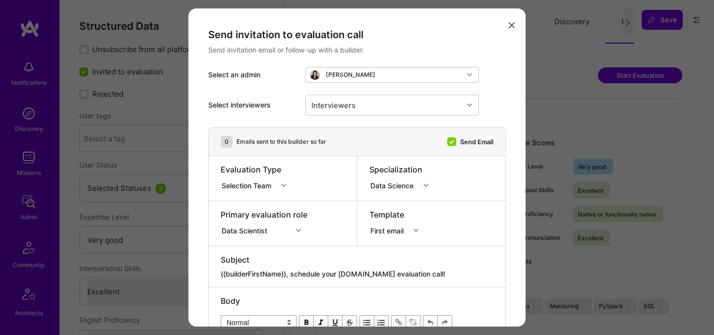
click at [285, 192] on div "Evaluation Type Selection Team" at bounding box center [257, 178] width 72 height 29
click at [282, 184] on div "modal" at bounding box center [284, 185] width 15 height 13
click at [269, 221] on div "Internal Non-technical" at bounding box center [258, 222] width 75 height 18
click at [369, 238] on div "Template First email" at bounding box center [432, 223] width 148 height 45
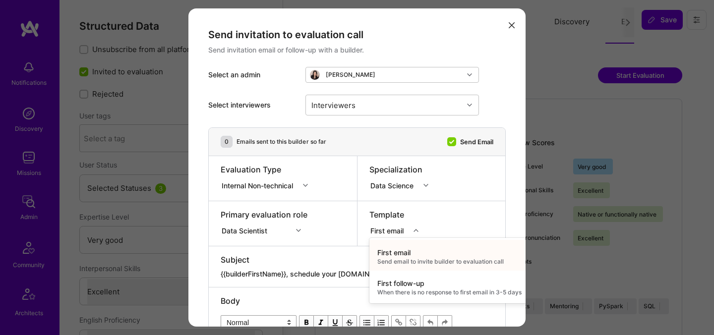
click at [390, 228] on div "First email" at bounding box center [388, 230] width 37 height 10
click at [314, 232] on div "Primary evaluation role Data Scientist" at bounding box center [283, 223] width 148 height 45
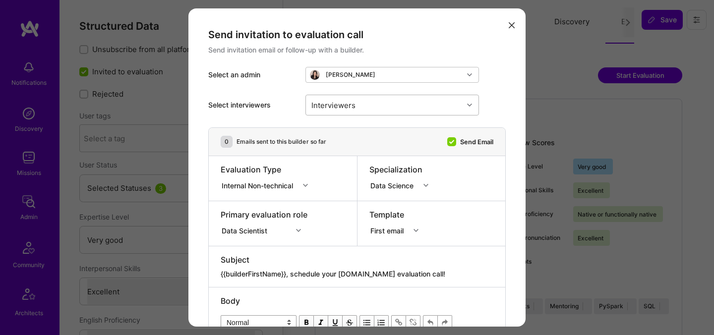
click at [348, 108] on div "Interviewers" at bounding box center [333, 105] width 49 height 14
type input "[PERSON_NAME]"
click at [332, 131] on div "[PERSON_NAME]" at bounding box center [392, 130] width 162 height 10
checkbox input "true"
type input "mosta"
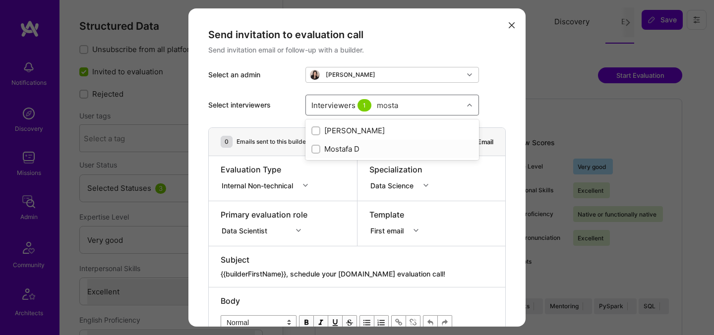
click at [344, 147] on div "Mostafa D" at bounding box center [392, 149] width 162 height 10
checkbox input "true"
type input "lu"
click at [332, 185] on div "[PERSON_NAME]" at bounding box center [392, 186] width 162 height 10
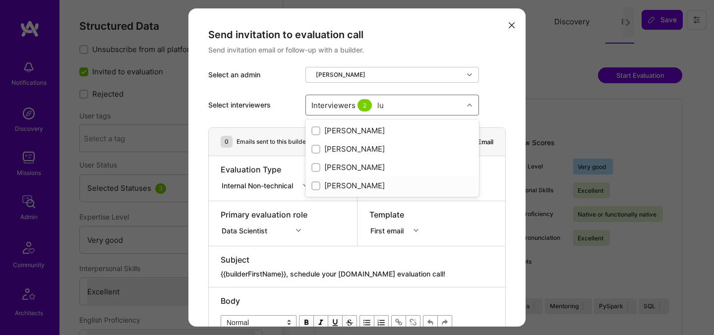
checkbox input "true"
type input "o"
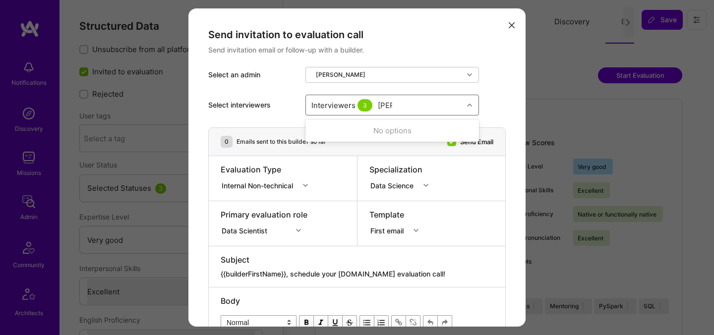
type input "tomi"
click at [345, 128] on div "[PERSON_NAME]" at bounding box center [392, 130] width 162 height 10
checkbox input "true"
type input "elon"
click at [336, 130] on div "[PERSON_NAME]" at bounding box center [392, 130] width 162 height 10
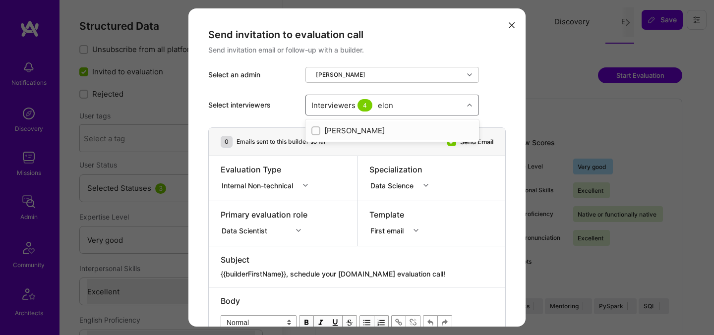
checkbox input "true"
type input "[PERSON_NAME]"
click at [362, 131] on div "[PERSON_NAME]" at bounding box center [392, 130] width 162 height 10
checkbox input "true"
click at [503, 89] on div "Select interviewers option [PERSON_NAME], selected. option [PERSON_NAME] select…" at bounding box center [357, 105] width 298 height 45
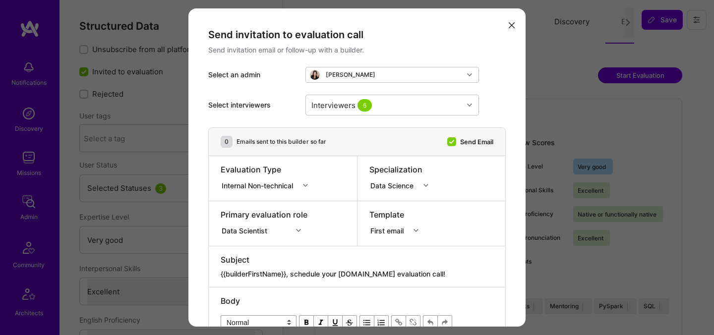
click at [317, 226] on div "Primary evaluation role Data Scientist" at bounding box center [283, 223] width 148 height 45
click at [292, 230] on div "Data Scientist" at bounding box center [264, 229] width 87 height 10
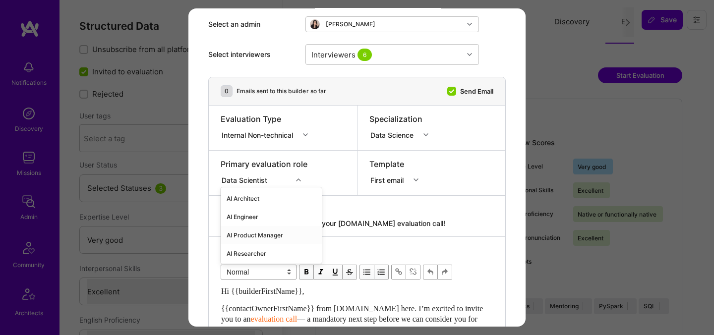
scroll to position [56, 0]
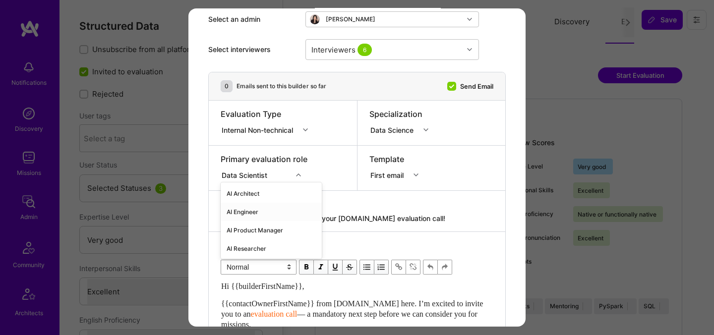
click at [259, 209] on div "AI Engineer" at bounding box center [271, 212] width 101 height 18
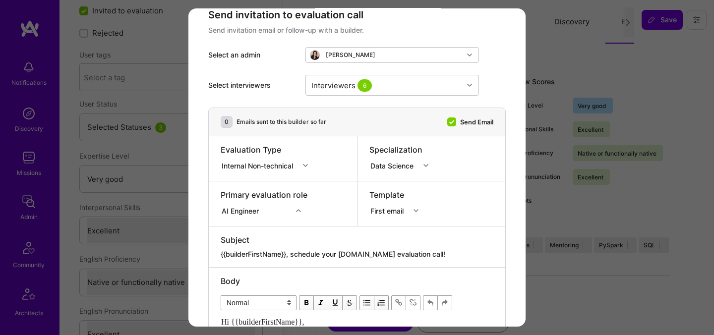
scroll to position [0, 0]
